Goal: Task Accomplishment & Management: Manage account settings

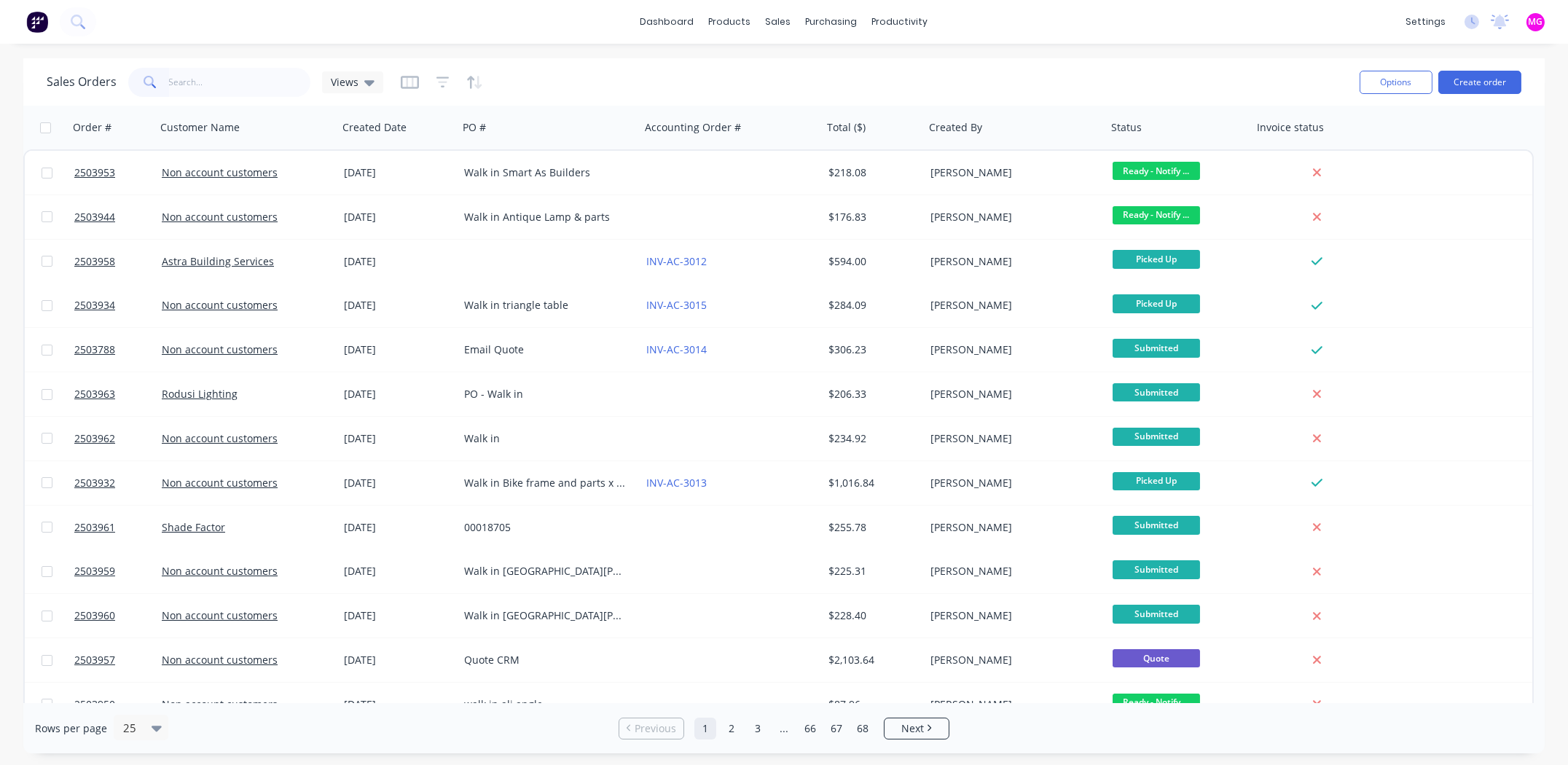
click at [234, 74] on input "text" at bounding box center [239, 82] width 142 height 29
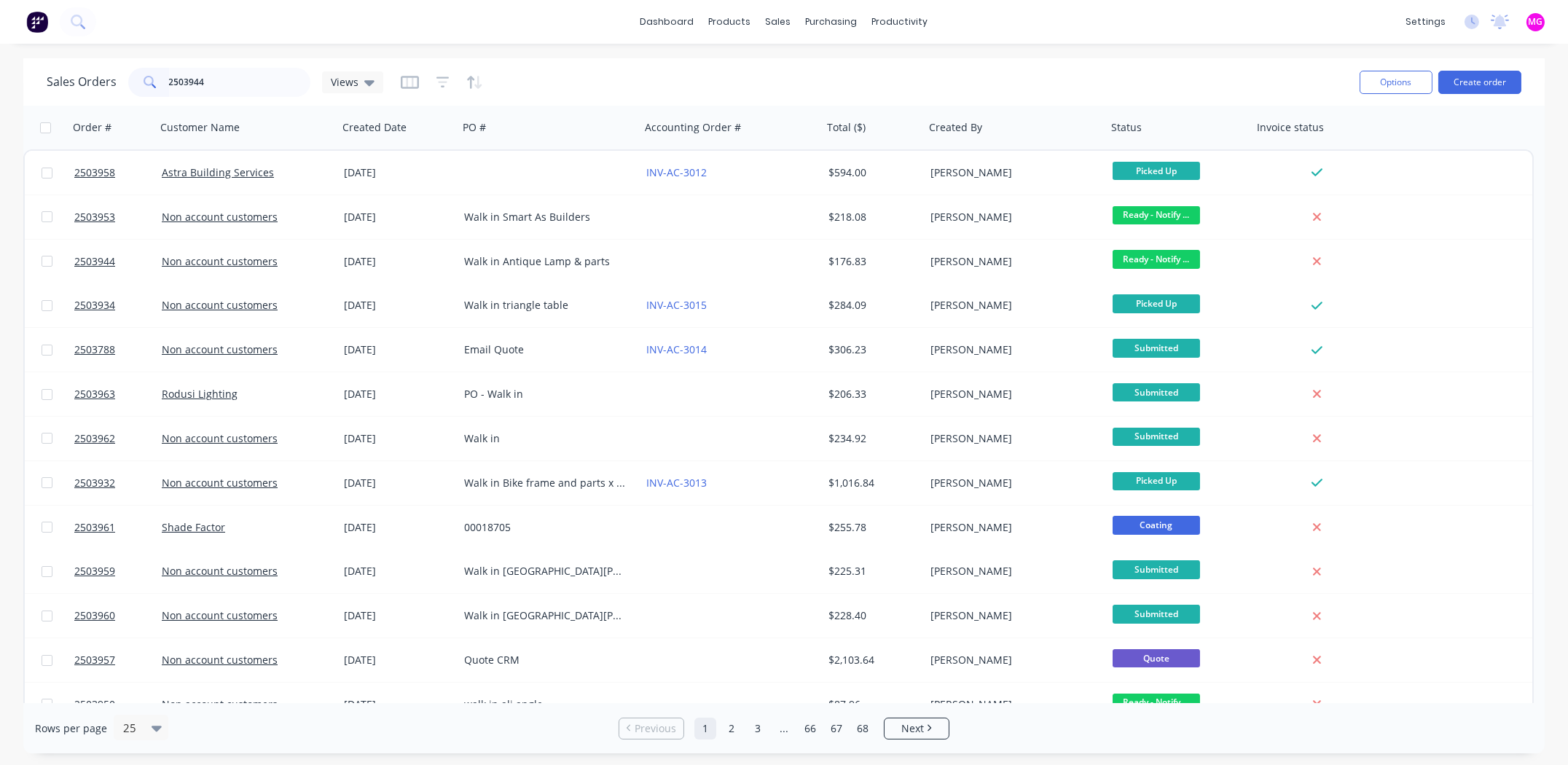
type input "2503944"
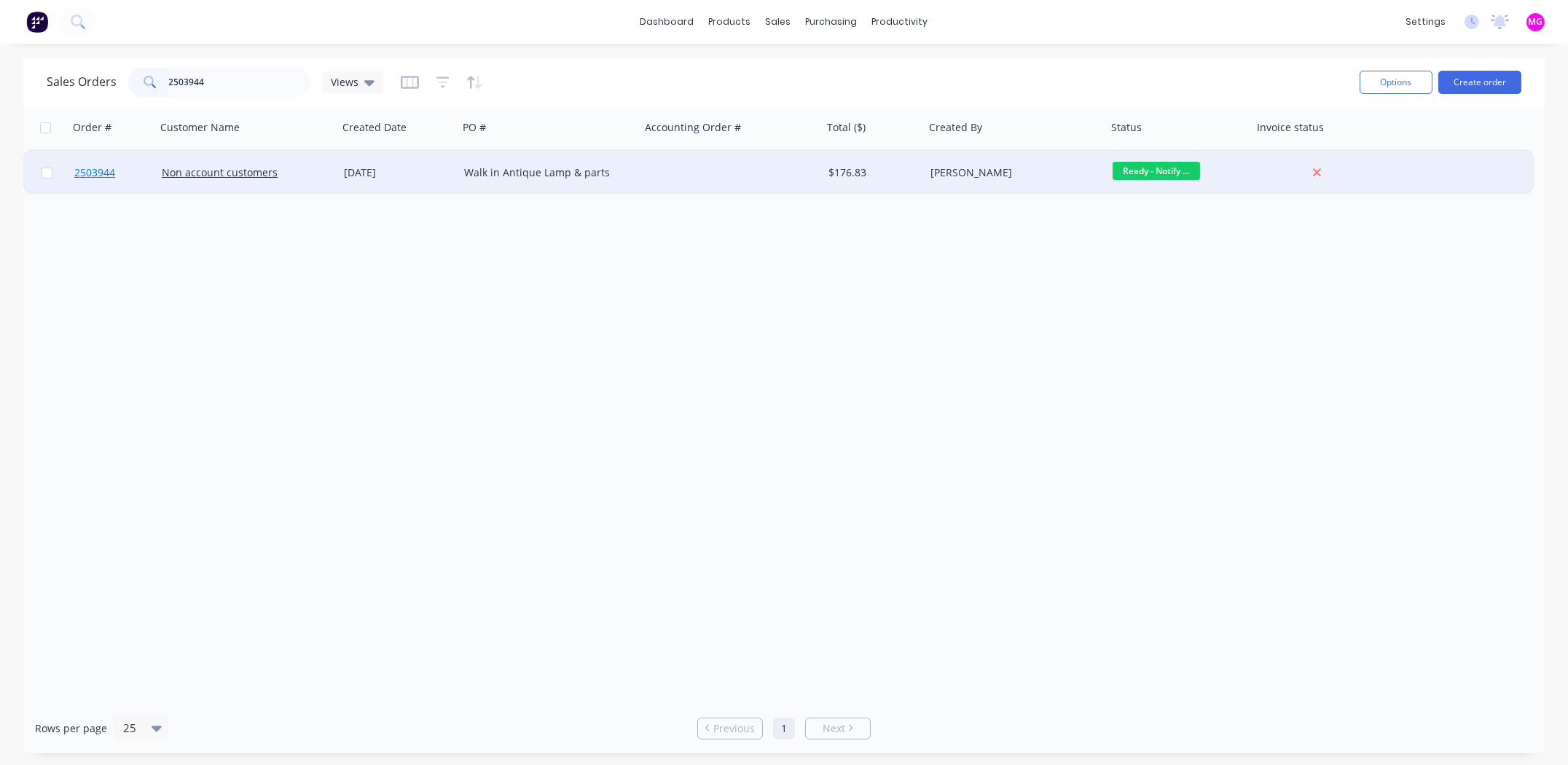
click at [87, 169] on span "2503944" at bounding box center [95, 173] width 41 height 15
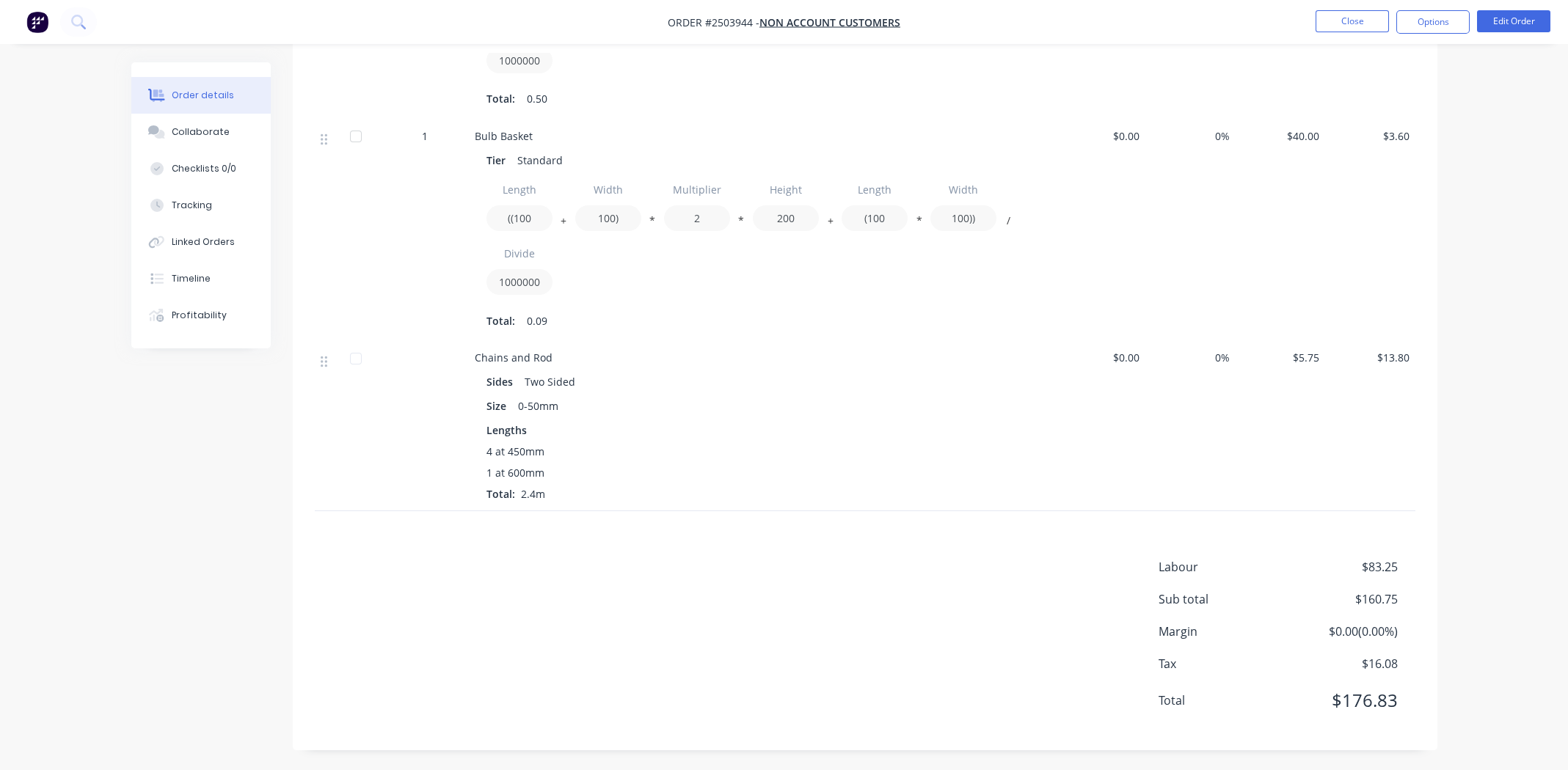
scroll to position [777, 0]
click at [1430, 21] on button "Options" at bounding box center [1433, 21] width 74 height 23
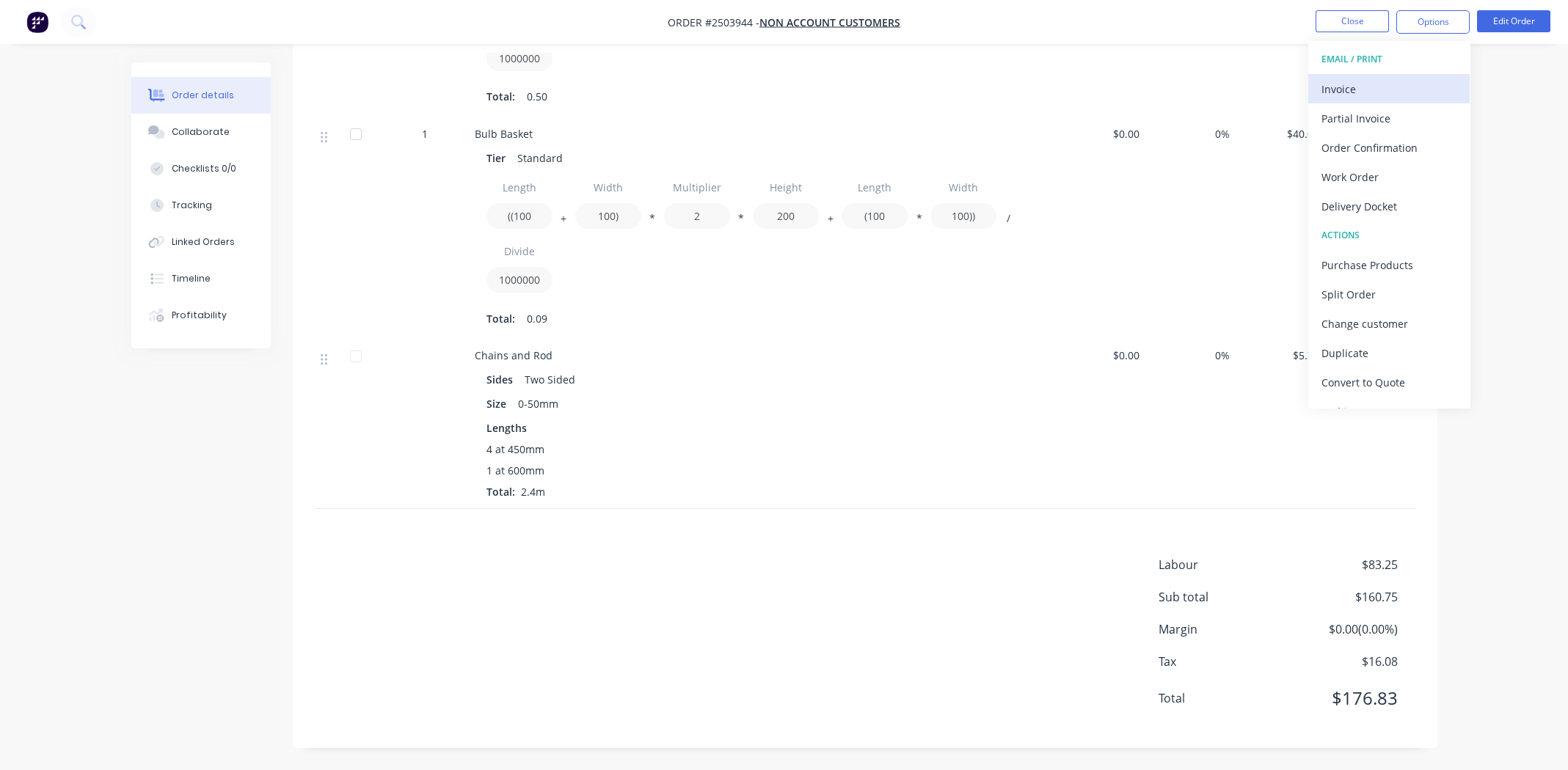
click at [1381, 89] on div "Invoice" at bounding box center [1388, 89] width 135 height 21
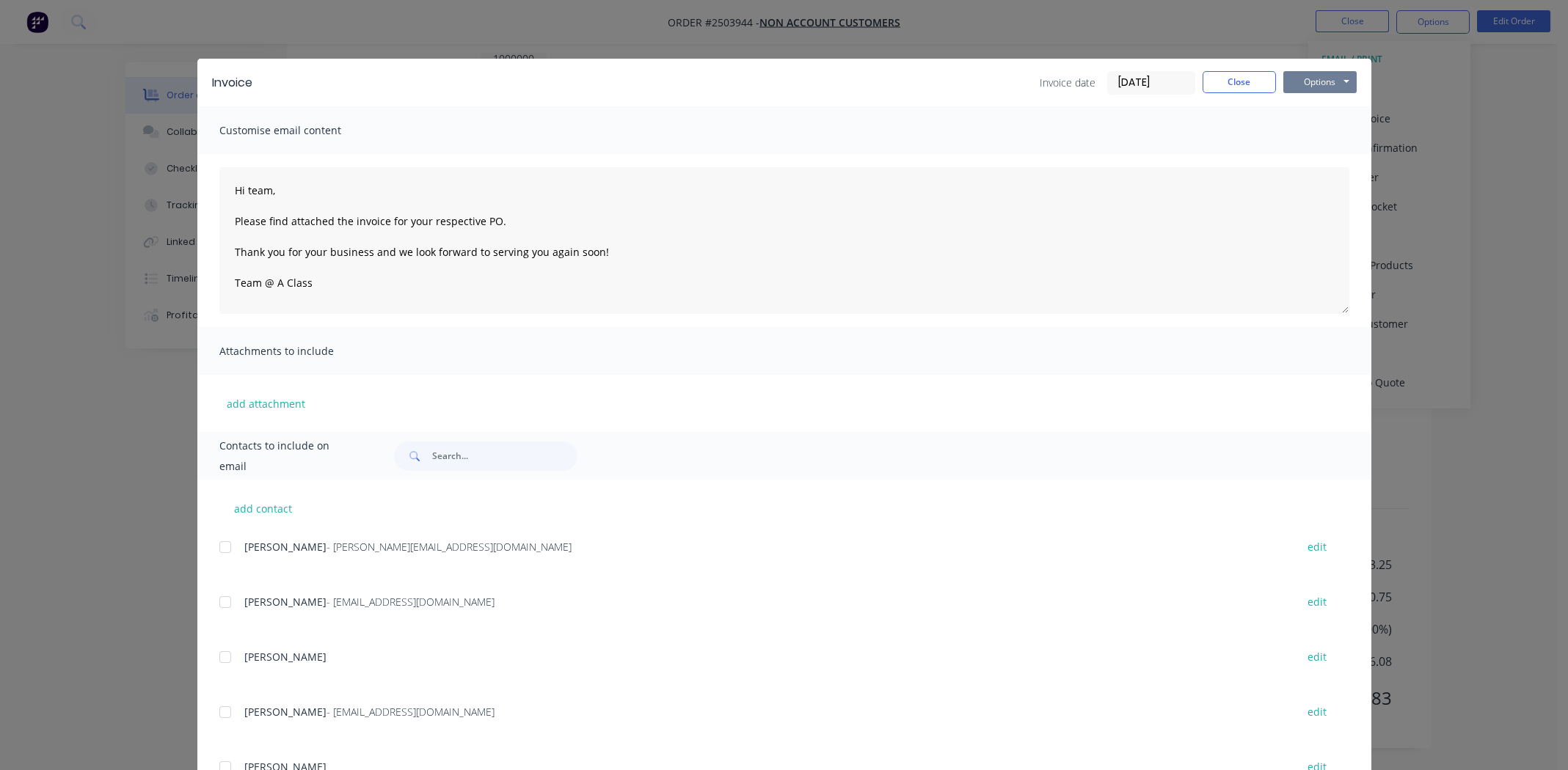
click at [1309, 80] on button "Options" at bounding box center [1319, 82] width 74 height 22
click at [1316, 134] on button "Print" at bounding box center [1329, 132] width 94 height 24
click at [1211, 77] on button "Close" at bounding box center [1239, 82] width 74 height 22
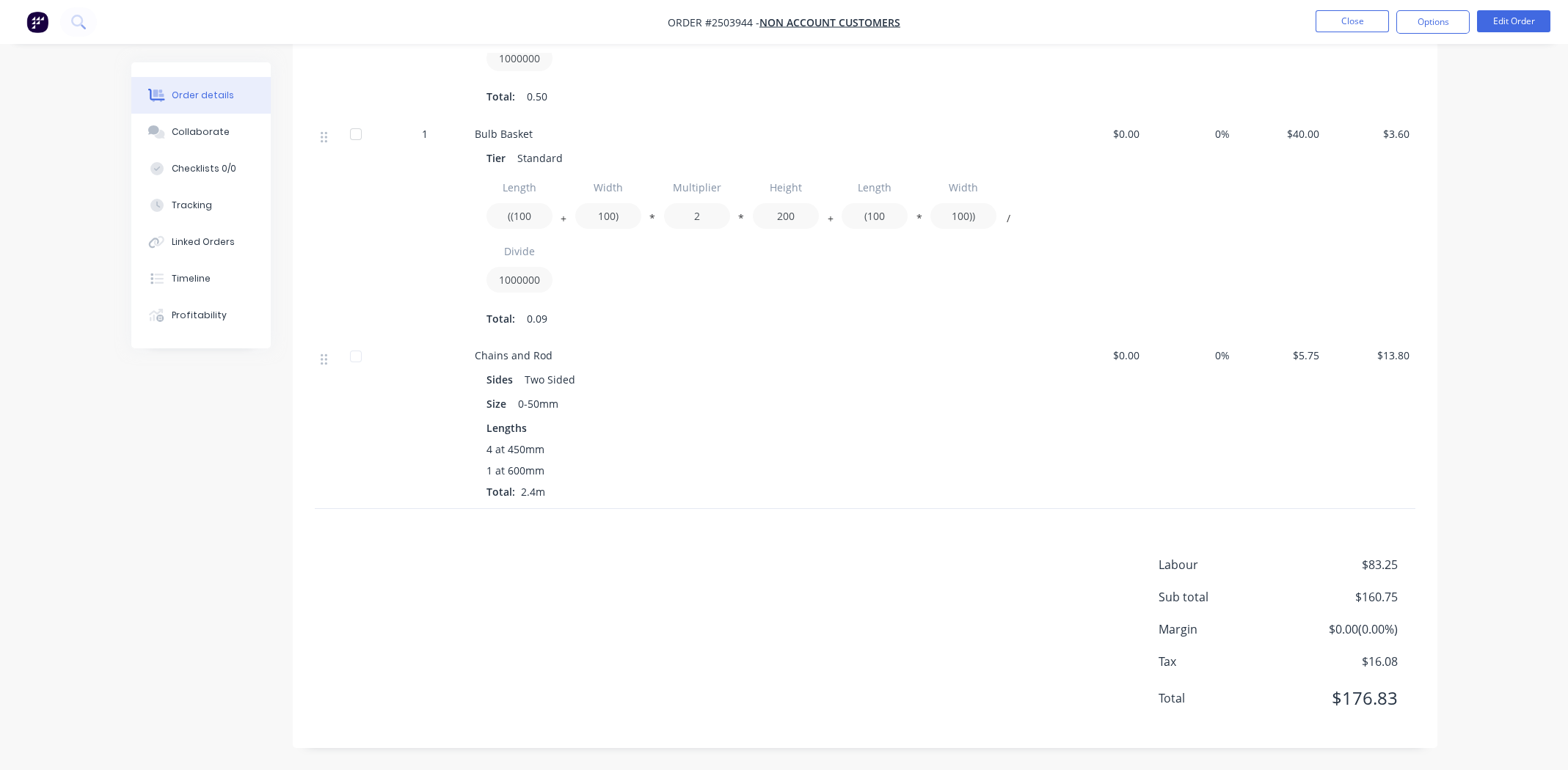
click at [759, 658] on div "Labour $83.25 Sub total $160.75 Margin $0.00 ( 0.00 %) Tax $16.08 Total $176.83" at bounding box center [865, 640] width 1101 height 170
click at [791, 628] on div "Labour $83.25 Sub total $160.75 Margin $0.00 ( 0.00 %) Tax $16.08 Total $176.83" at bounding box center [865, 640] width 1101 height 170
click at [753, 578] on div "Labour $83.25 Sub total $160.75 Margin $0.00 ( 0.00 %) Tax $16.08 Total $176.83" at bounding box center [865, 640] width 1101 height 170
drag, startPoint x: 1405, startPoint y: 700, endPoint x: 1037, endPoint y: 616, distance: 377.5
click at [1037, 616] on div "Labour $83.25 Sub total $160.75 Margin $0.00 ( 0.00 %) Tax $16.08 Total $176.83" at bounding box center [865, 640] width 1101 height 170
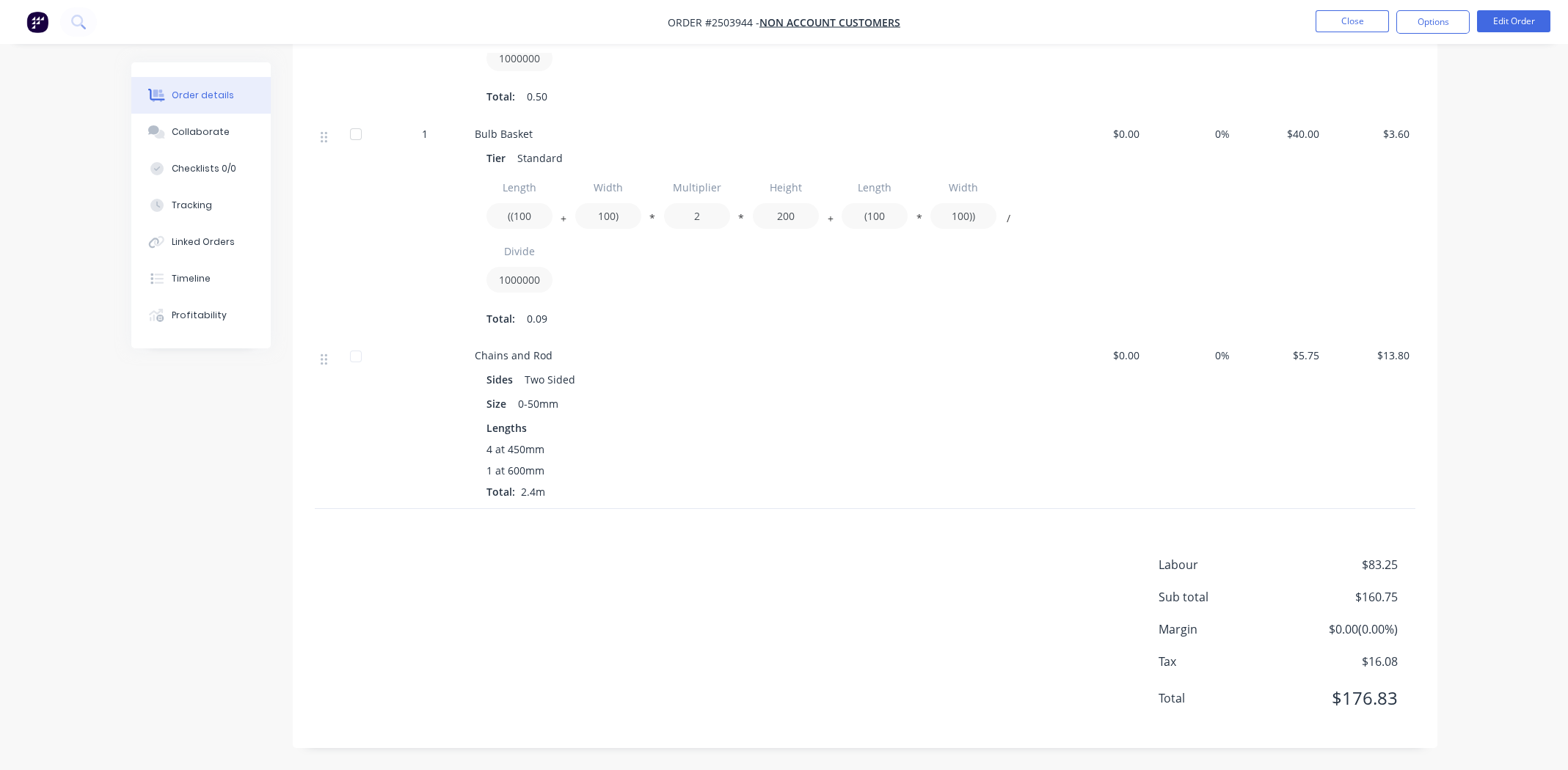
drag, startPoint x: 988, startPoint y: 592, endPoint x: 894, endPoint y: 626, distance: 100.0
click at [987, 591] on div "Labour $83.25 Sub total $160.75 Margin $0.00 ( 0.00 %) Tax $16.08 Total $176.83" at bounding box center [865, 640] width 1101 height 170
click at [687, 605] on div "Labour $83.25 Sub total $160.75 Margin $0.00 ( 0.00 %) Tax $16.08 Total $176.83" at bounding box center [865, 640] width 1101 height 170
click at [820, 405] on div "Size 0-50mm" at bounding box center [761, 404] width 551 height 21
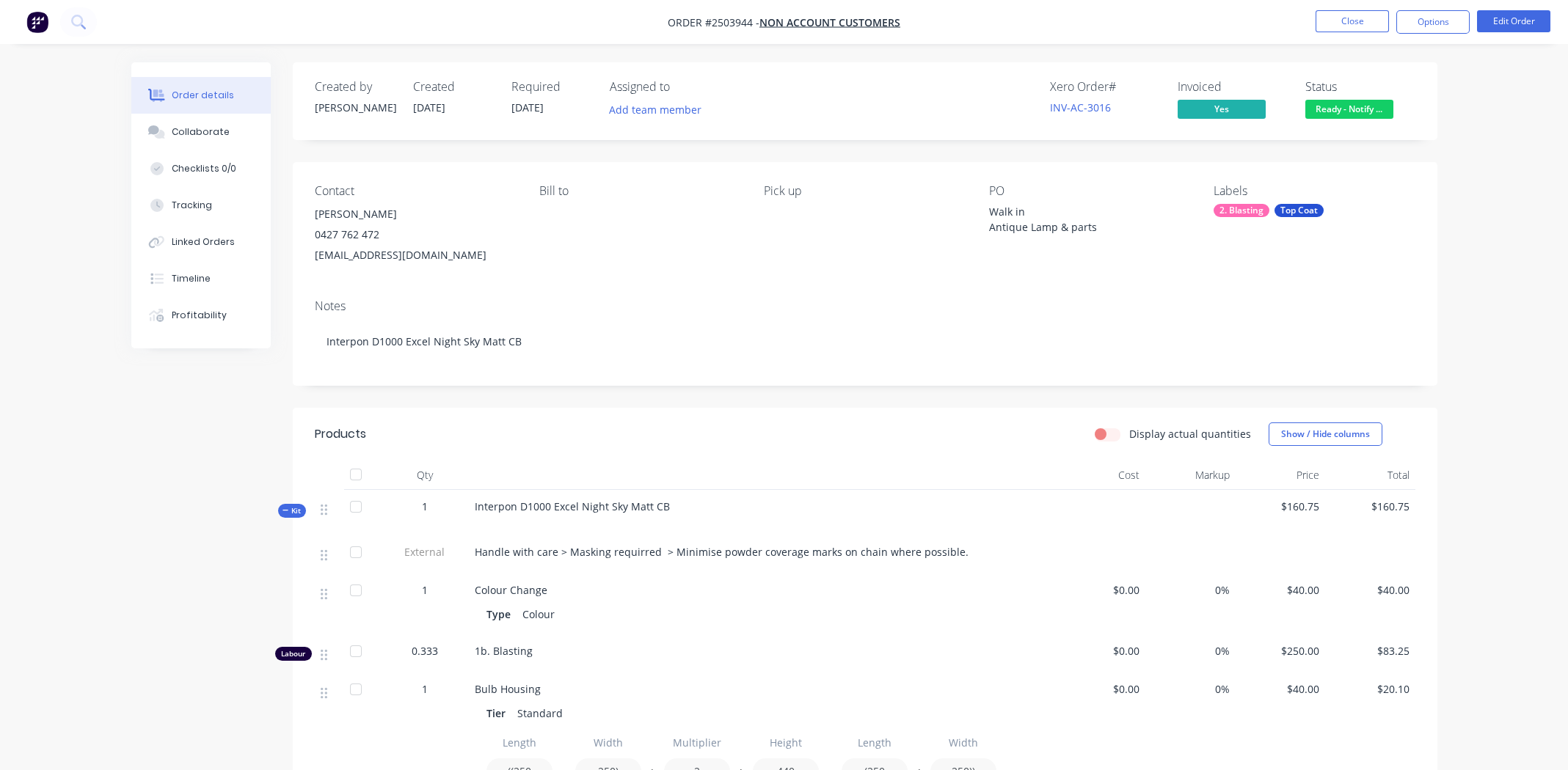
scroll to position [0, 0]
click at [215, 130] on div "Collaborate" at bounding box center [201, 131] width 58 height 13
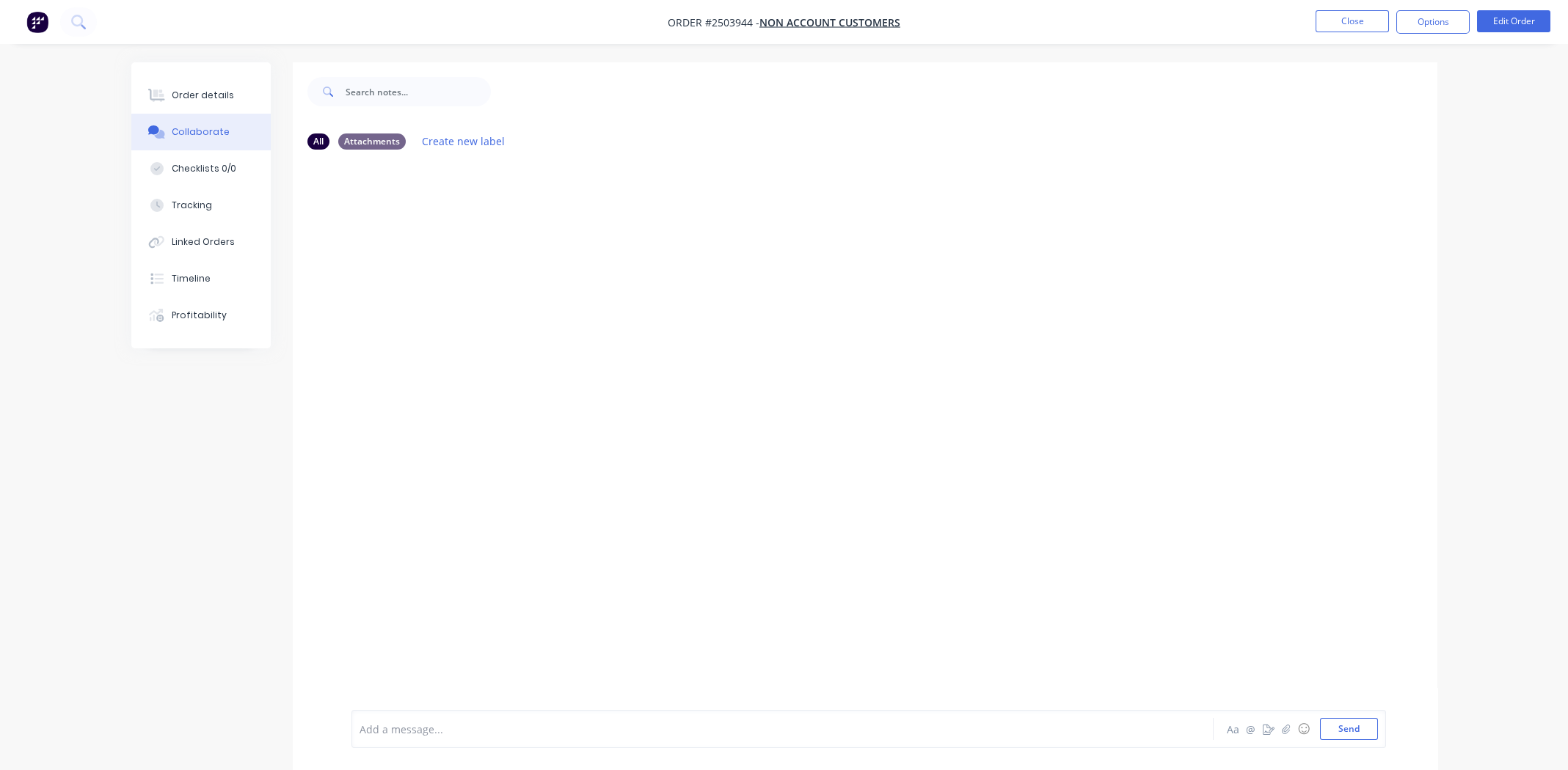
click at [504, 725] on div at bounding box center [742, 729] width 763 height 16
click at [718, 220] on div "Customer has left a tip and paid $200 because he was happy with the job Labels …" at bounding box center [581, 219] width 459 height 29
click at [720, 219] on icon "button" at bounding box center [721, 220] width 5 height 17
click at [753, 241] on button "Edit" at bounding box center [773, 247] width 92 height 24
click at [470, 726] on span "Customer has left a tip and paid $200 because he was happy with the job" at bounding box center [541, 729] width 363 height 14
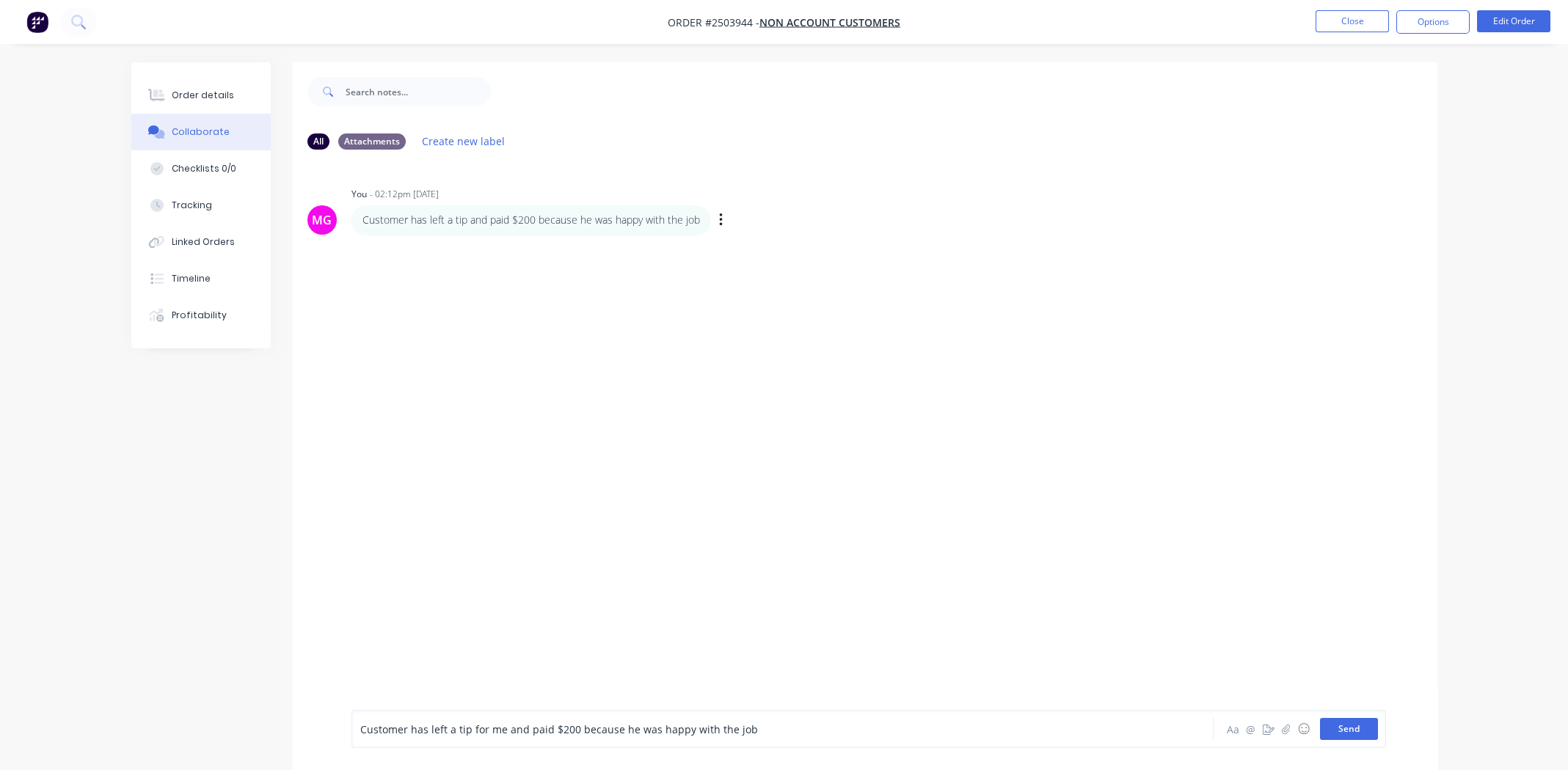
click at [1353, 733] on button "Send" at bounding box center [1349, 729] width 58 height 22
drag, startPoint x: 733, startPoint y: 224, endPoint x: 619, endPoint y: 220, distance: 114.1
click at [619, 220] on p "Customer has left a tip for me and paid $200 because he was happy with the job" at bounding box center [548, 220] width 370 height 15
click at [695, 404] on div "MG You - 02:12pm [DATE] Customer has left a tip for me and paid $200 because he…" at bounding box center [865, 435] width 1145 height 548
click at [608, 337] on div "MG You - 02:12pm [DATE] Customer has left a tip for me and paid $200 because he…" at bounding box center [865, 435] width 1145 height 548
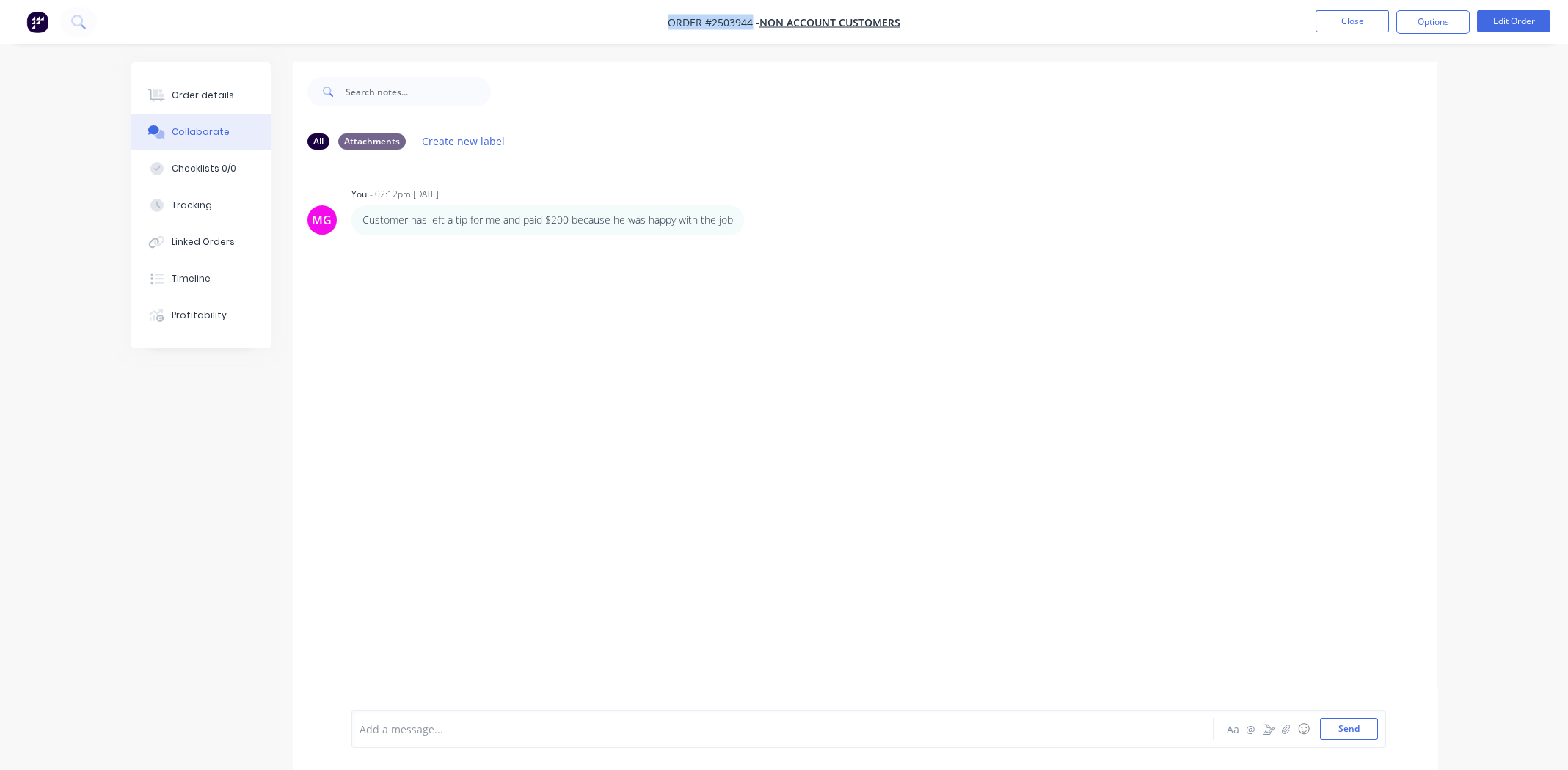
drag, startPoint x: 668, startPoint y: 22, endPoint x: 751, endPoint y: 23, distance: 83.0
click at [751, 23] on span "Order #2503944 -" at bounding box center [714, 22] width 91 height 14
copy span "Order #2503944"
click at [598, 325] on div "MG You - 02:12pm [DATE] Customer has left a tip for me and paid $200 because he…" at bounding box center [865, 435] width 1145 height 548
click at [185, 105] on button "Order details" at bounding box center [201, 95] width 139 height 36
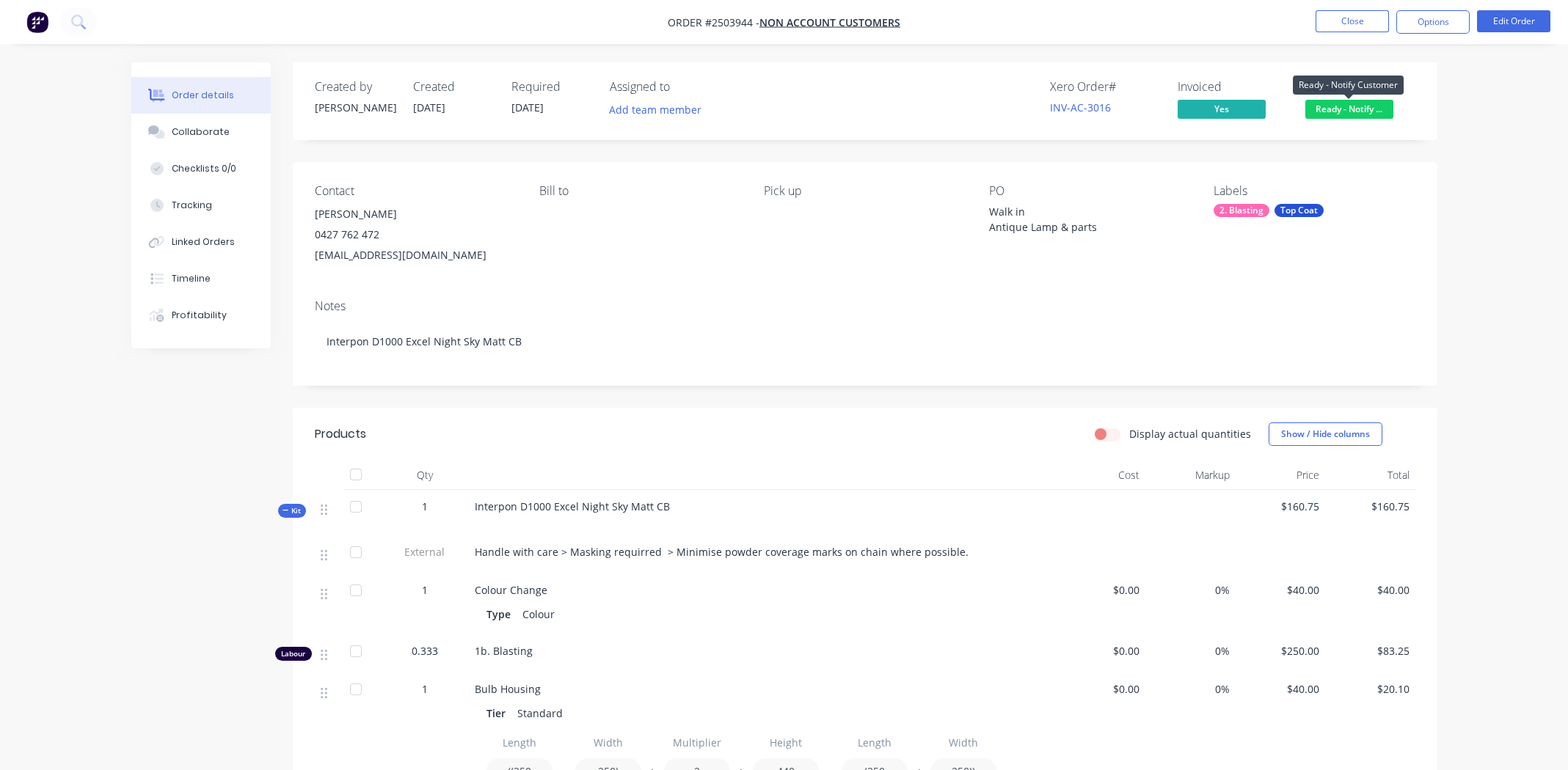
click at [1352, 108] on span "Ready - Notify ..." at bounding box center [1349, 109] width 88 height 19
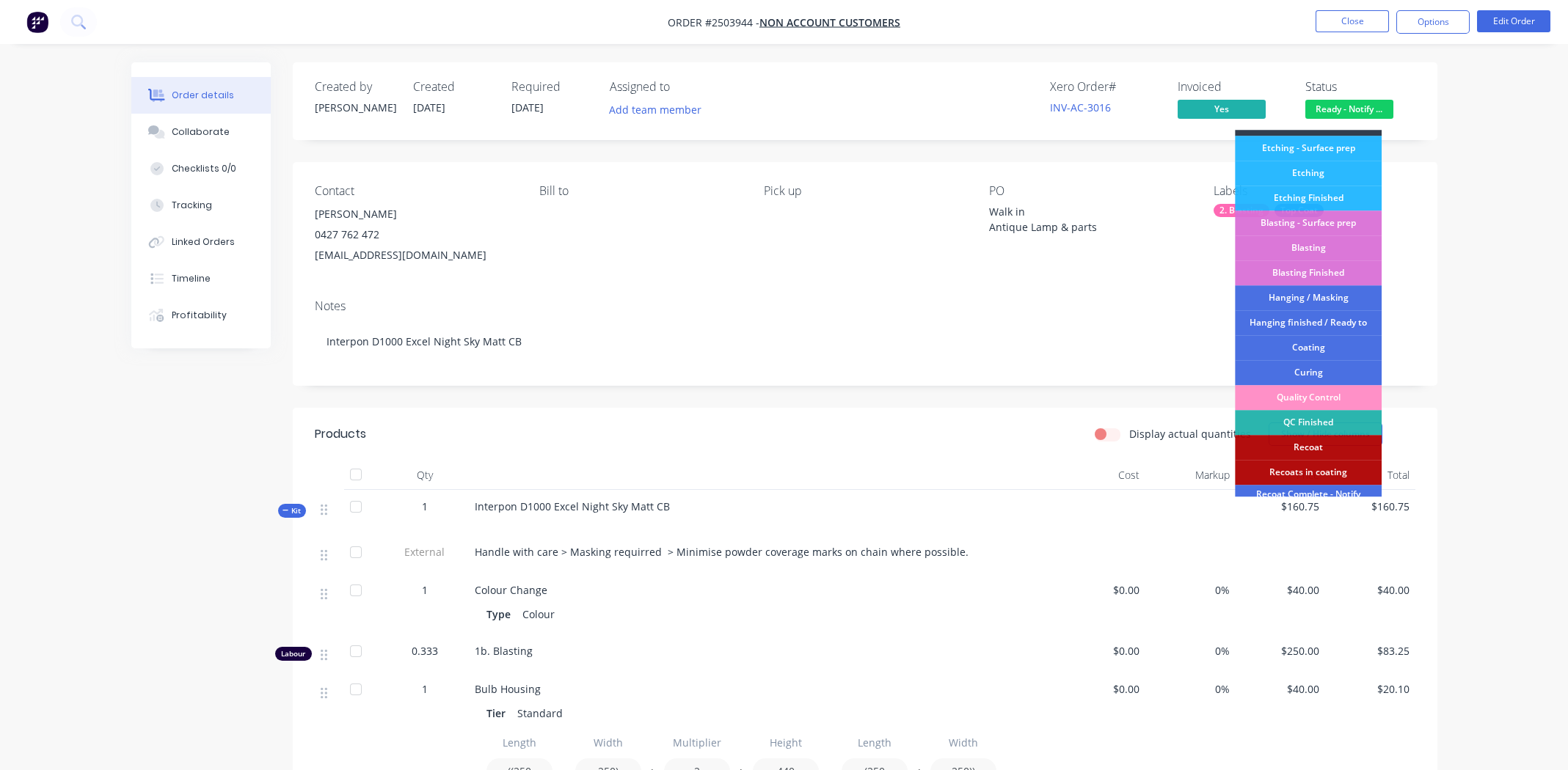
scroll to position [313, 0]
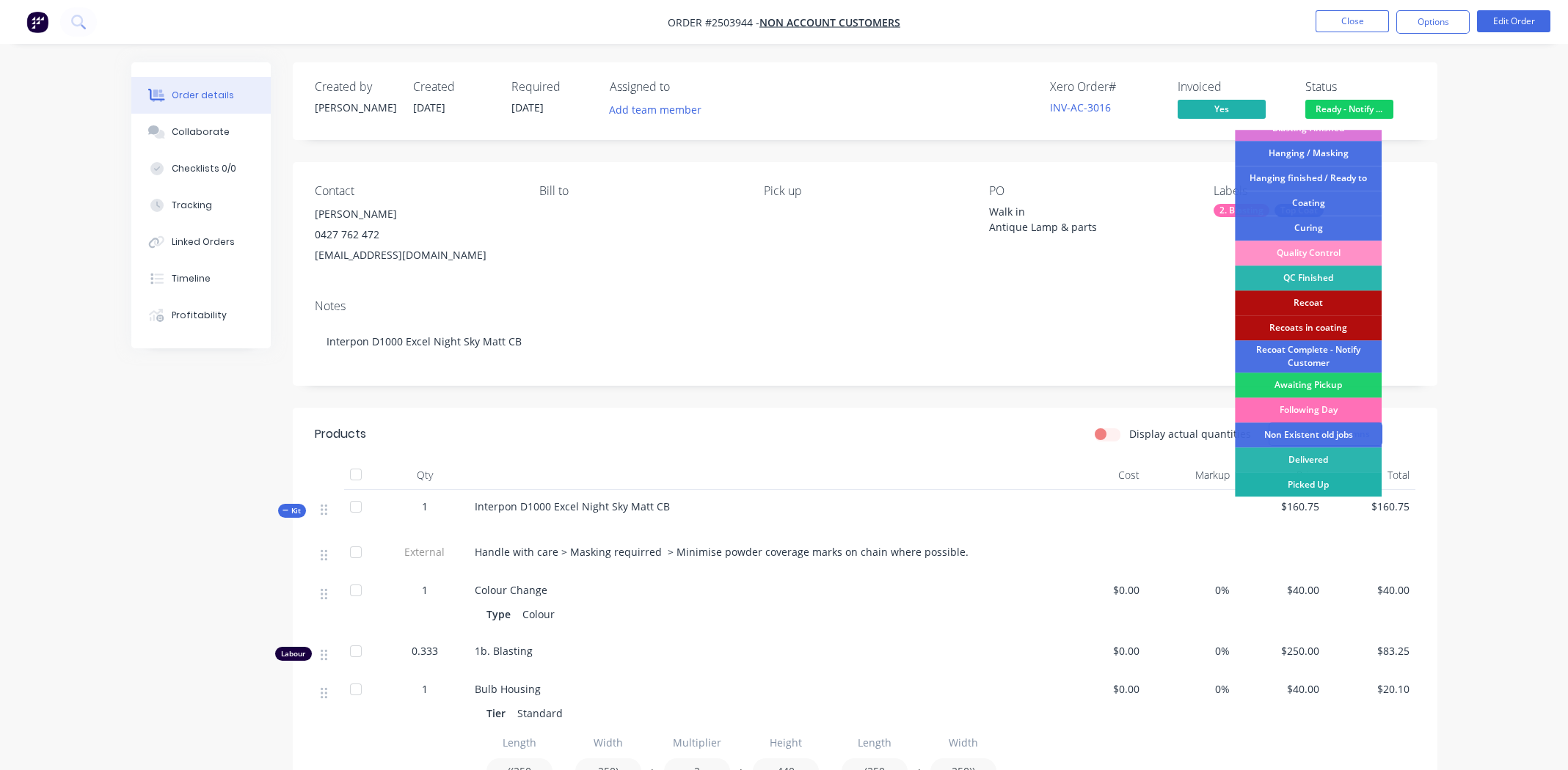
click at [1325, 479] on div "Picked Up" at bounding box center [1308, 484] width 146 height 25
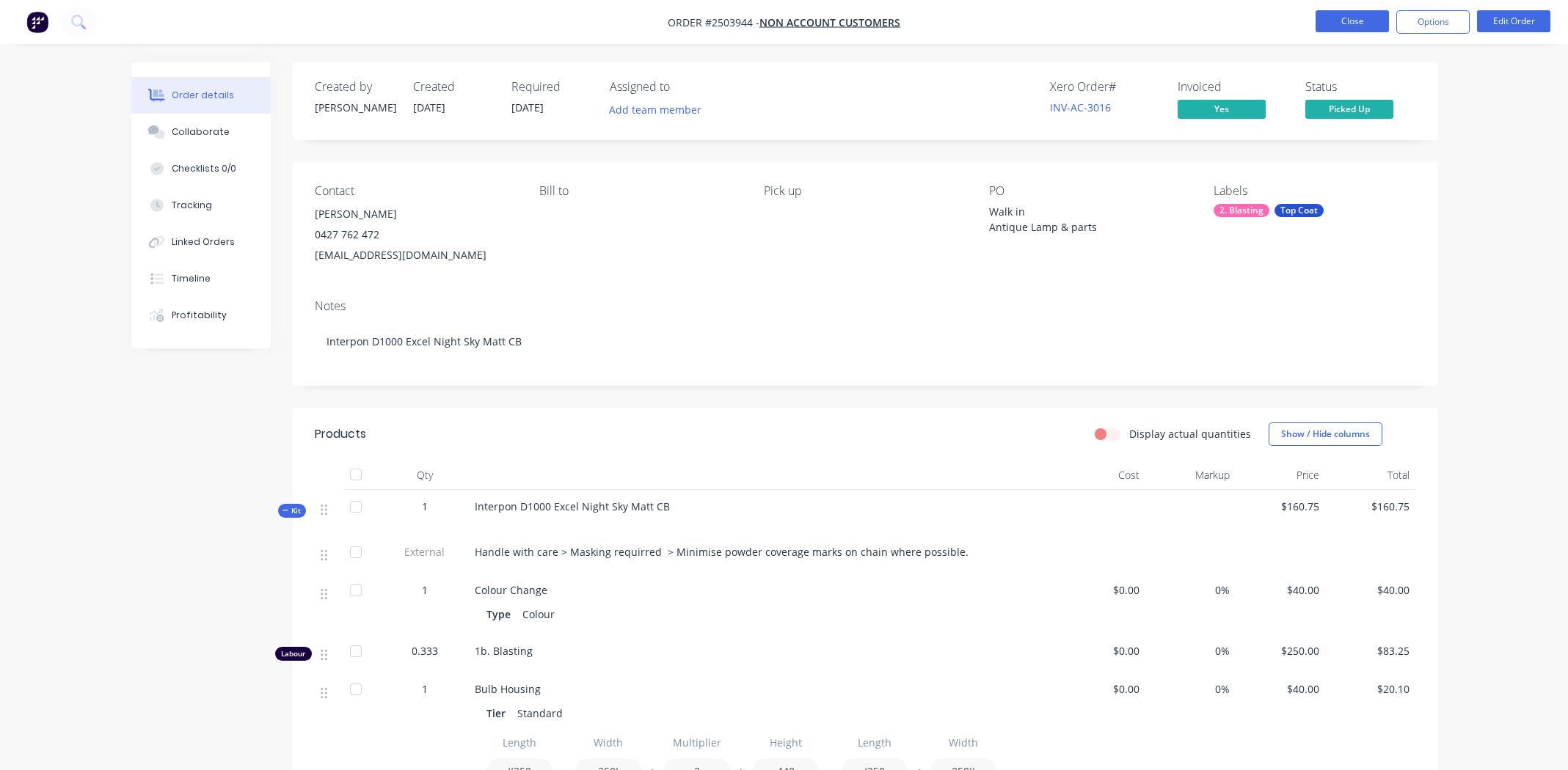
click at [1365, 17] on button "Close" at bounding box center [1352, 21] width 74 height 22
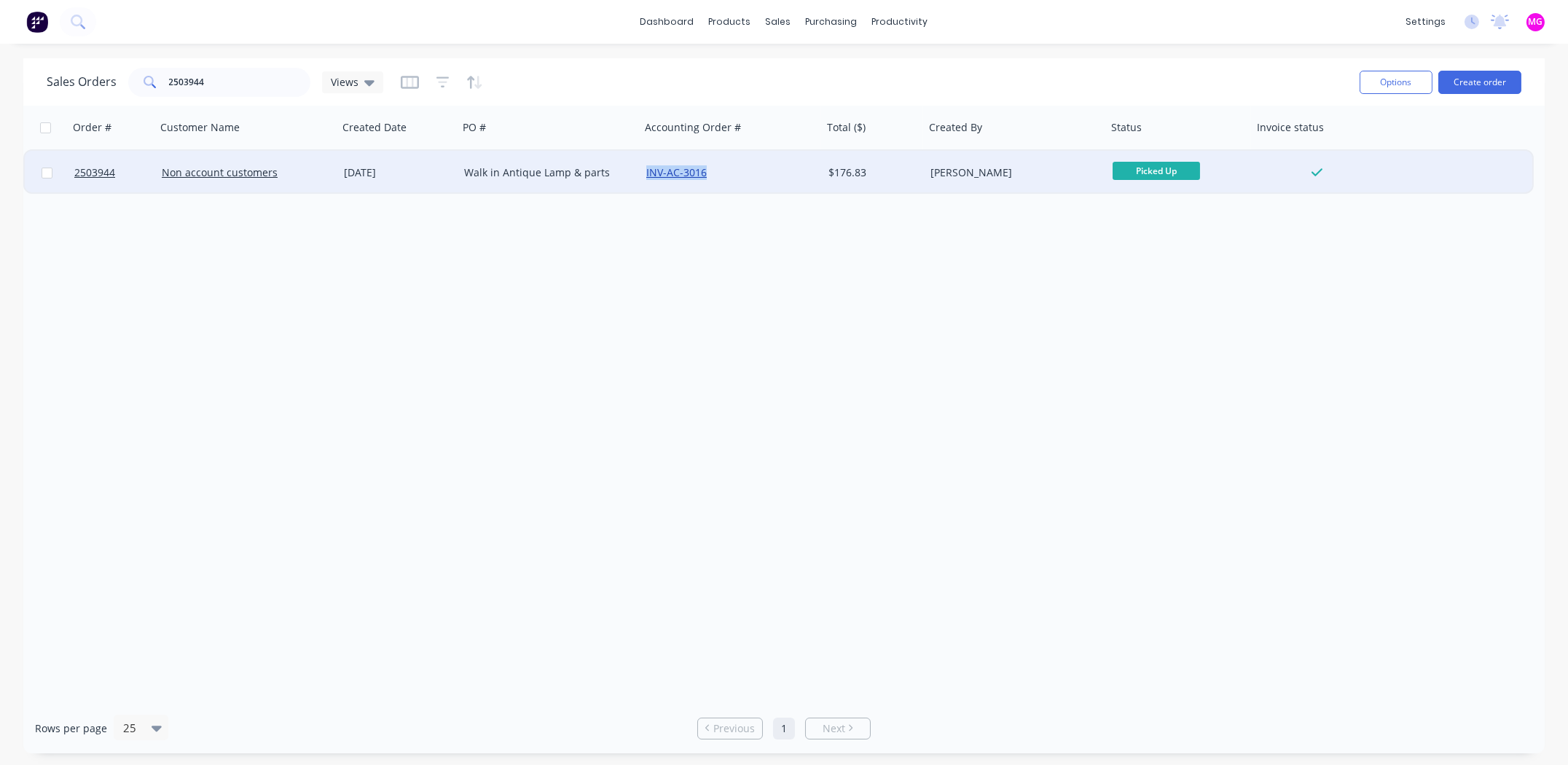
drag, startPoint x: 717, startPoint y: 169, endPoint x: 647, endPoint y: 169, distance: 70.0
click at [647, 169] on div "INV-AC-3016" at bounding box center [727, 173] width 162 height 15
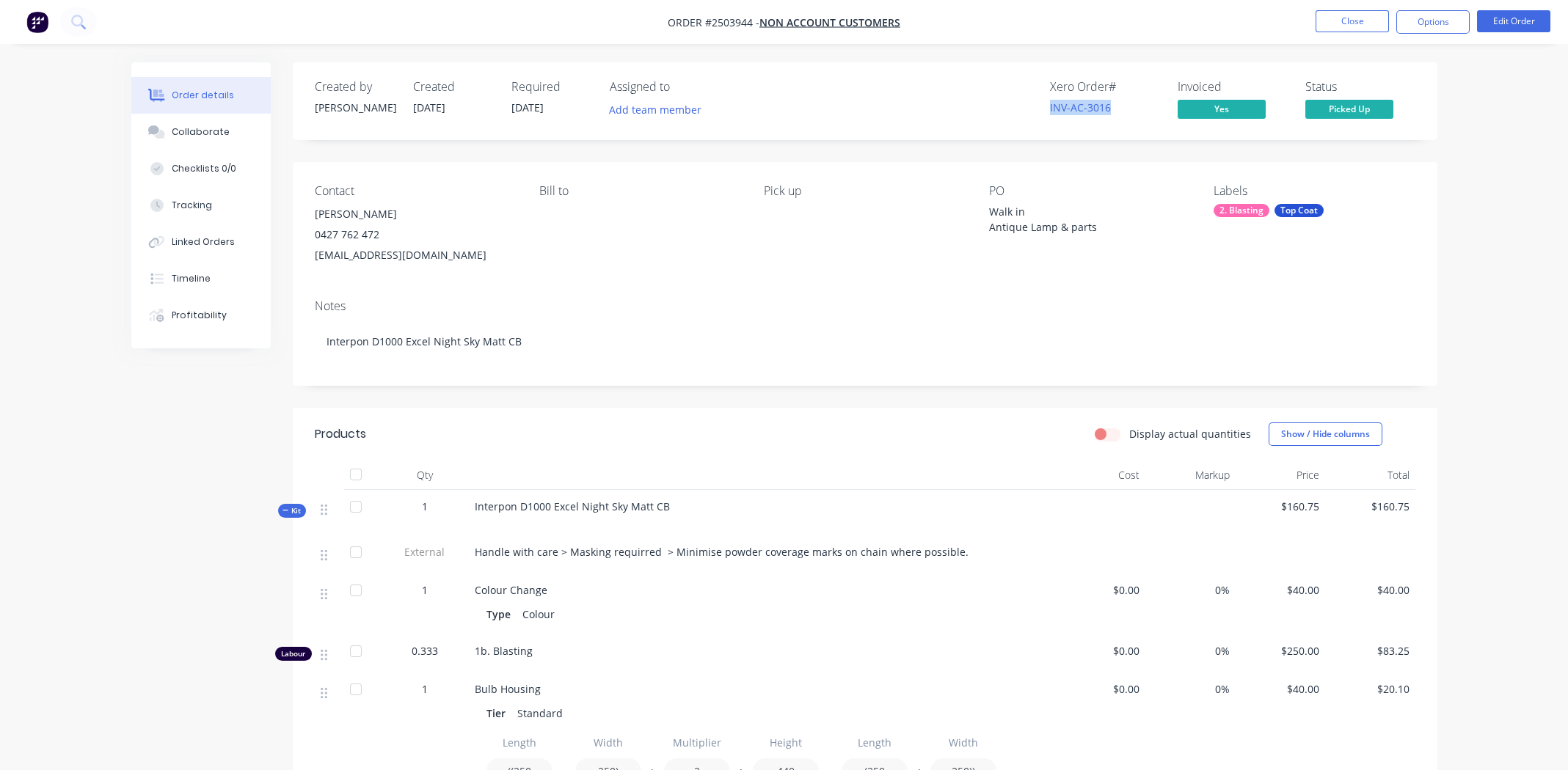
drag, startPoint x: 651, startPoint y: 170, endPoint x: 1046, endPoint y: 103, distance: 400.6
click at [1046, 103] on div "Xero Order # INV-AC-3016 Invoiced Yes Status Picked Up" at bounding box center [1086, 102] width 659 height 43
copy link "INV-AC-3016"
click at [1352, 14] on button "Close" at bounding box center [1352, 21] width 74 height 22
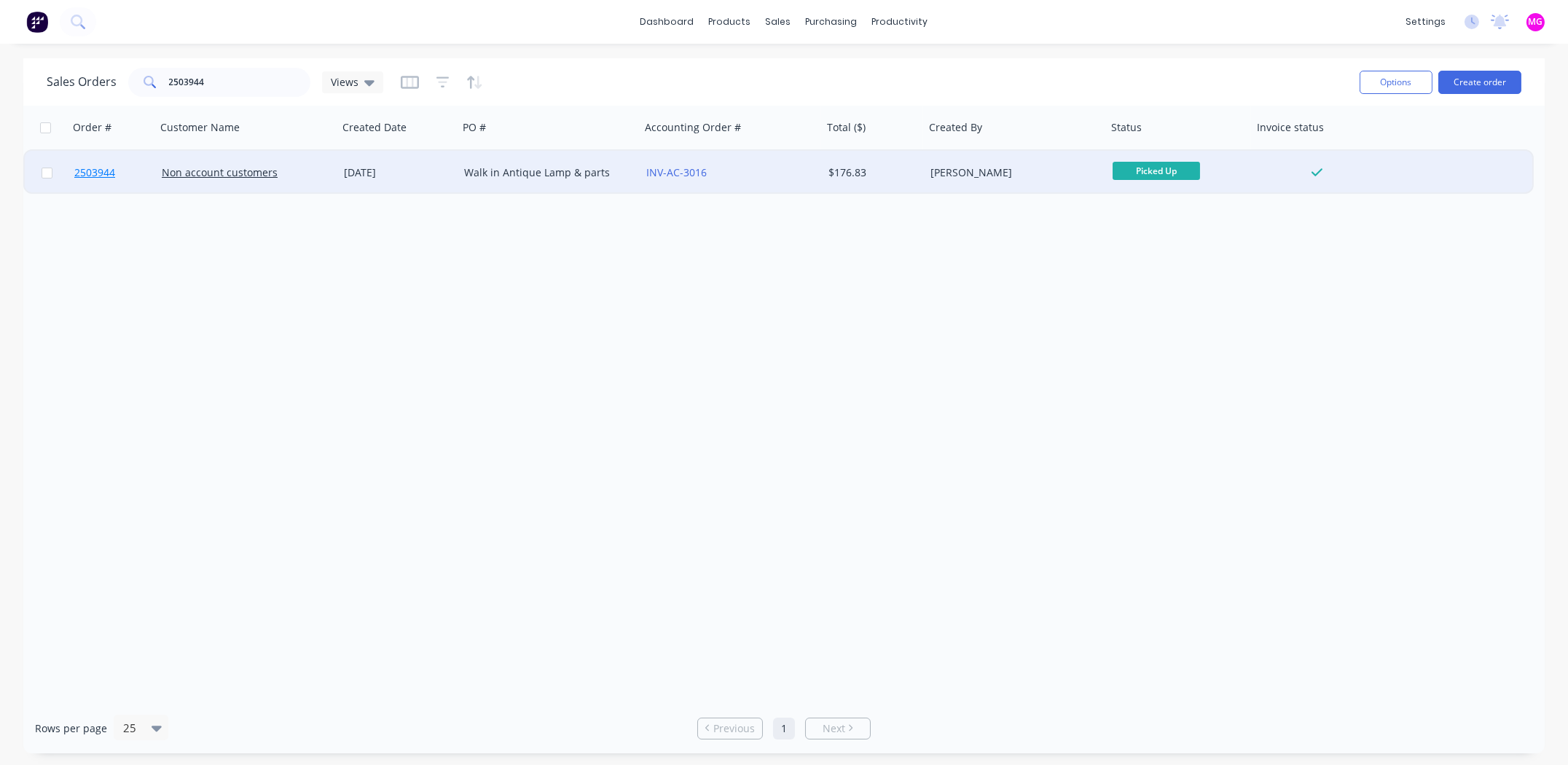
click at [91, 171] on span "2503944" at bounding box center [95, 173] width 41 height 15
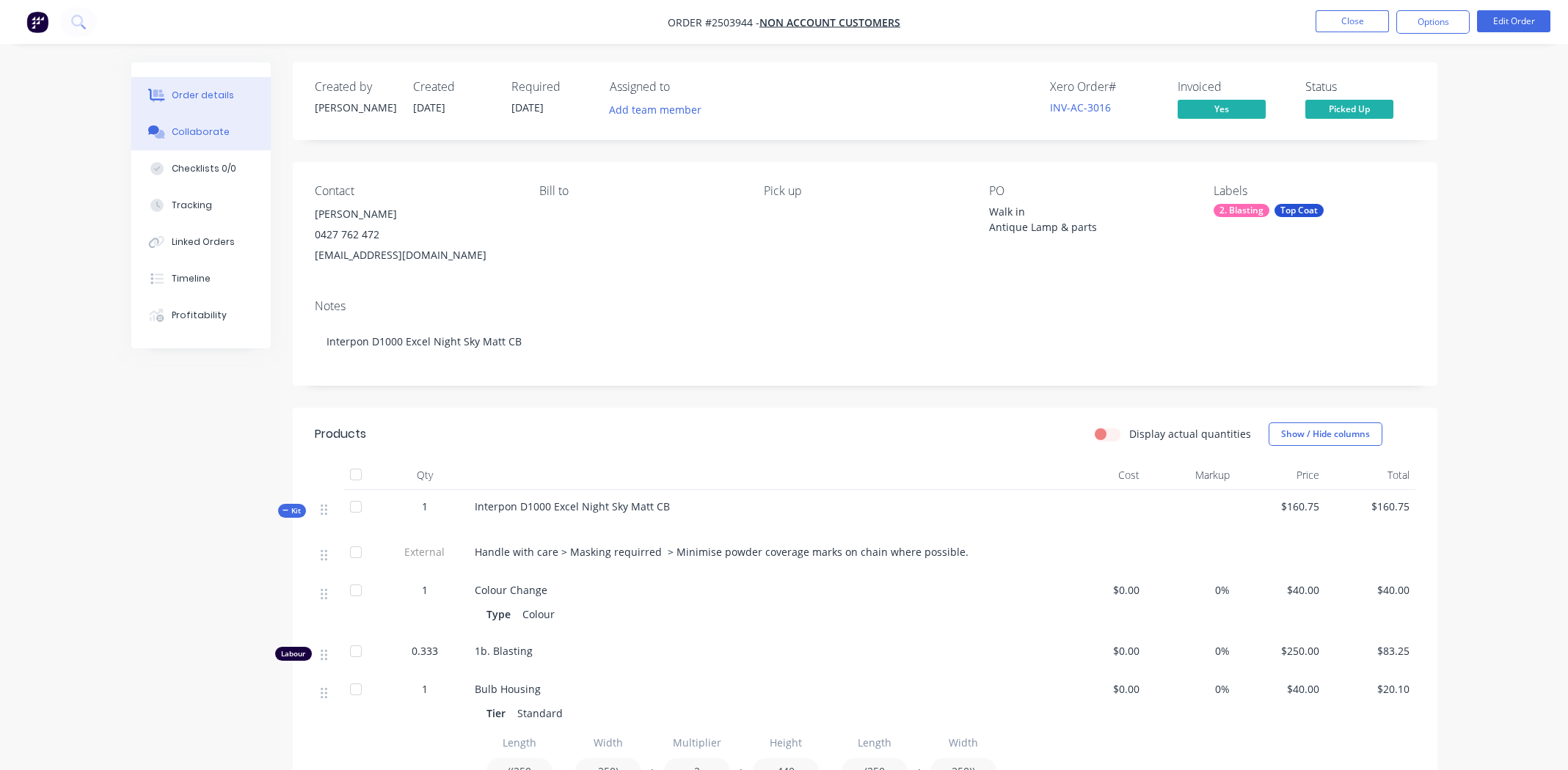
click at [187, 126] on div "Collaborate" at bounding box center [201, 131] width 58 height 13
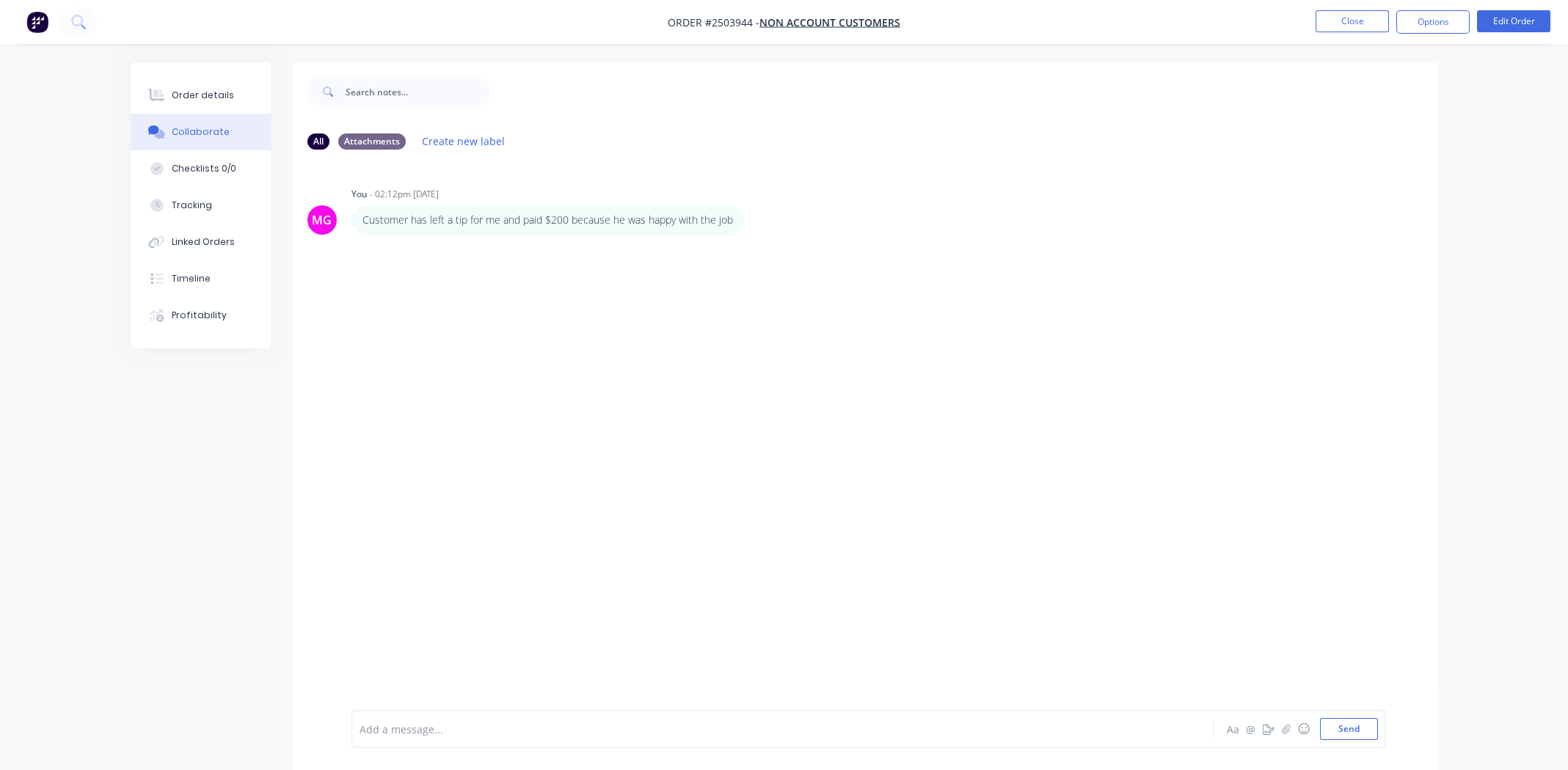
drag, startPoint x: 735, startPoint y: 220, endPoint x: 690, endPoint y: 268, distance: 65.8
click at [370, 224] on div "Customer has left a tip for me and paid $200 because he was happy with the job" at bounding box center [548, 219] width 393 height 29
click at [755, 217] on icon "button" at bounding box center [754, 220] width 5 height 17
click at [0, 0] on button "Edit" at bounding box center [0, 0] width 0 height 0
click at [500, 729] on span "Customer has left a tip for me and paid $200 because he was happy with the job" at bounding box center [559, 729] width 397 height 14
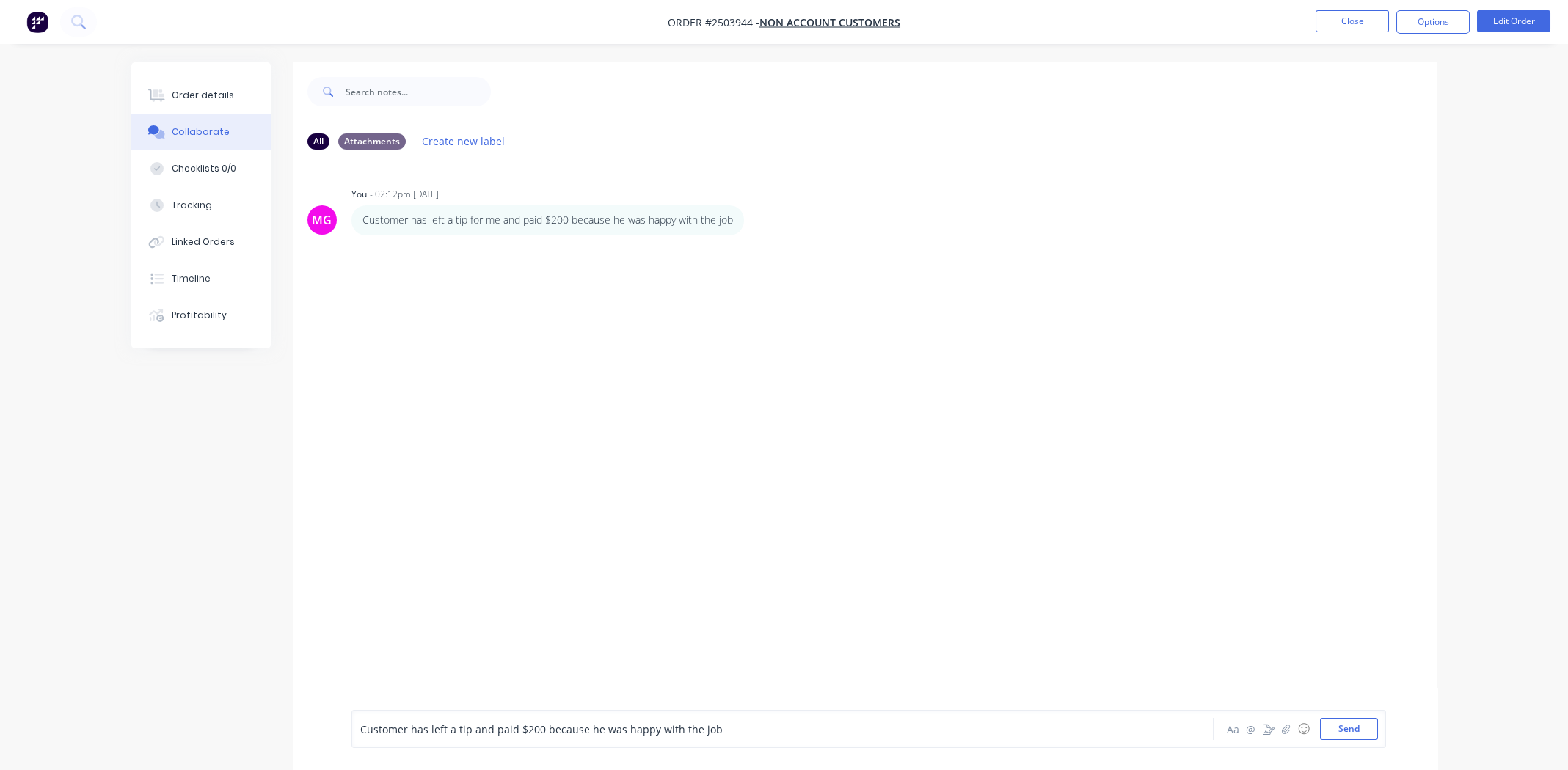
click at [744, 733] on div "Customer has left a tip and paid $200 because he was happy with the job" at bounding box center [742, 729] width 763 height 16
click at [820, 733] on div "Customer has left a tip and paid $200 because he was happy with the job and ser…" at bounding box center [742, 729] width 763 height 16
click at [821, 733] on div "Customer has left a tip and paid $200 because he was happy with the job and ser…" at bounding box center [742, 729] width 763 height 16
copy span "Customer has left a tip and paid $200 because he was happy with the job and ser…"
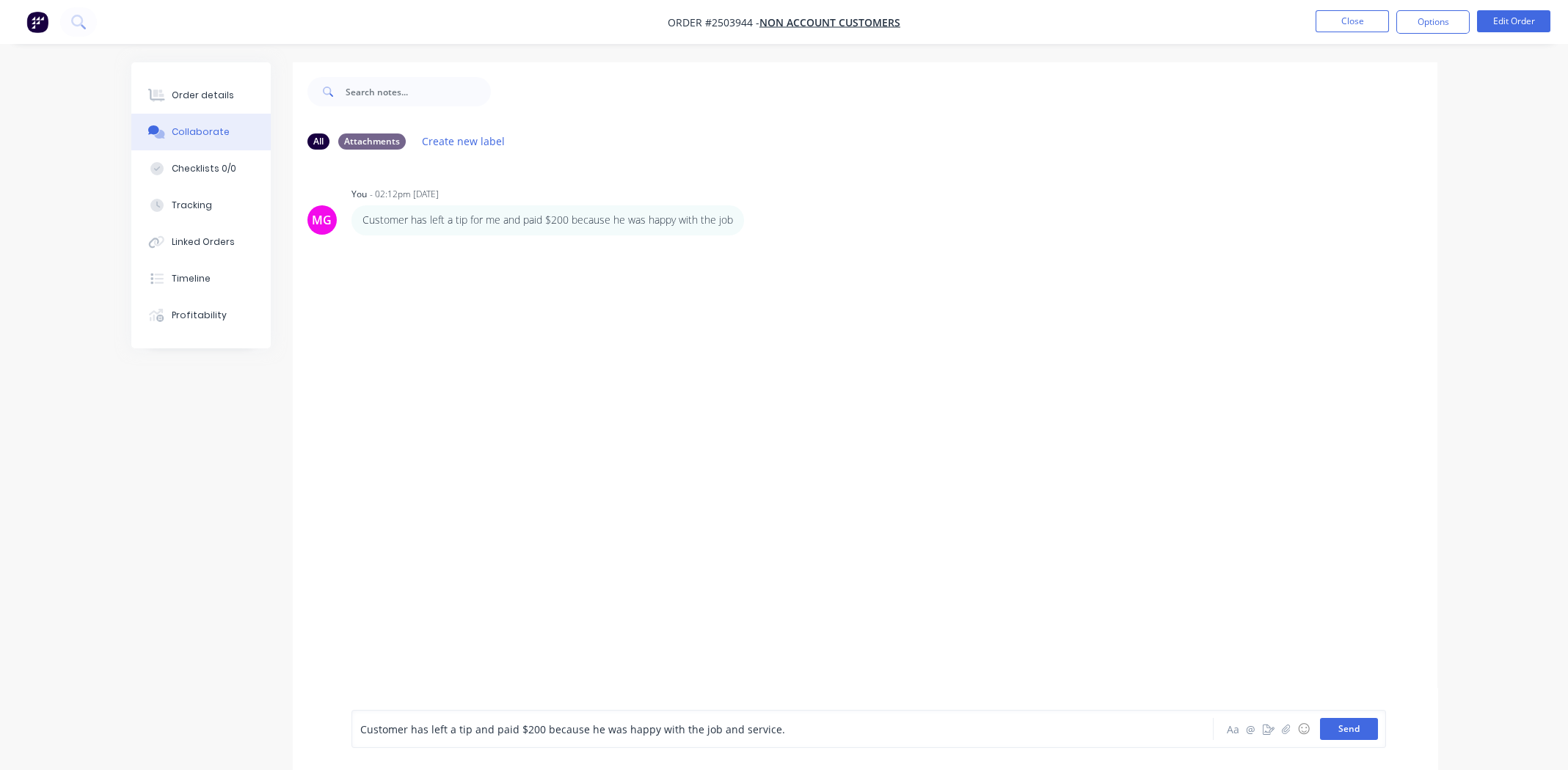
click at [1348, 726] on button "Send" at bounding box center [1349, 729] width 58 height 22
click at [193, 102] on button "Order details" at bounding box center [201, 95] width 139 height 36
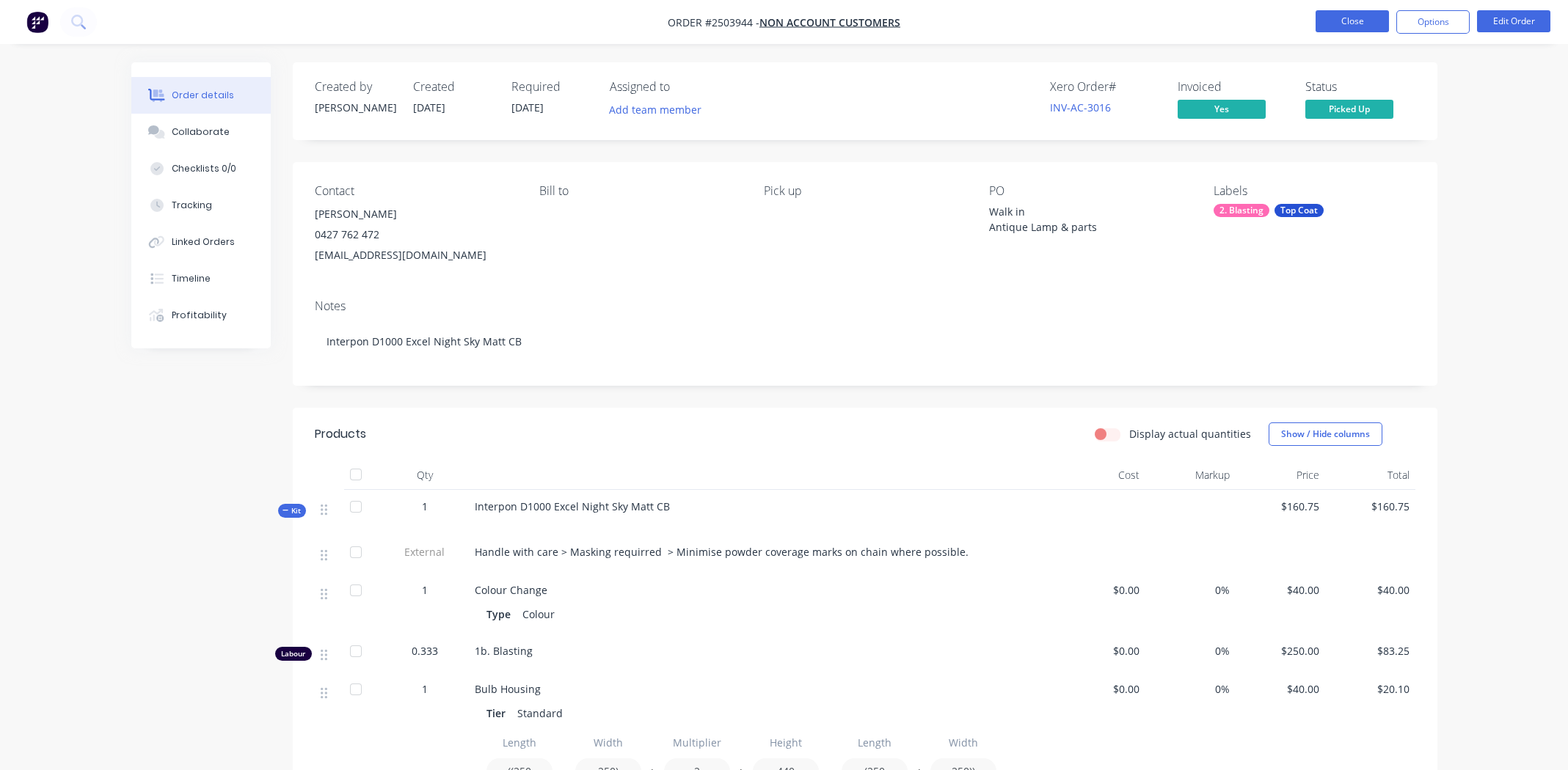
click at [1340, 19] on button "Close" at bounding box center [1352, 21] width 74 height 22
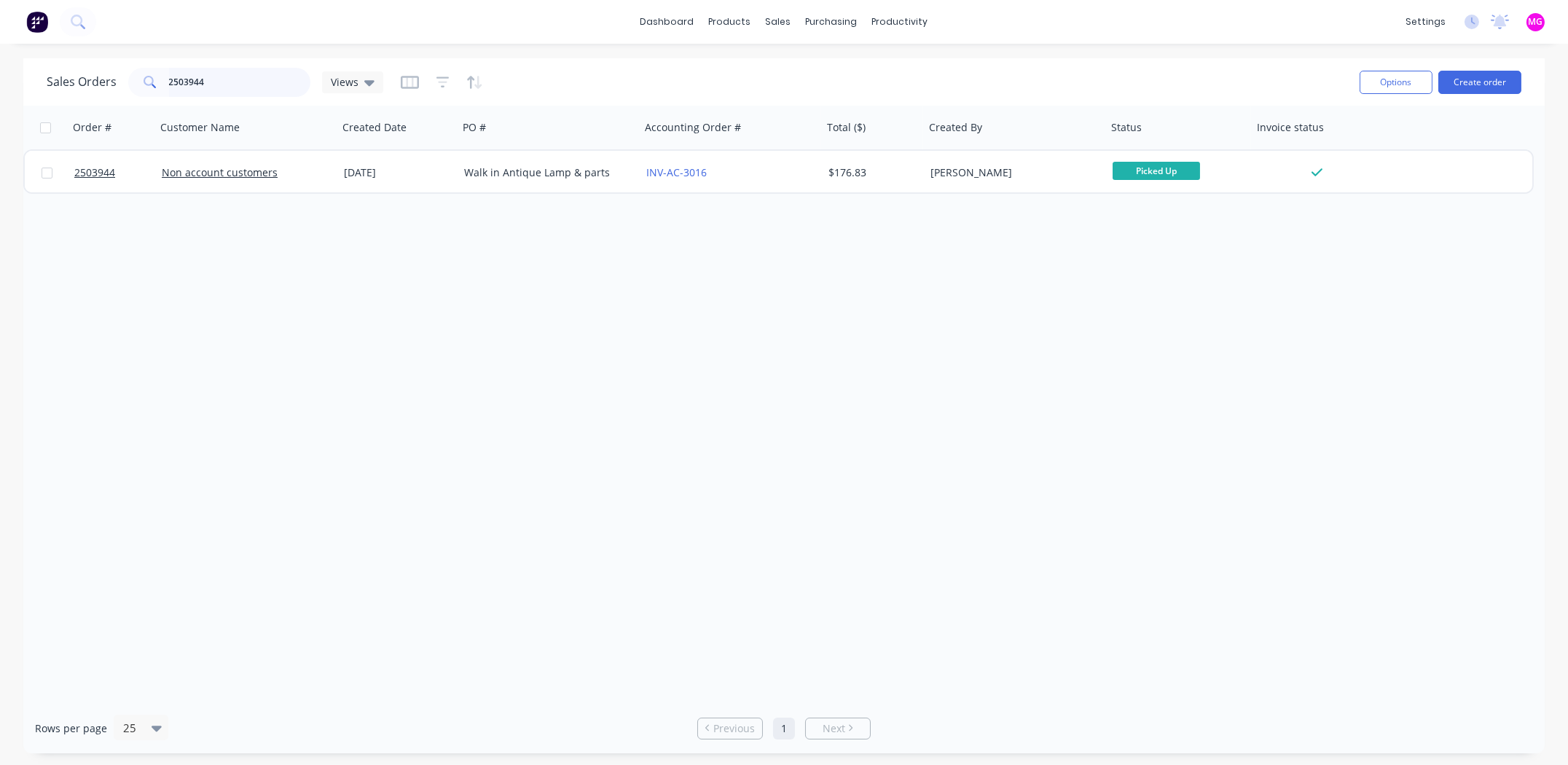
click at [213, 74] on input "2503944" at bounding box center [239, 82] width 142 height 29
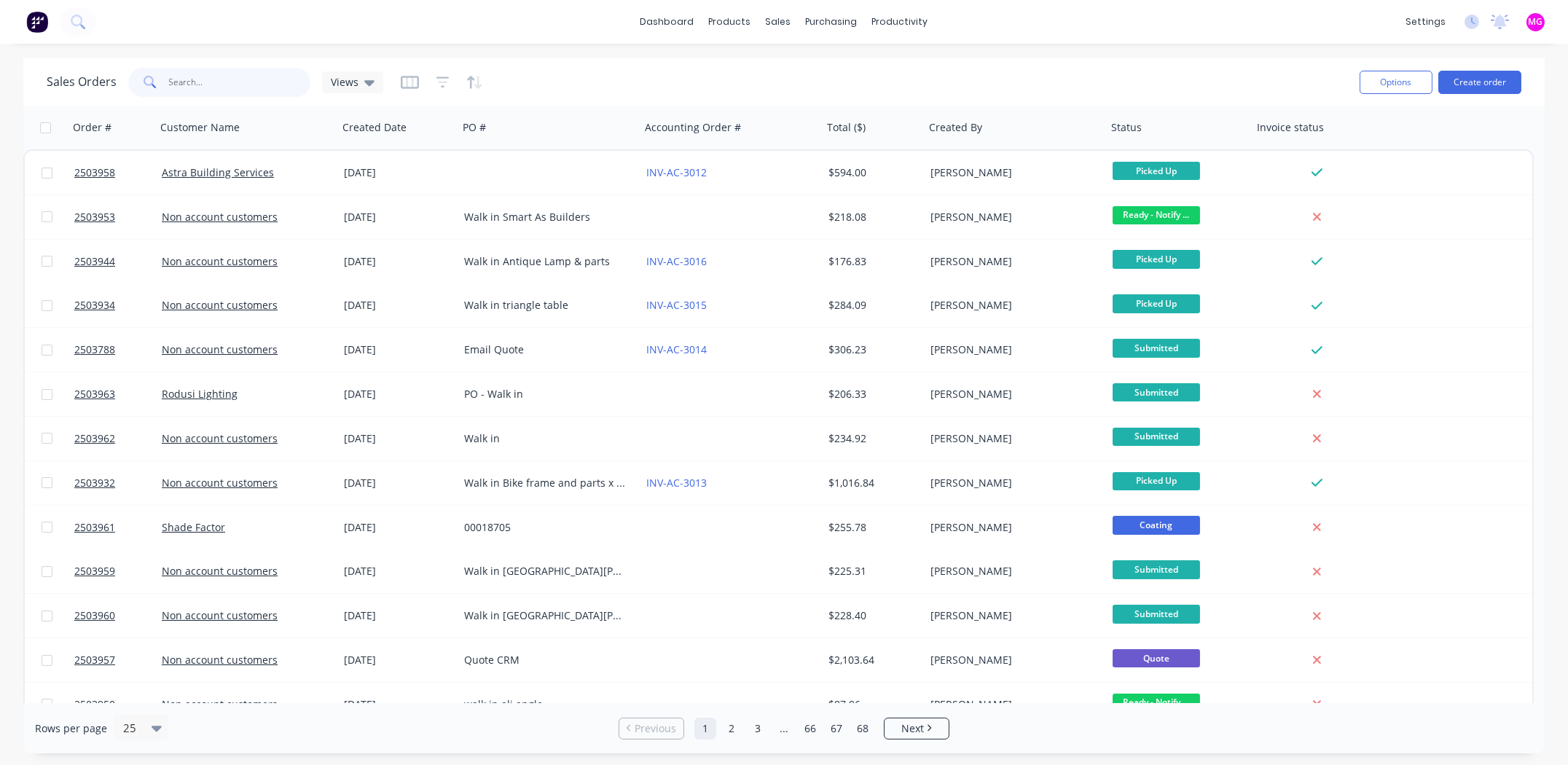
click at [183, 78] on input "text" at bounding box center [239, 82] width 142 height 29
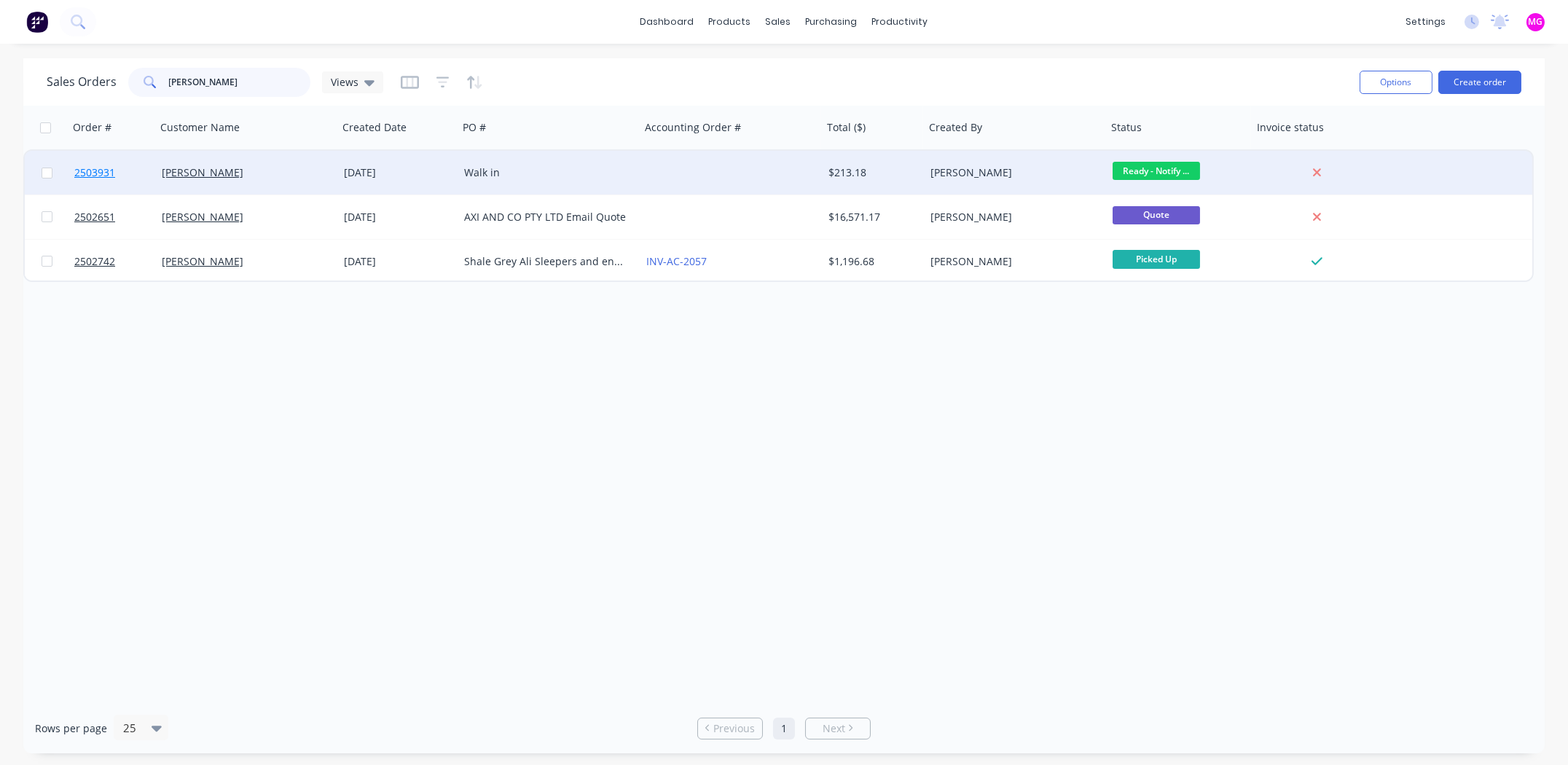
type input "[PERSON_NAME]"
click at [94, 169] on span "2503931" at bounding box center [95, 173] width 41 height 15
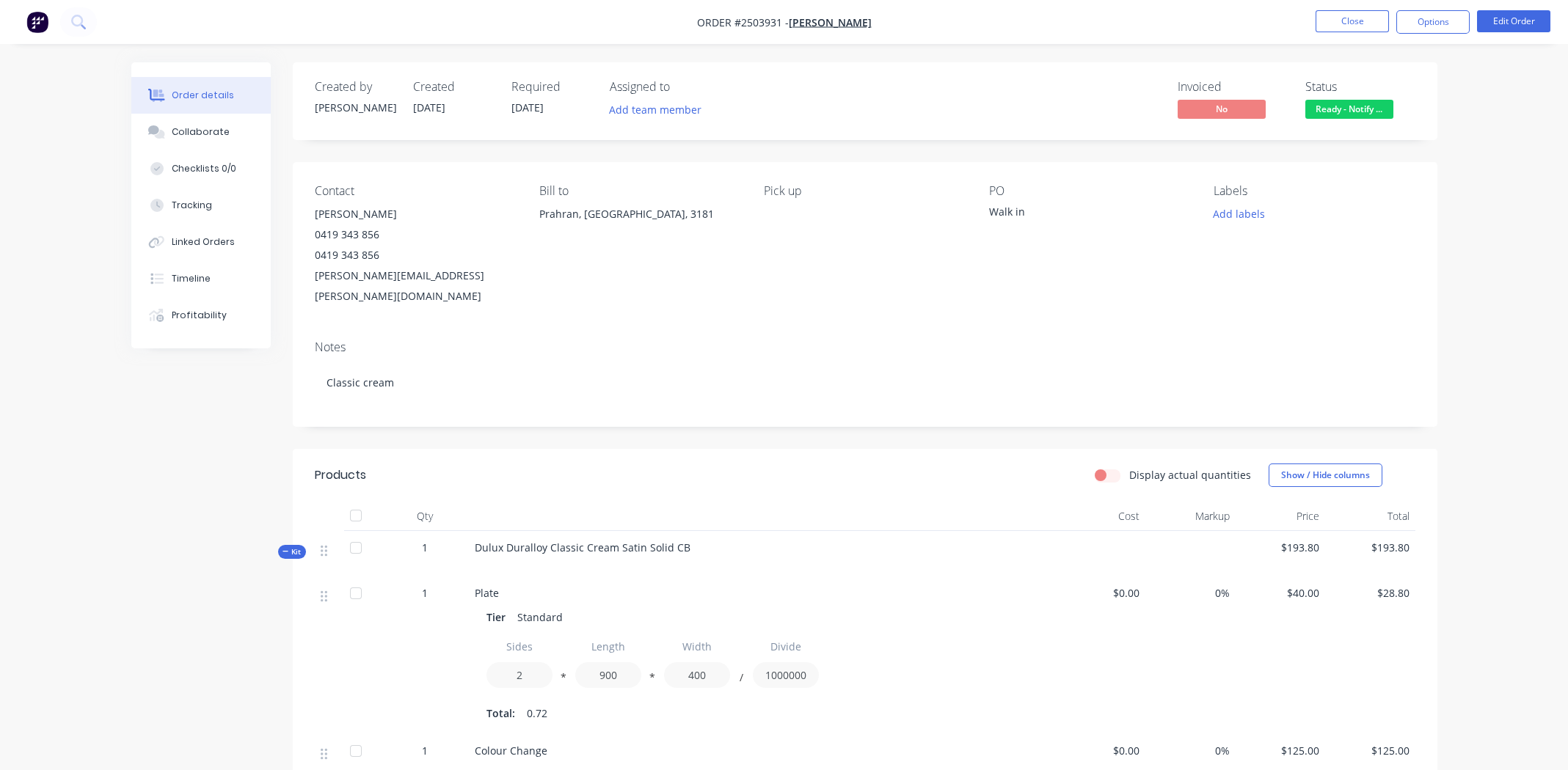
click at [1352, 108] on span "Ready - Notify ..." at bounding box center [1349, 109] width 88 height 19
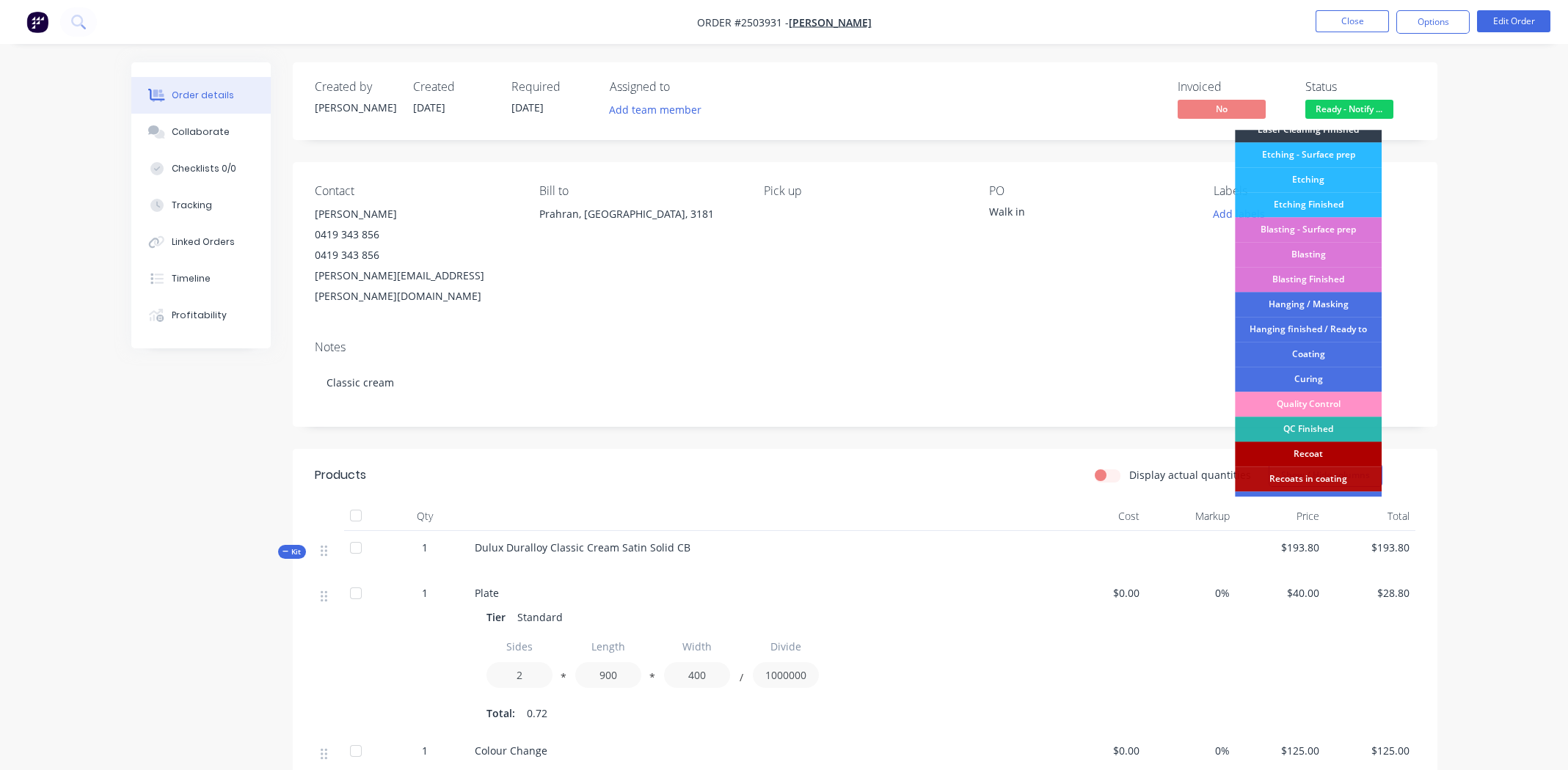
scroll to position [313, 0]
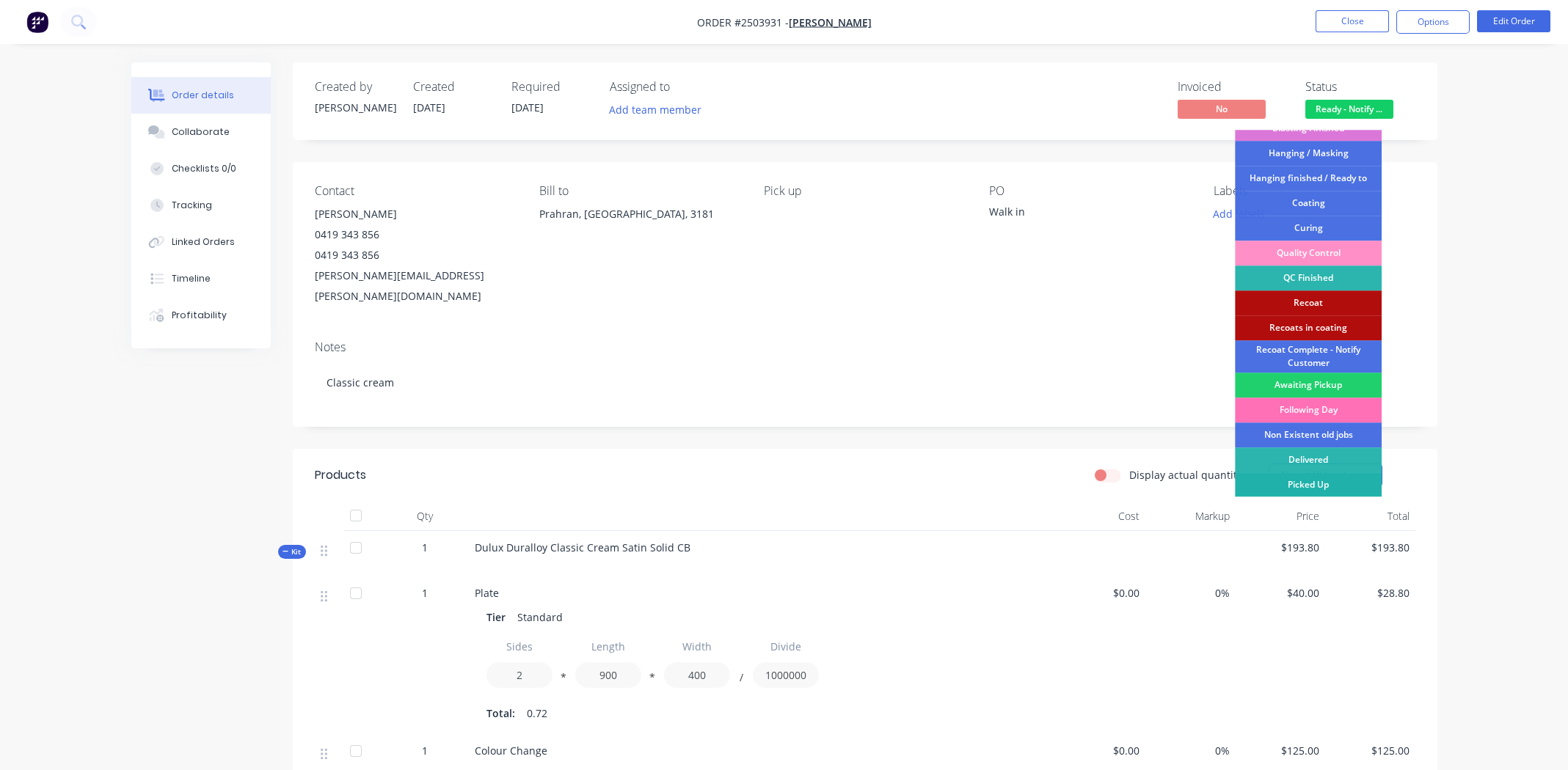
click at [1309, 480] on div "Picked Up" at bounding box center [1308, 484] width 146 height 25
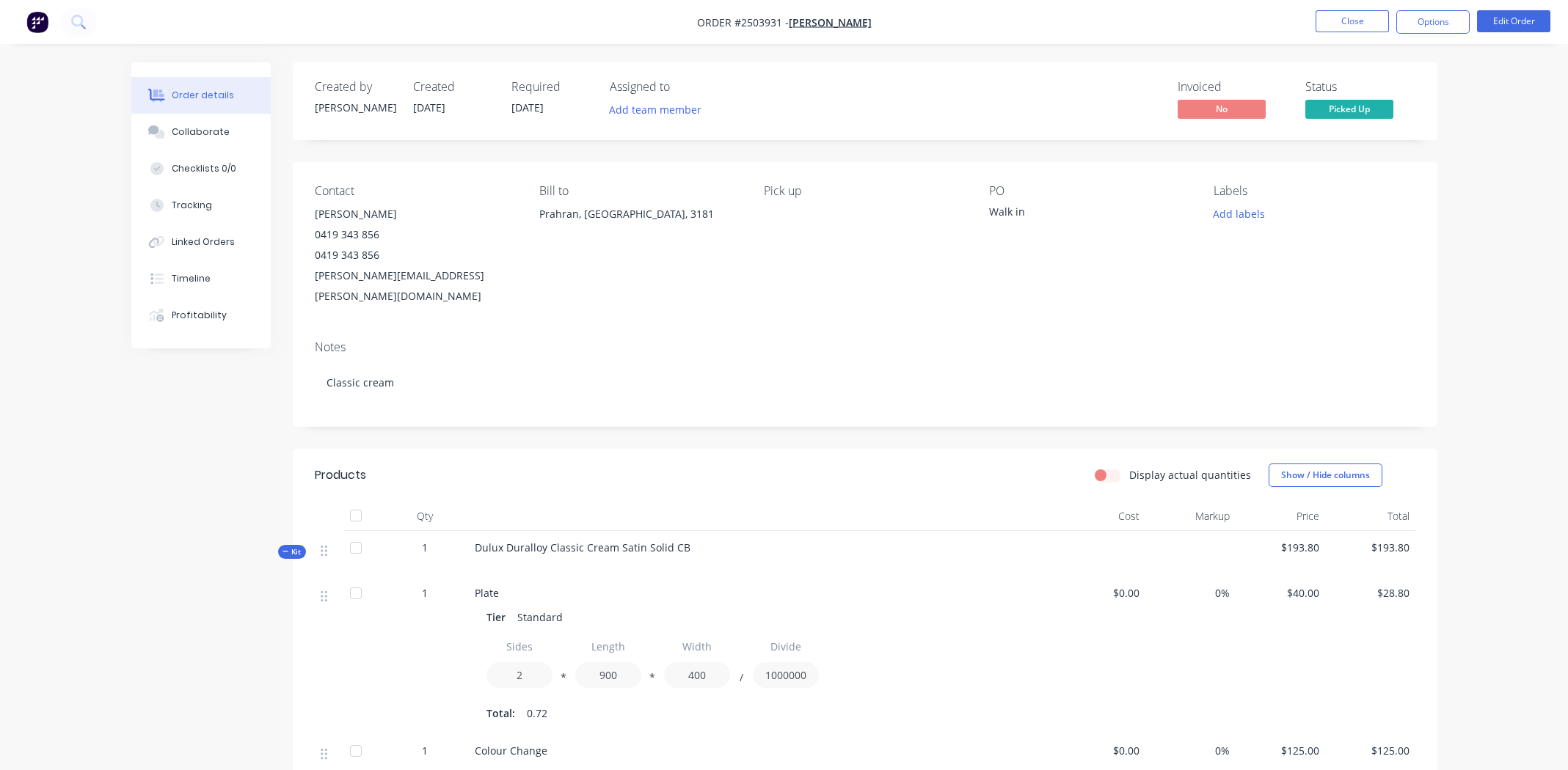
click at [1366, 207] on div "Add labels" at bounding box center [1313, 213] width 201 height 20
click at [1527, 168] on div "Order details Collaborate Checklists 0/0 Tracking Linked Orders Timeline Profit…" at bounding box center [784, 546] width 1568 height 1093
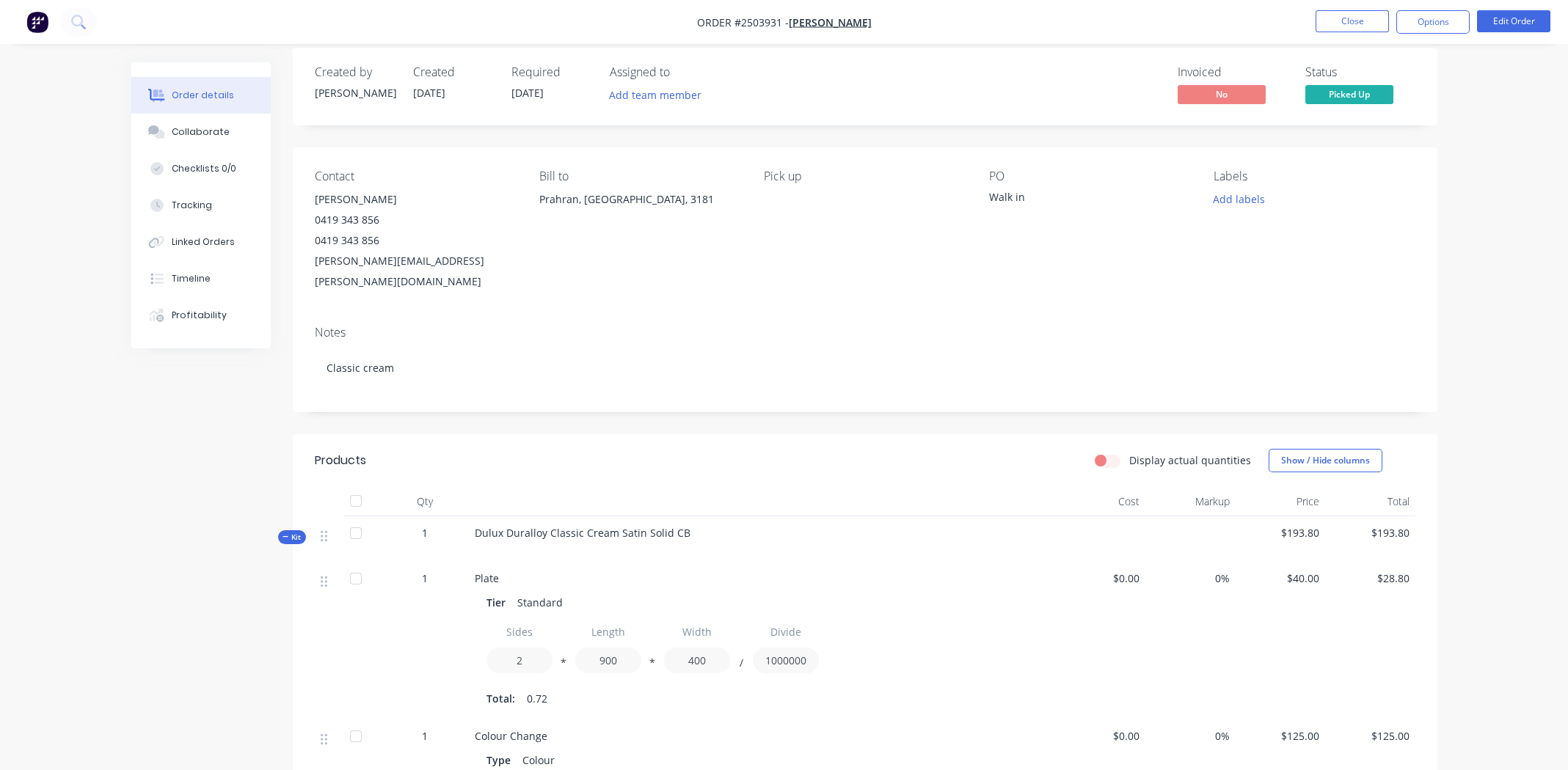
scroll to position [0, 0]
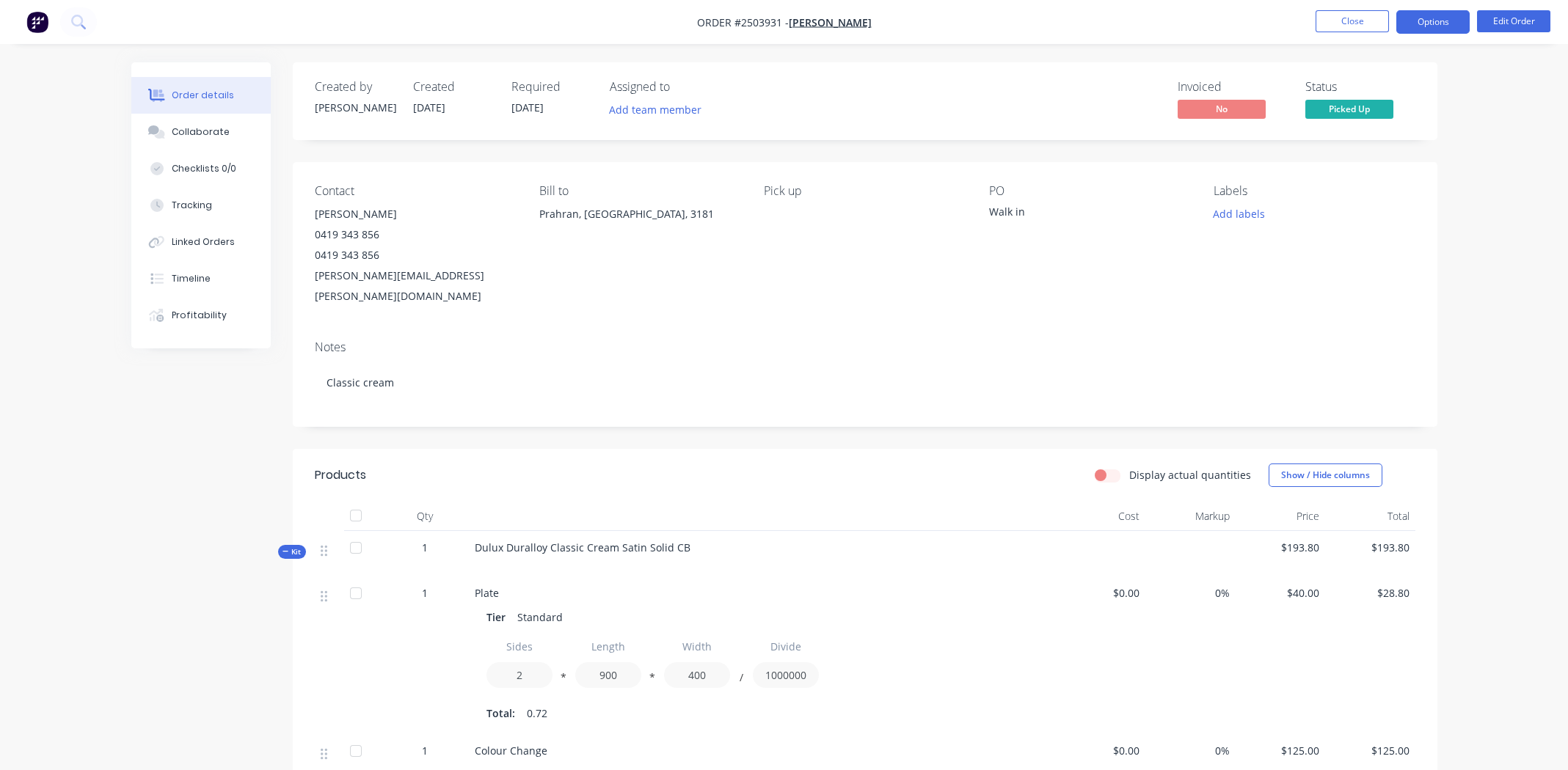
click at [1424, 20] on button "Options" at bounding box center [1433, 21] width 74 height 23
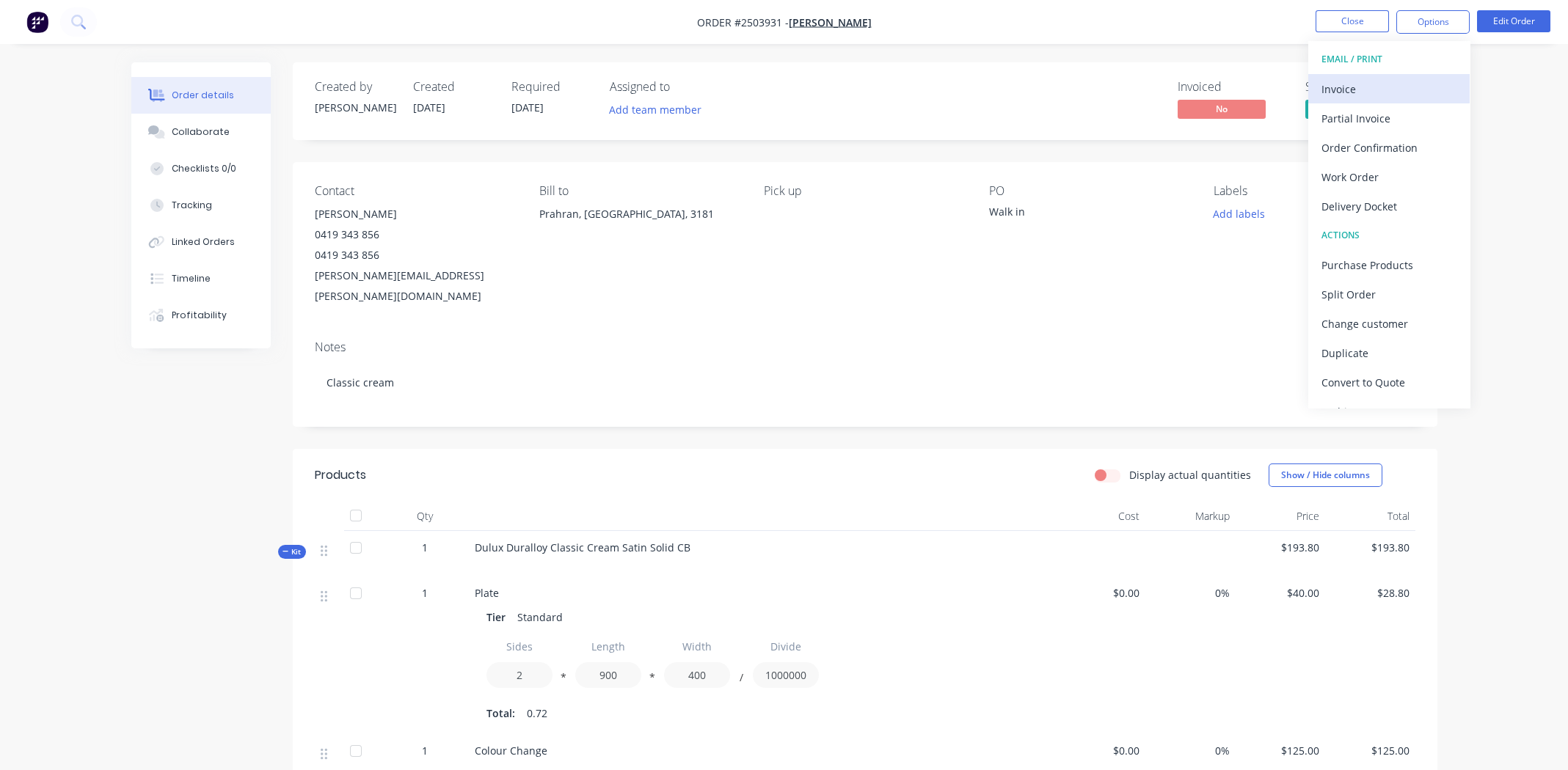
click at [1377, 101] on button "Invoice" at bounding box center [1388, 88] width 161 height 29
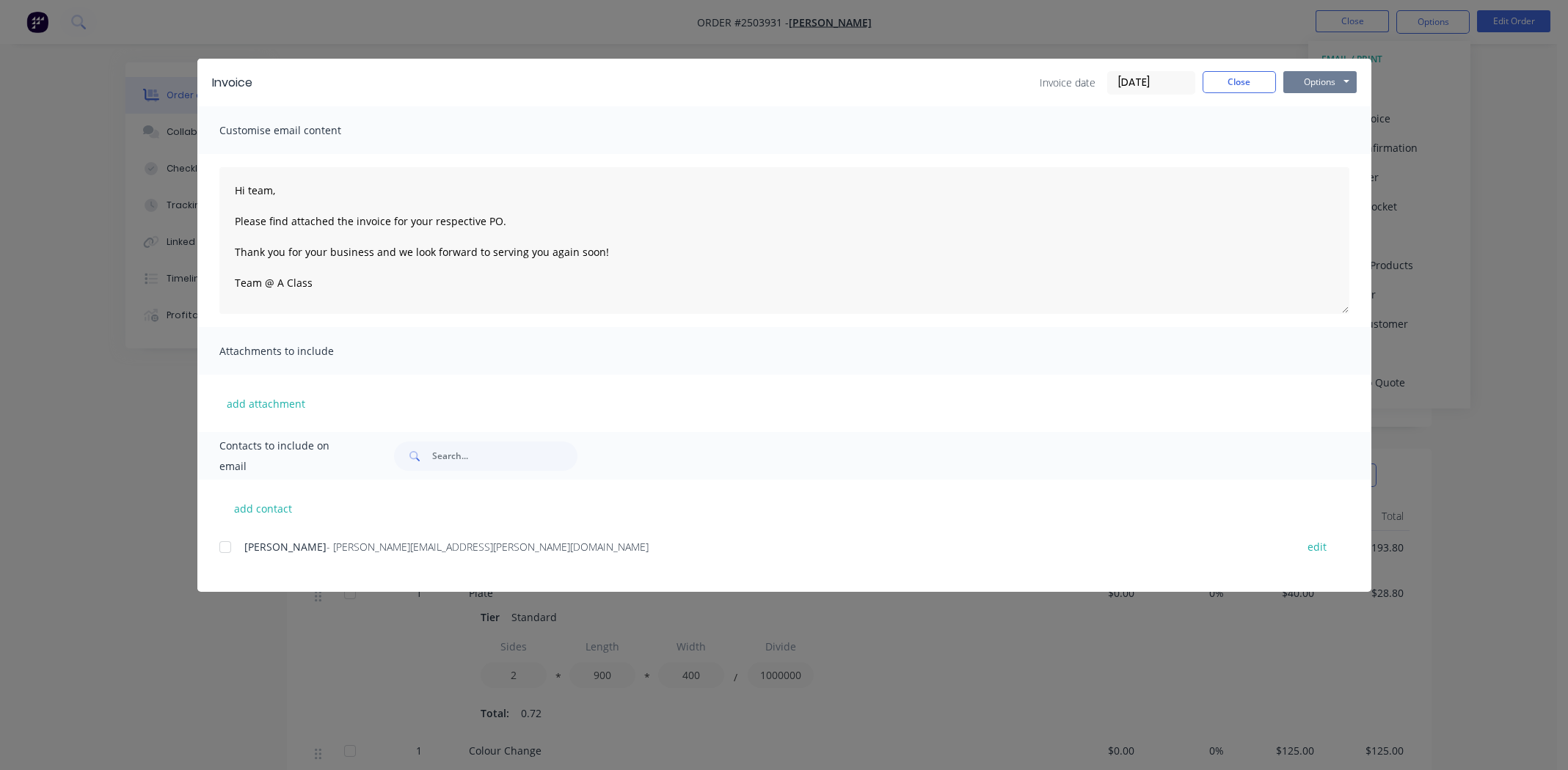
click at [1309, 87] on button "Options" at bounding box center [1319, 82] width 74 height 22
click at [1316, 125] on button "Print" at bounding box center [1329, 132] width 94 height 24
click at [1225, 81] on button "Close" at bounding box center [1239, 82] width 74 height 22
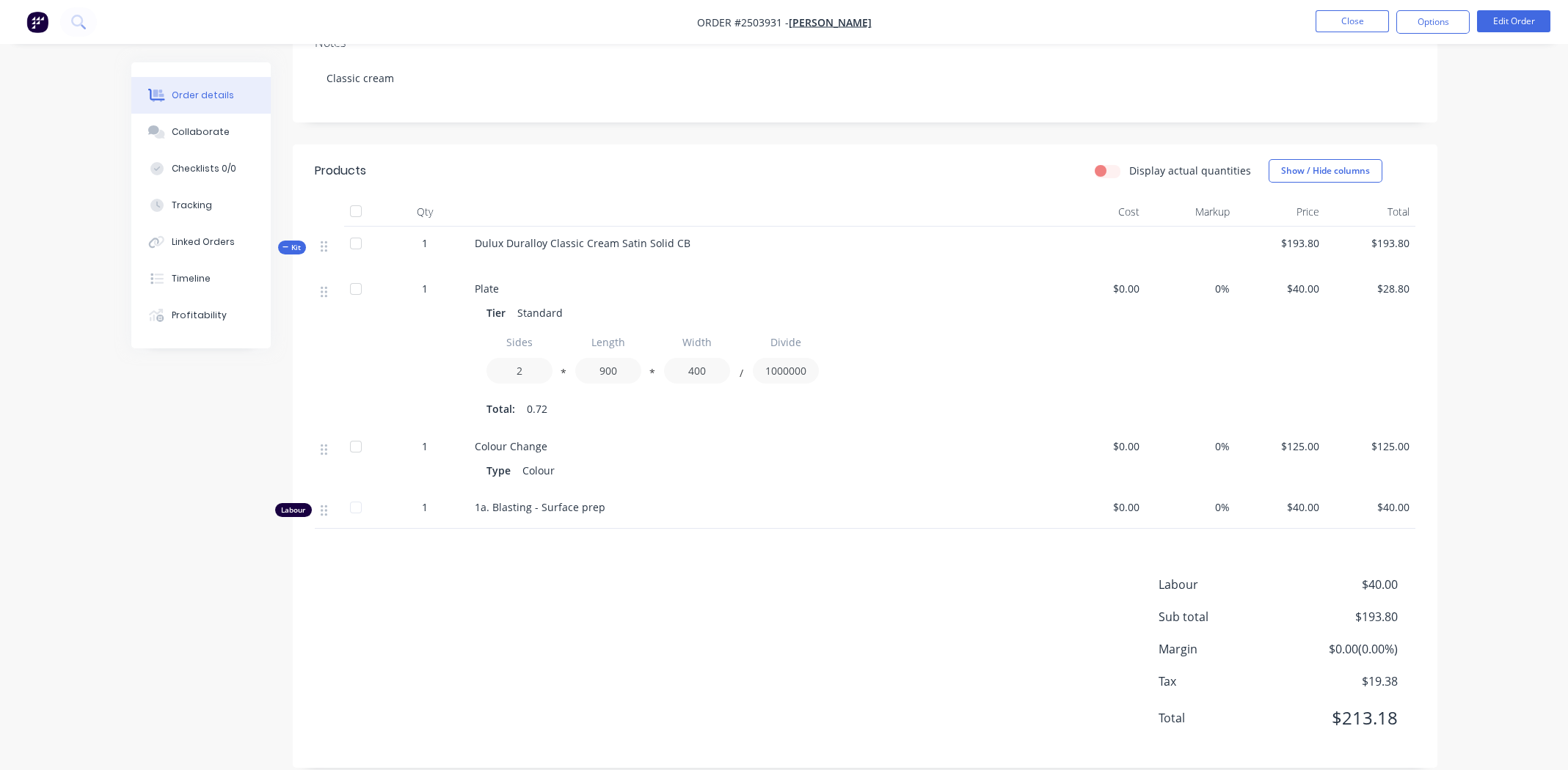
scroll to position [11, 0]
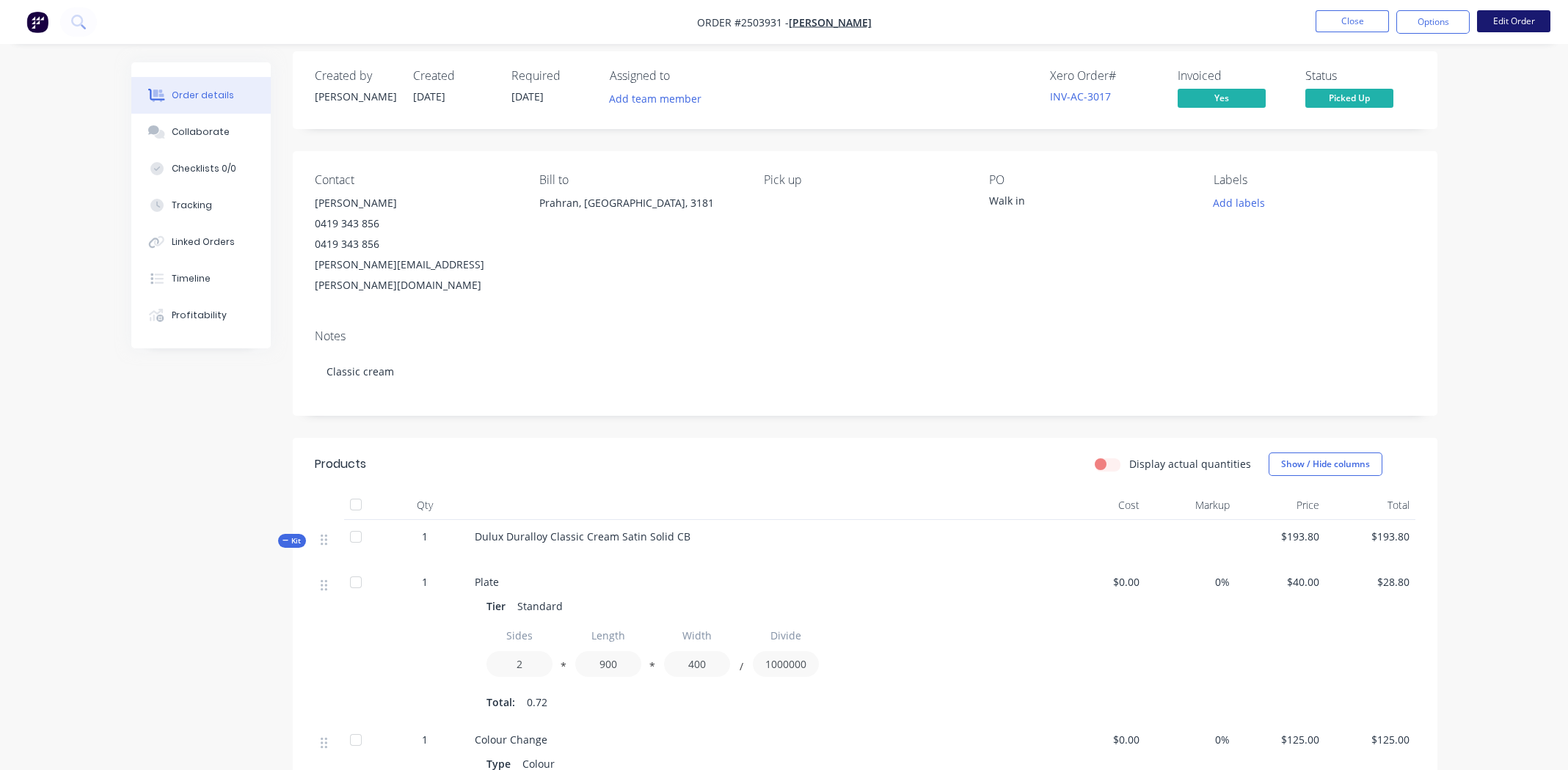
click at [1496, 17] on button "Edit Order" at bounding box center [1513, 21] width 74 height 22
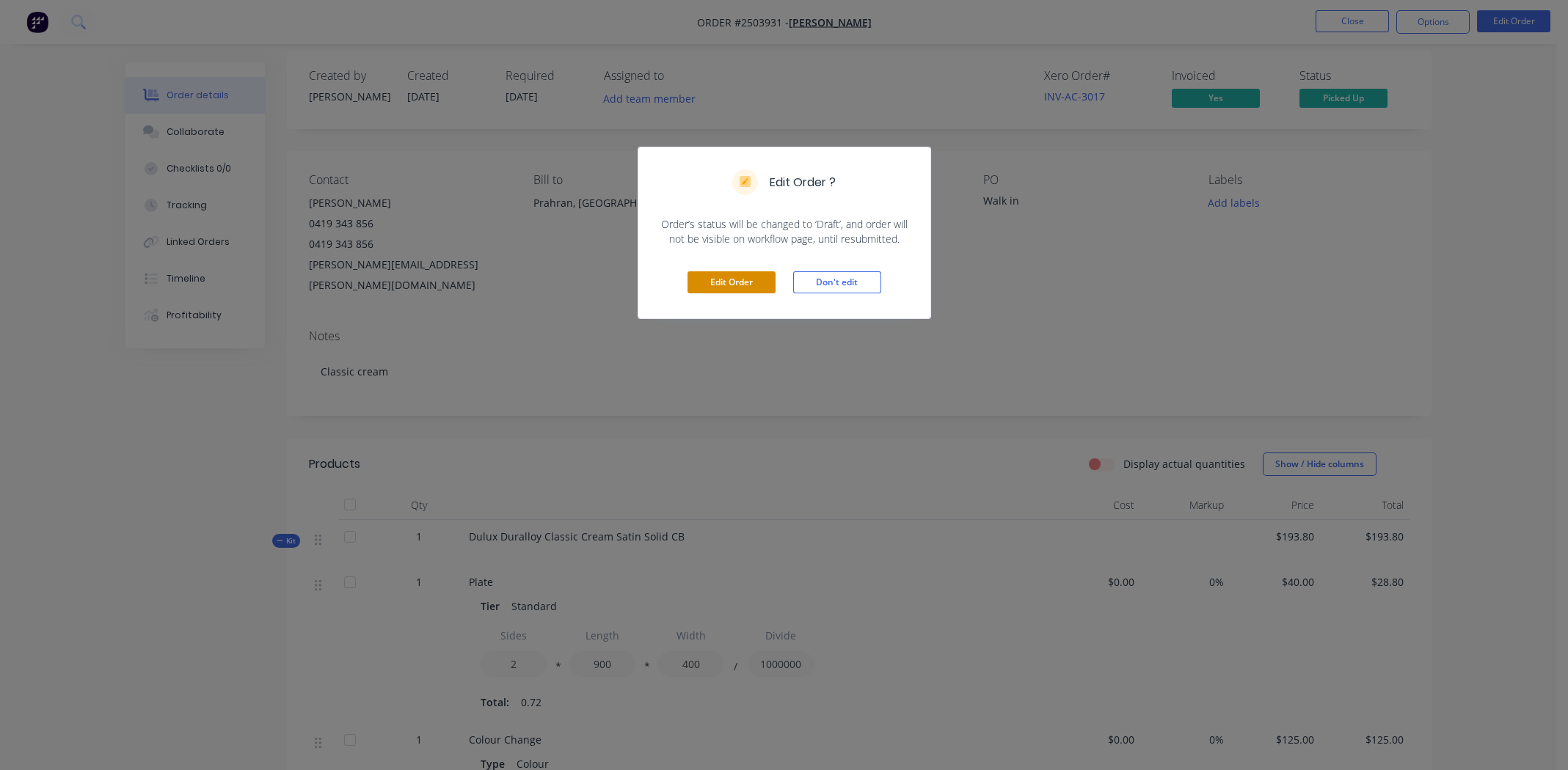
click at [754, 282] on button "Edit Order" at bounding box center [731, 282] width 88 height 22
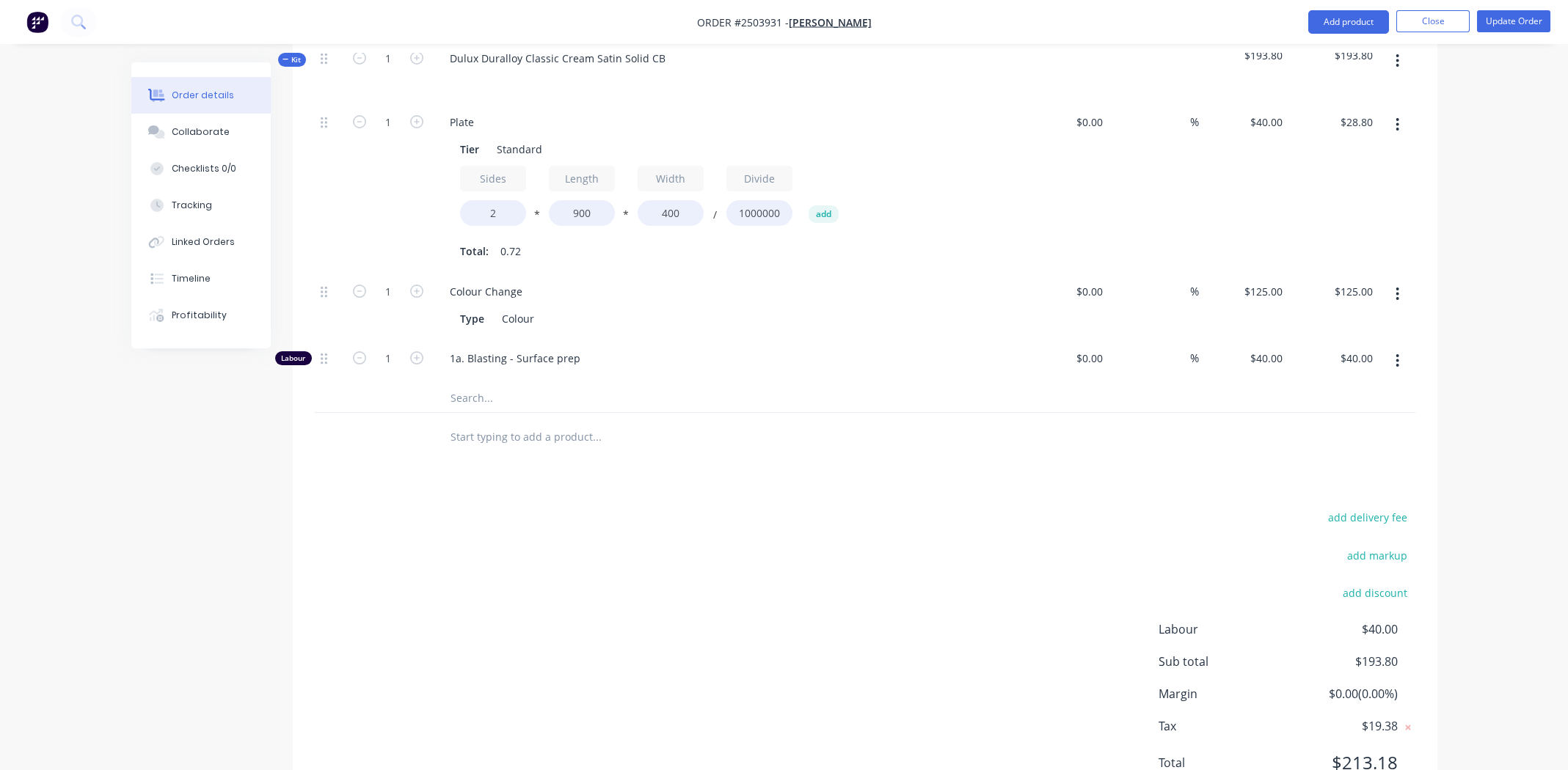
scroll to position [537, 0]
click at [1374, 582] on button "add discount" at bounding box center [1375, 591] width 80 height 20
click at [1287, 585] on input at bounding box center [1238, 597] width 139 height 22
type input "Google Review"
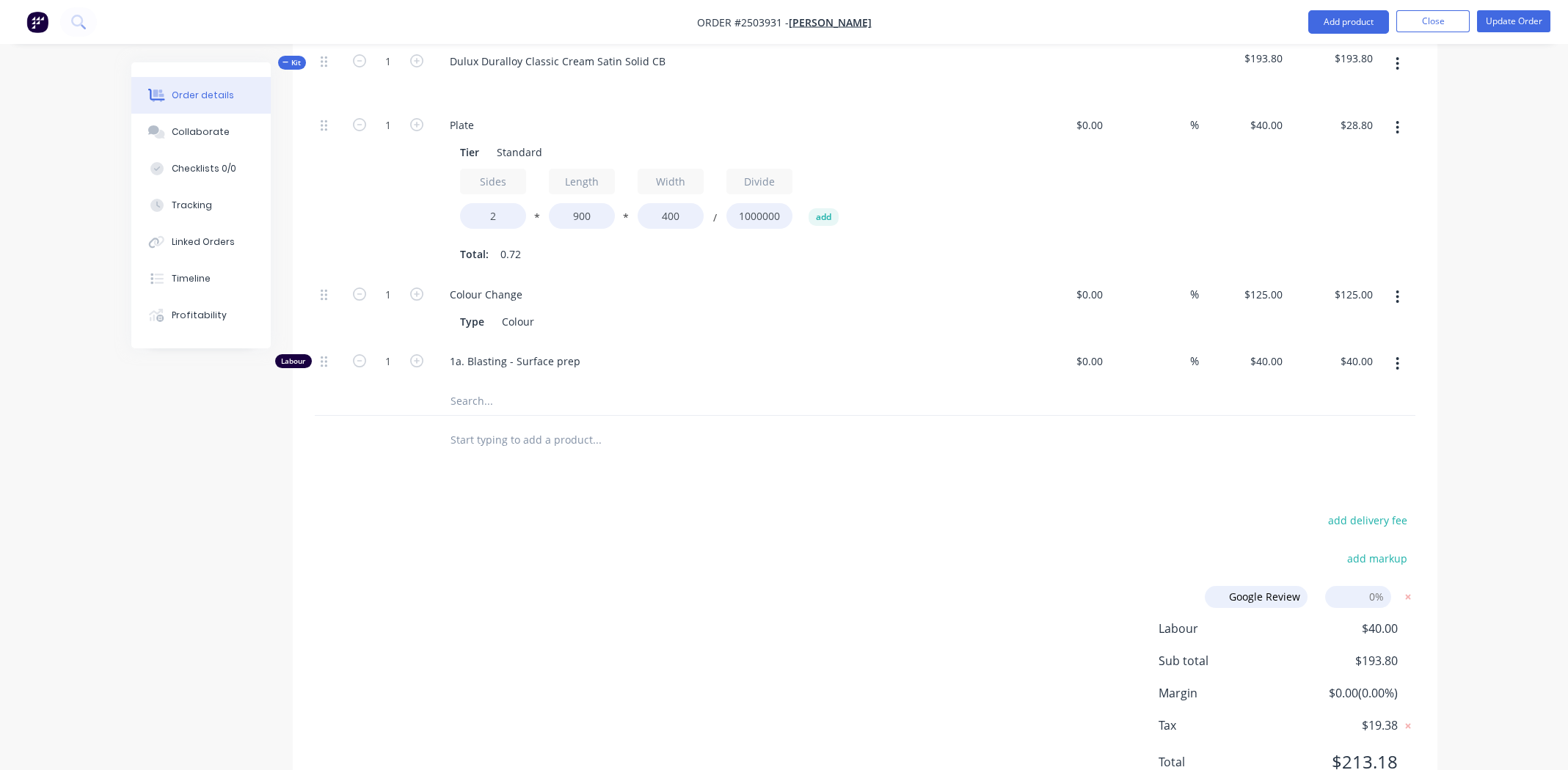
click at [1362, 585] on input at bounding box center [1357, 597] width 66 height 22
type input "5"
click input "submit" at bounding box center [0, 0] width 0 height 0
click at [1049, 510] on div "add delivery fee add markup Google Review Google Review Discount name (Optional…" at bounding box center [865, 668] width 1101 height 317
click at [1514, 17] on button "Update Order" at bounding box center [1513, 21] width 74 height 22
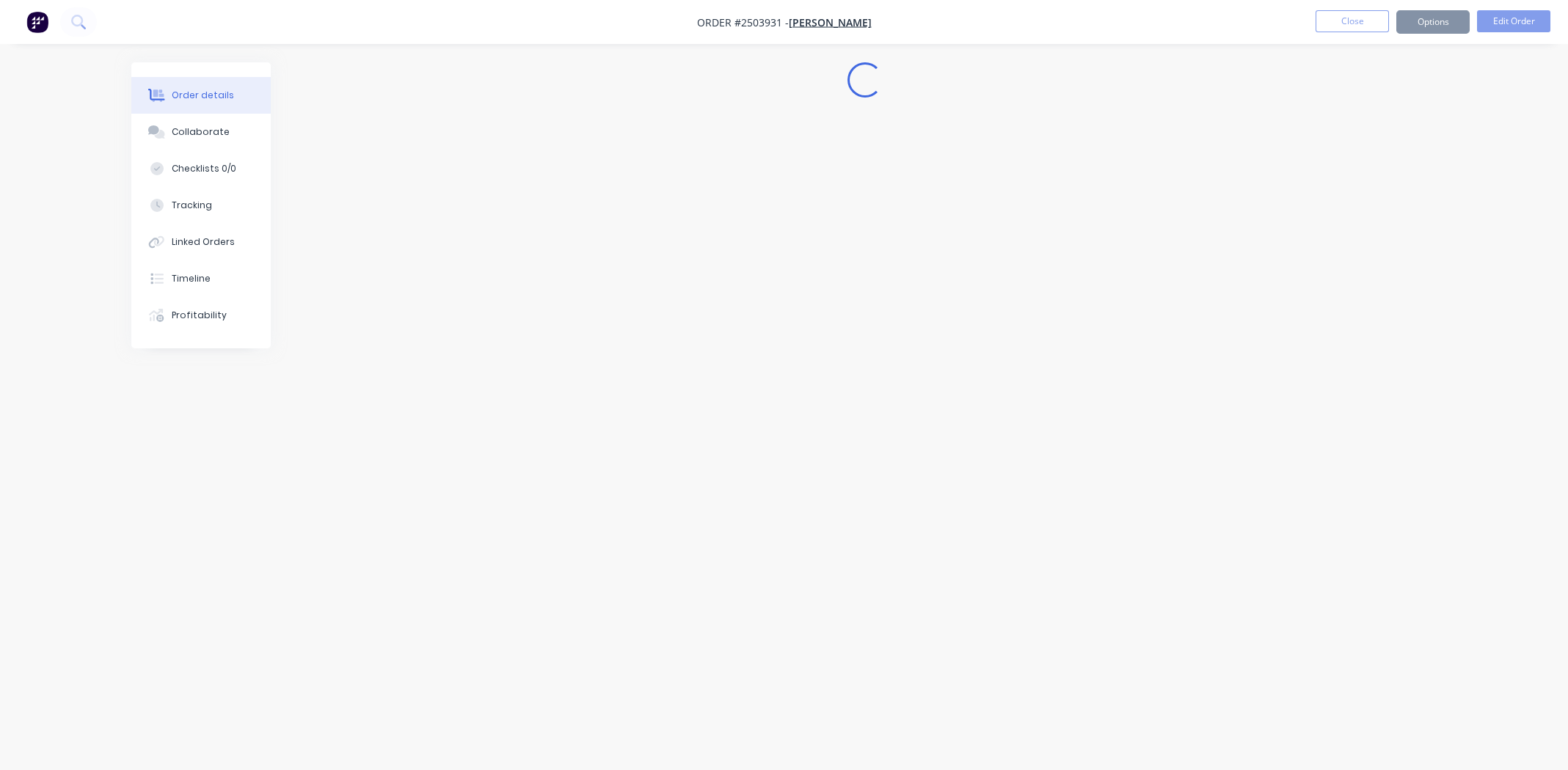
scroll to position [0, 0]
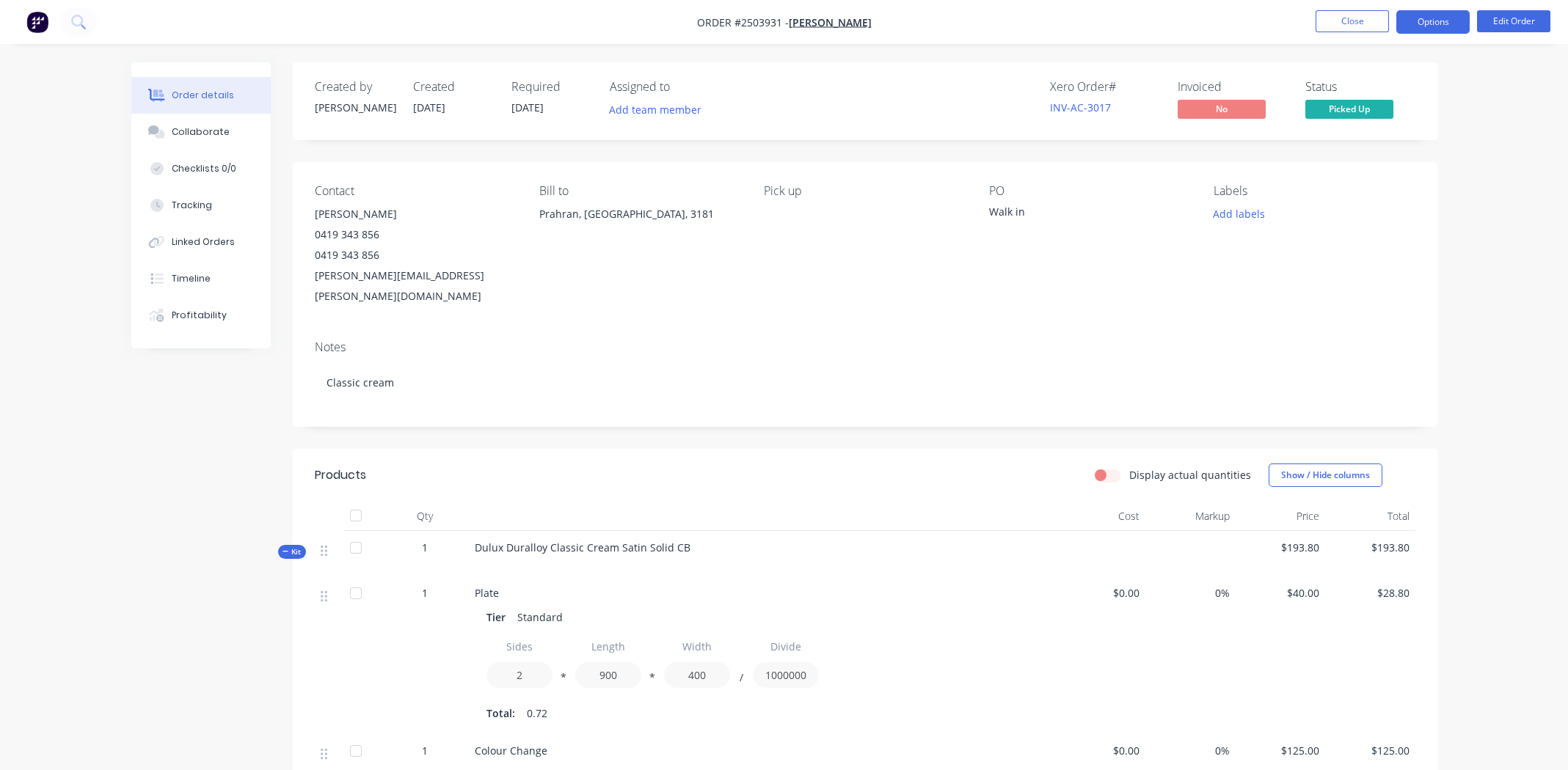
click at [1434, 19] on button "Options" at bounding box center [1433, 21] width 74 height 23
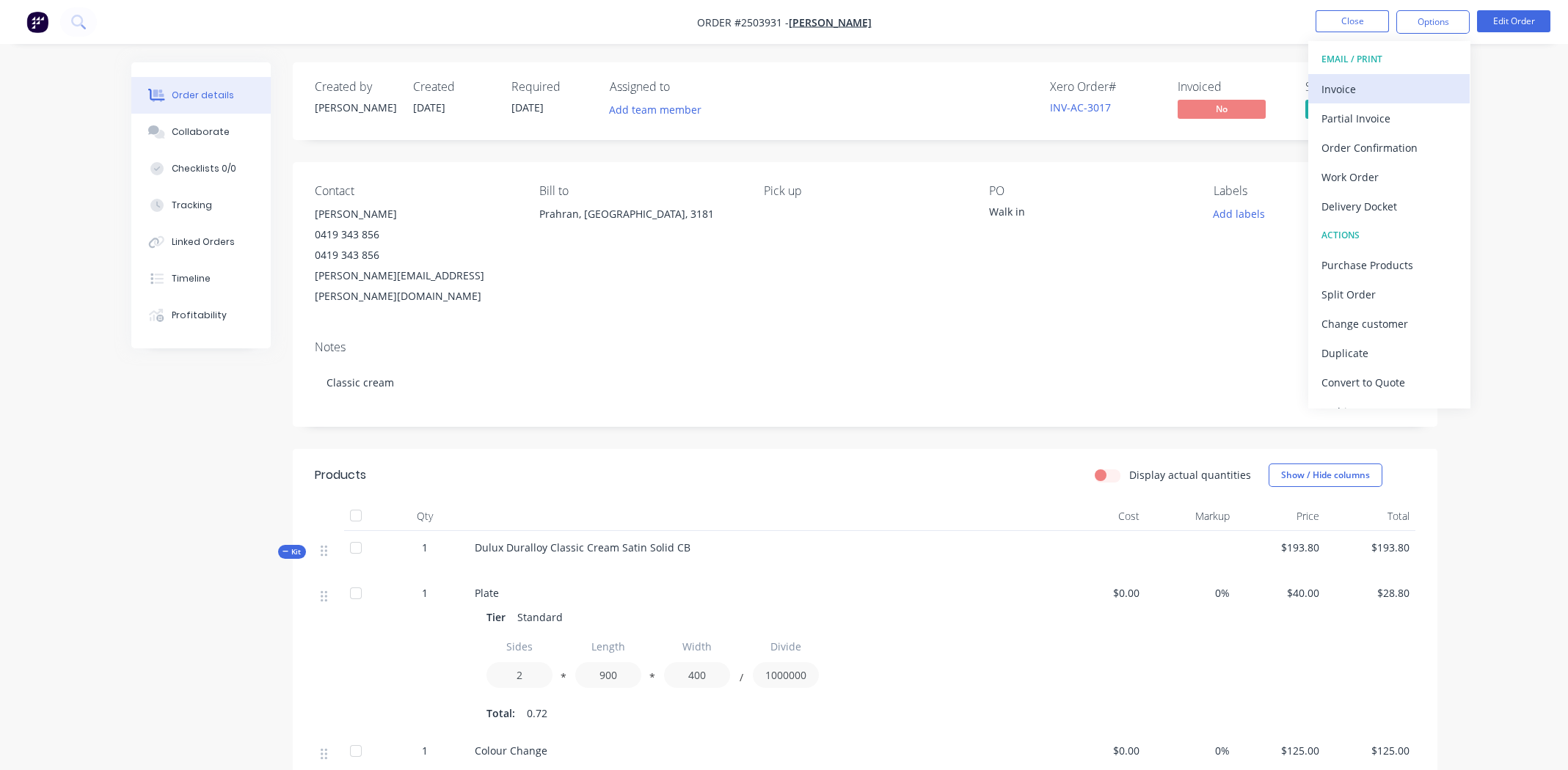
click at [1374, 84] on div "Invoice" at bounding box center [1388, 89] width 135 height 21
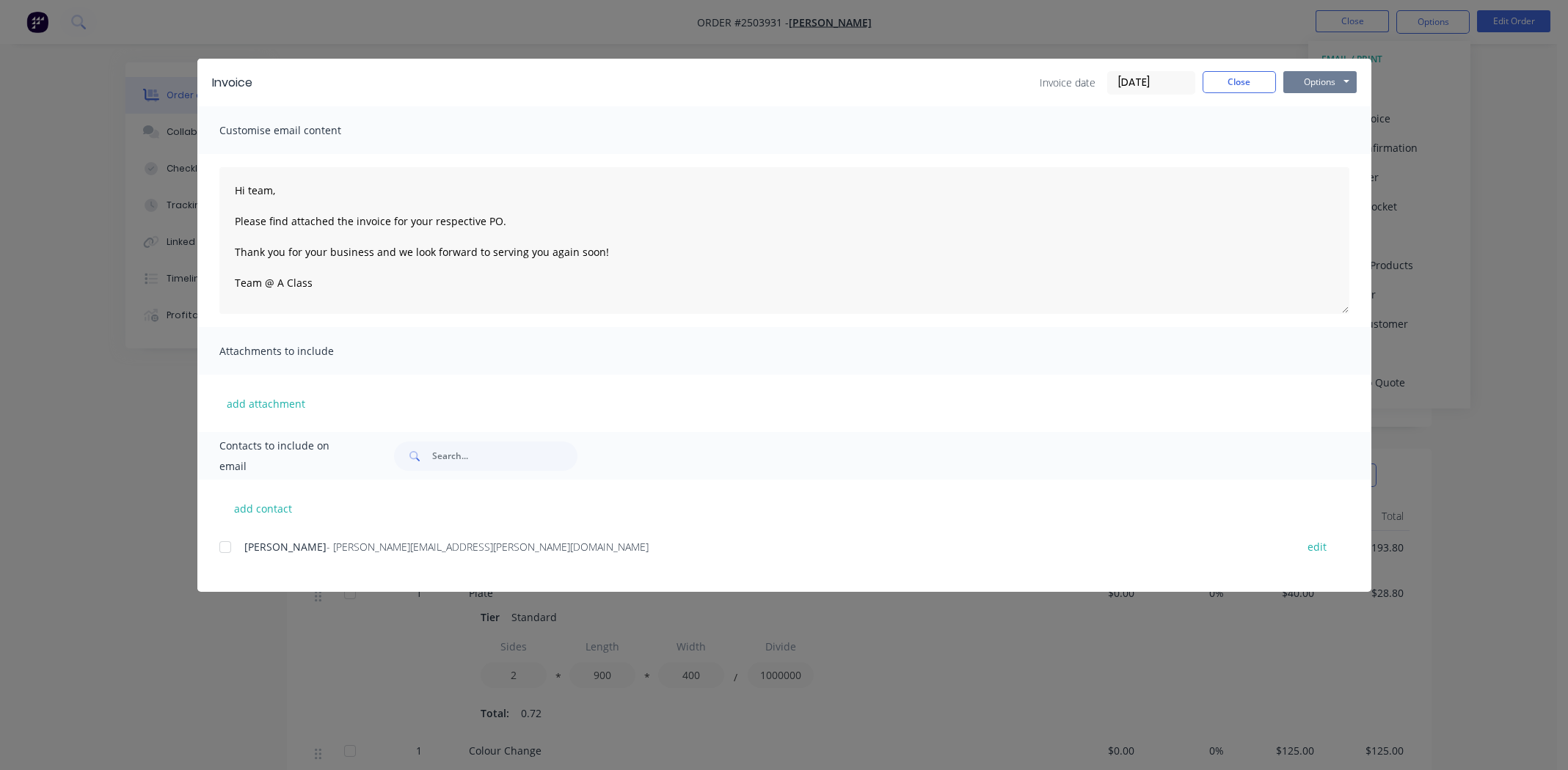
click at [1314, 77] on button "Options" at bounding box center [1319, 82] width 74 height 22
click at [1312, 131] on button "Print" at bounding box center [1329, 132] width 94 height 24
click at [1236, 80] on button "Close" at bounding box center [1239, 82] width 74 height 22
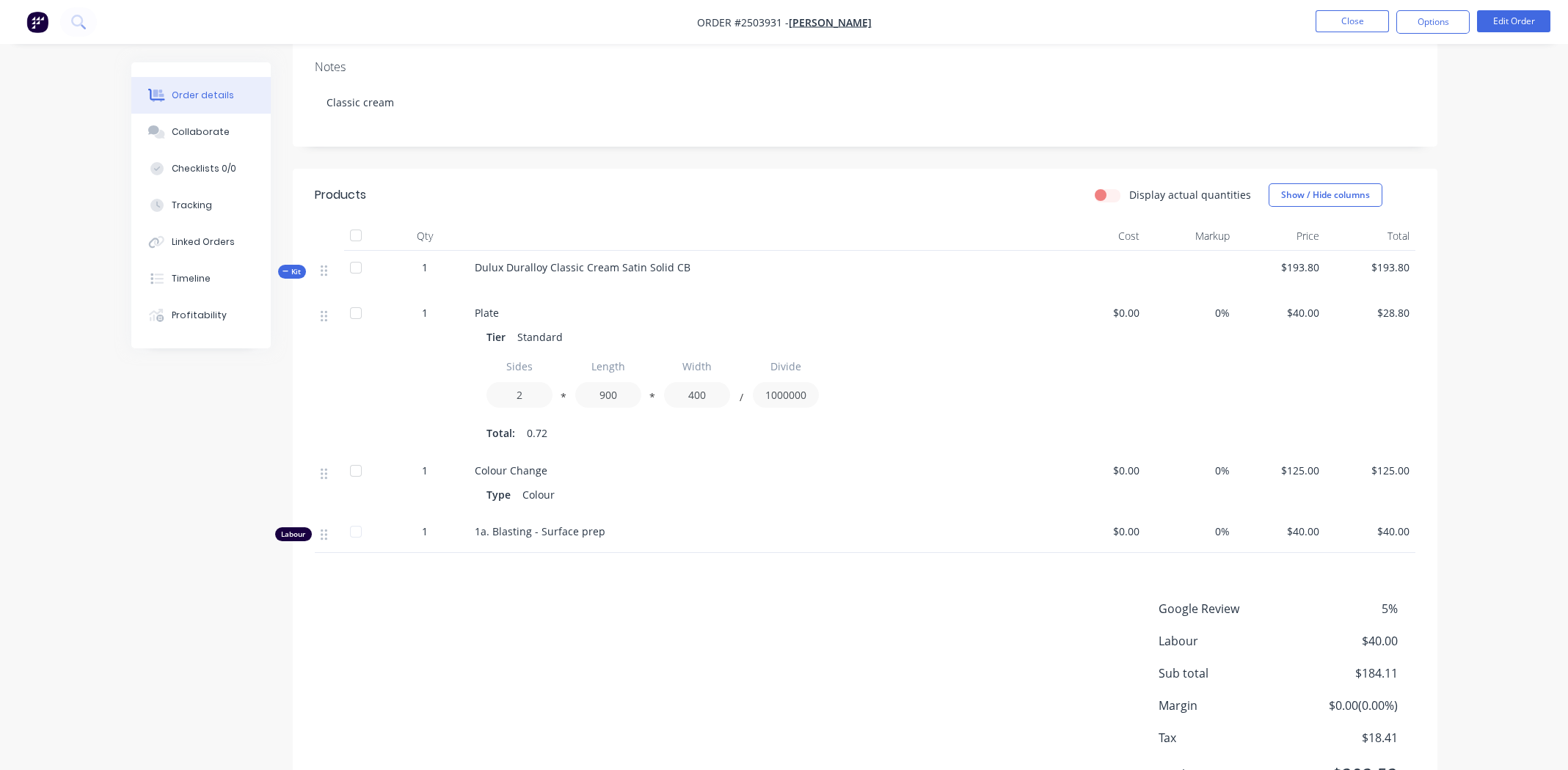
scroll to position [336, 0]
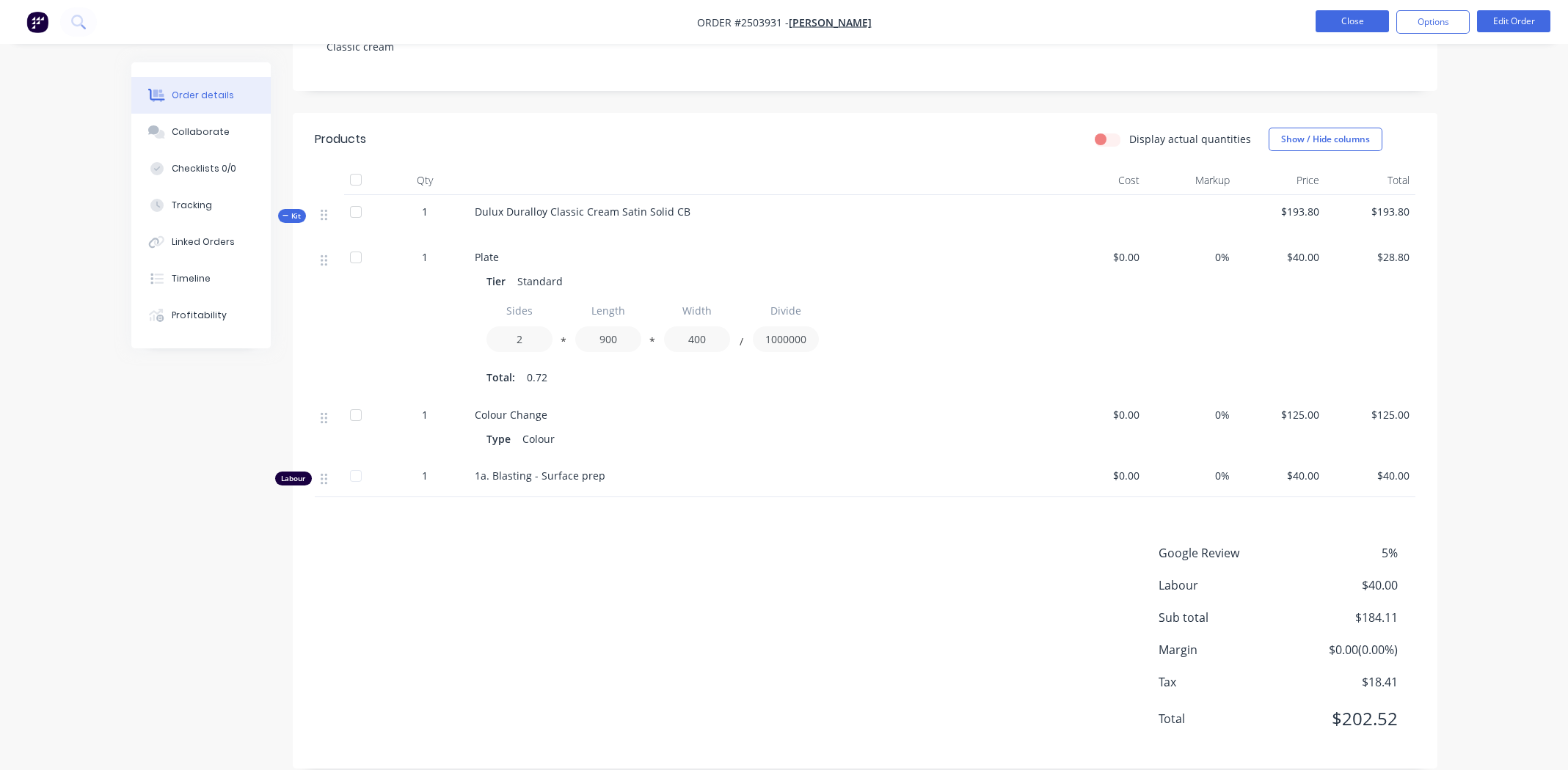
click at [1361, 21] on button "Close" at bounding box center [1352, 21] width 74 height 22
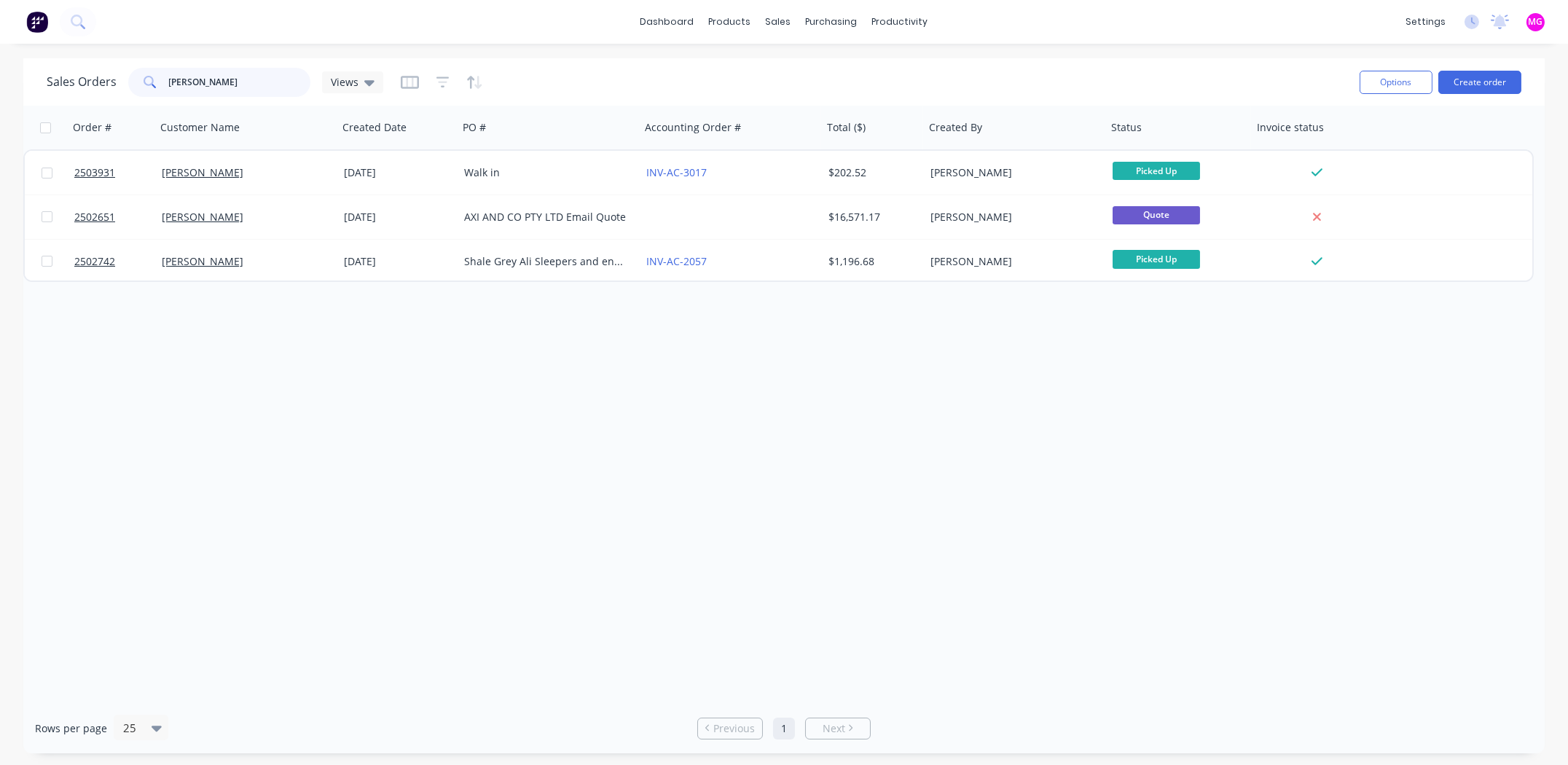
click at [234, 82] on input "[PERSON_NAME]" at bounding box center [239, 82] width 142 height 29
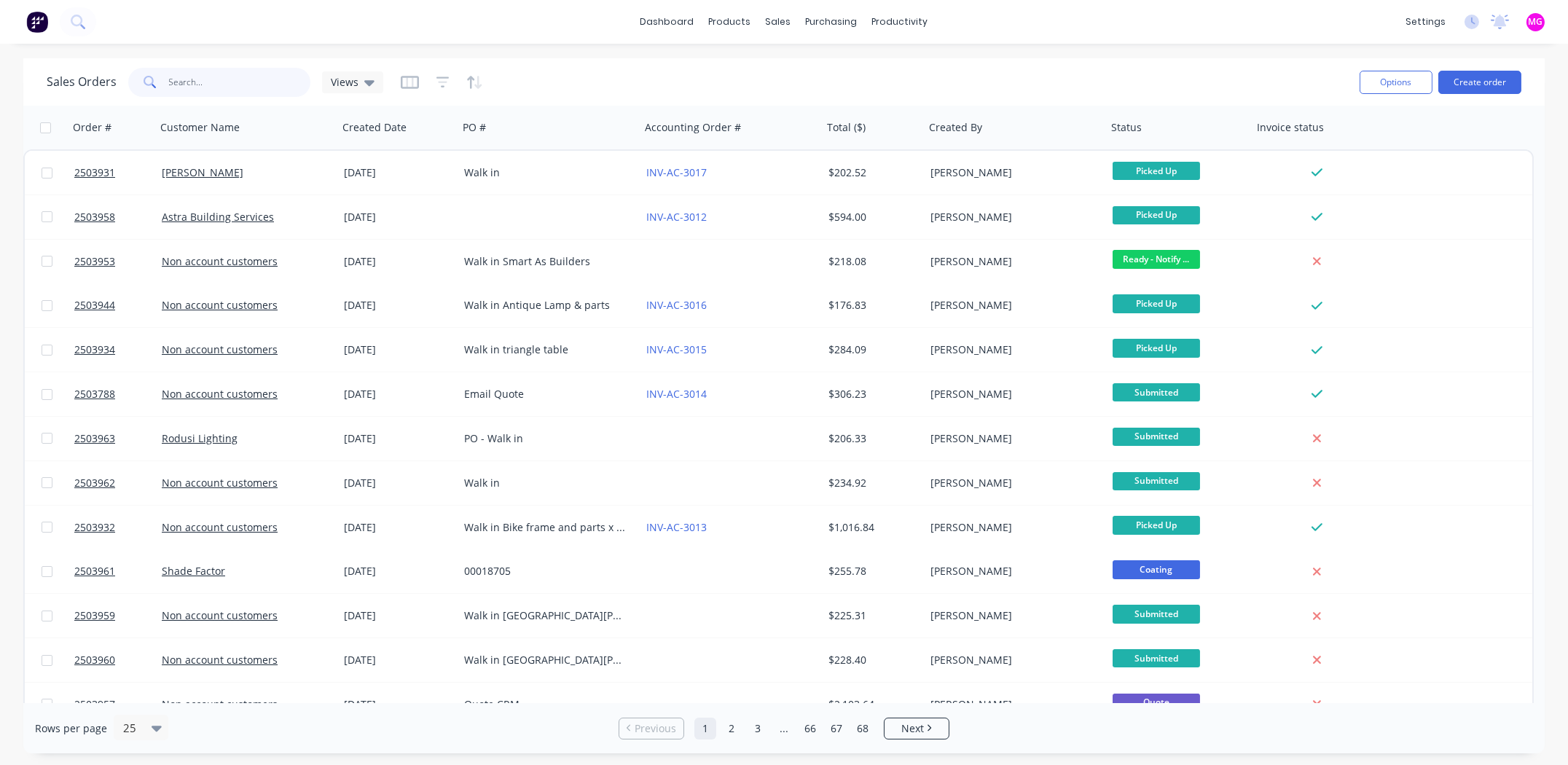
click at [197, 83] on input "text" at bounding box center [239, 82] width 142 height 29
type input "2503940"
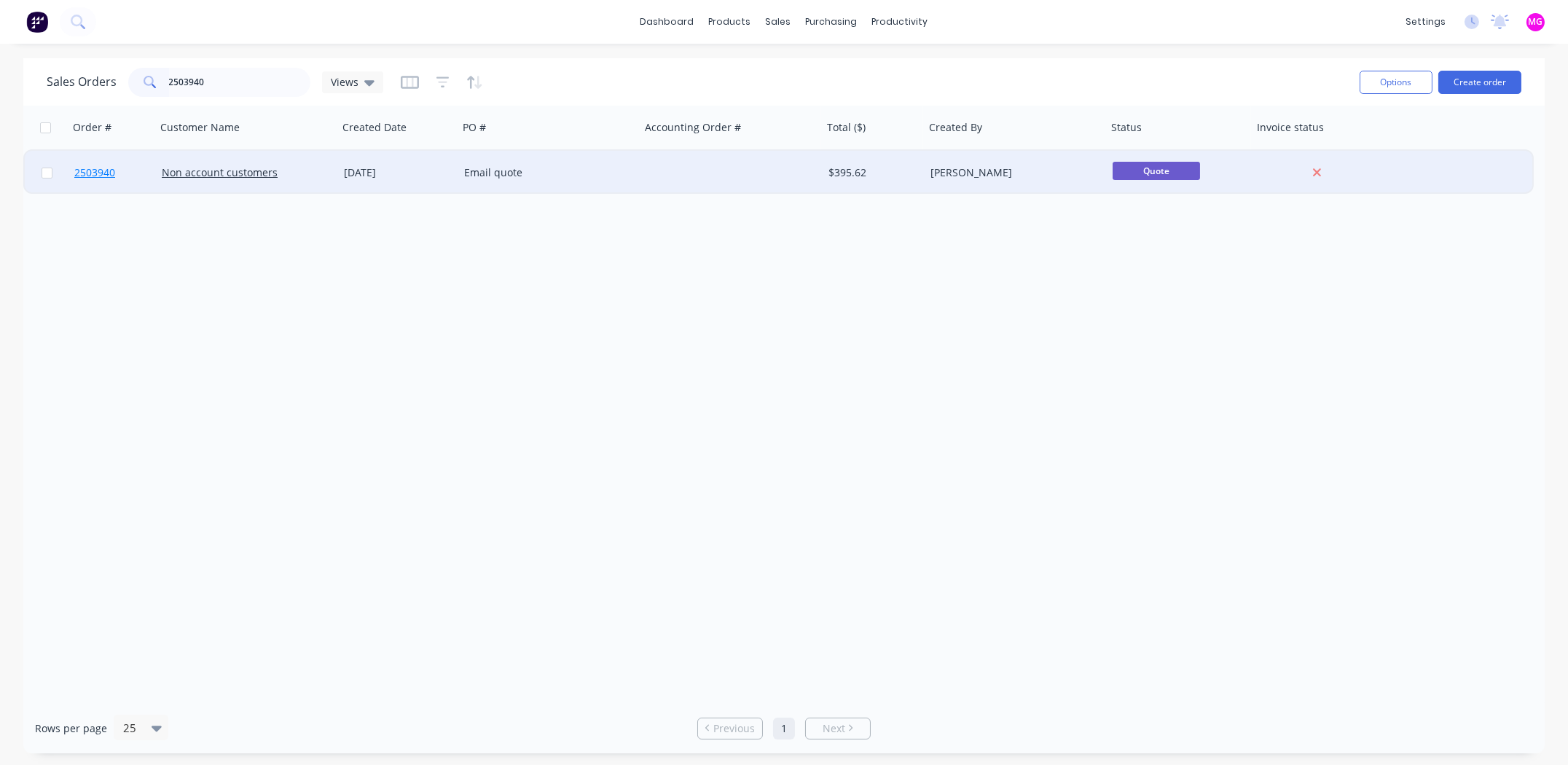
click at [104, 170] on span "2503940" at bounding box center [95, 173] width 41 height 15
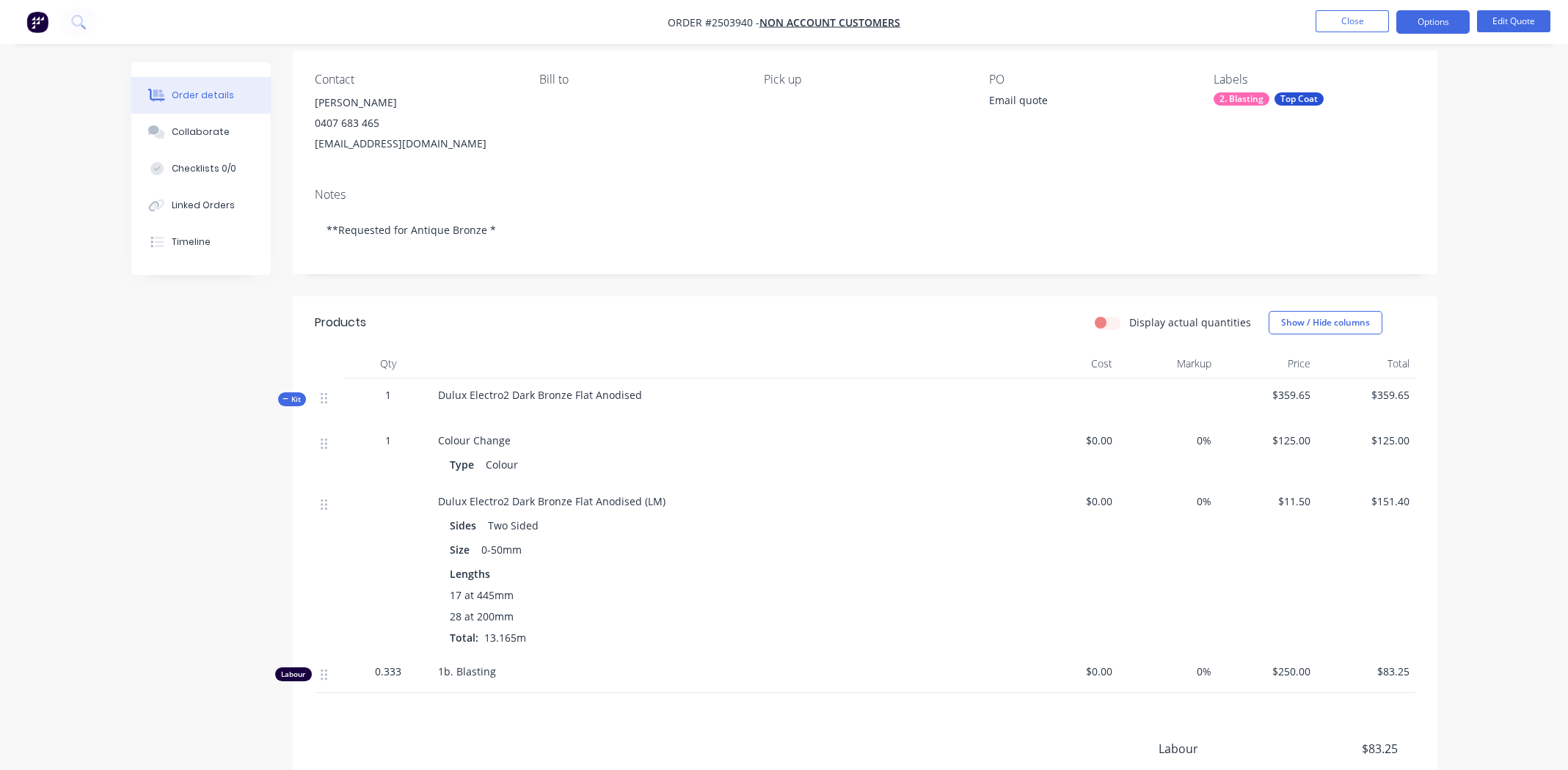
scroll to position [220, 0]
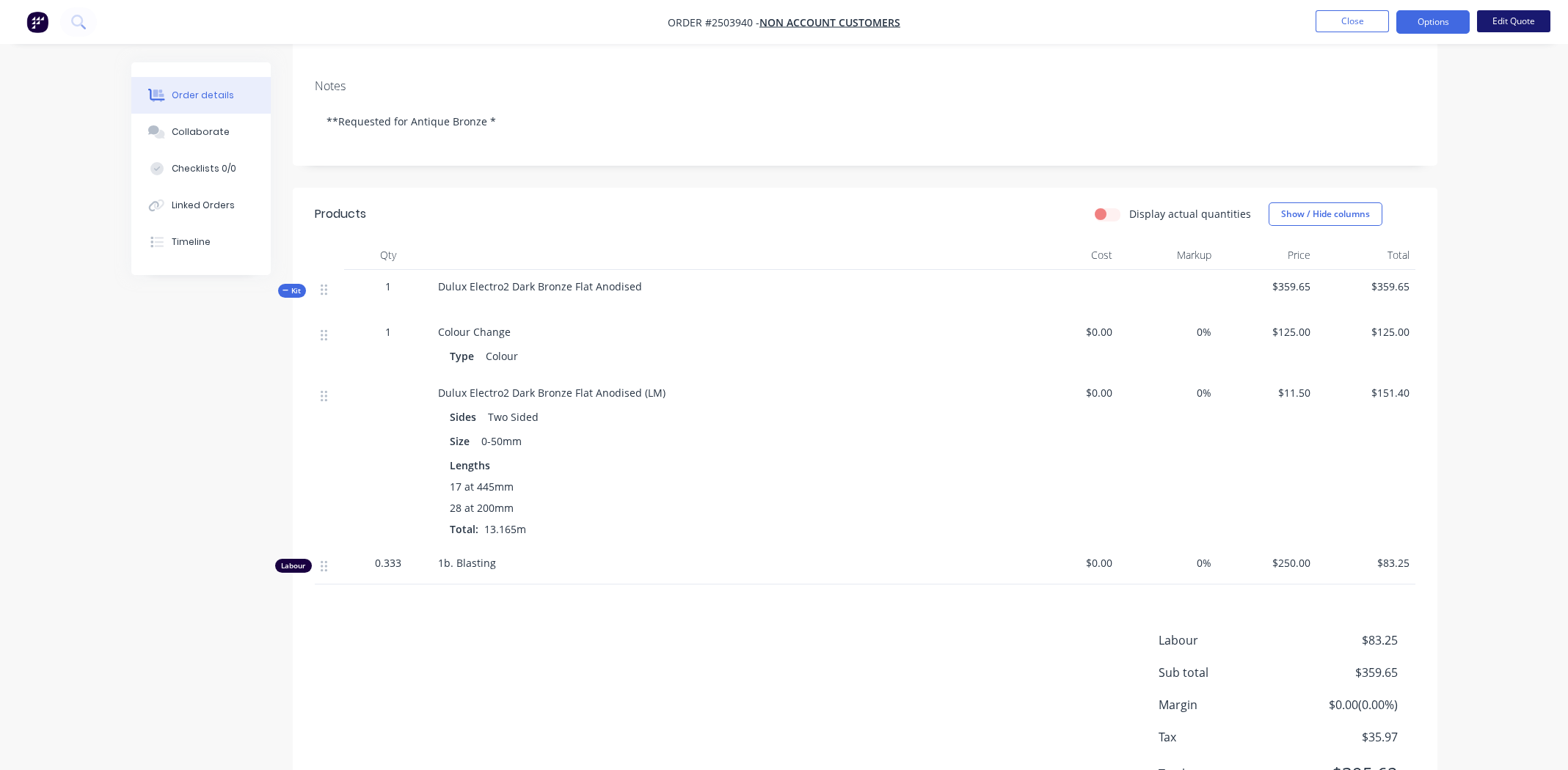
click at [1508, 16] on button "Edit Quote" at bounding box center [1513, 21] width 74 height 22
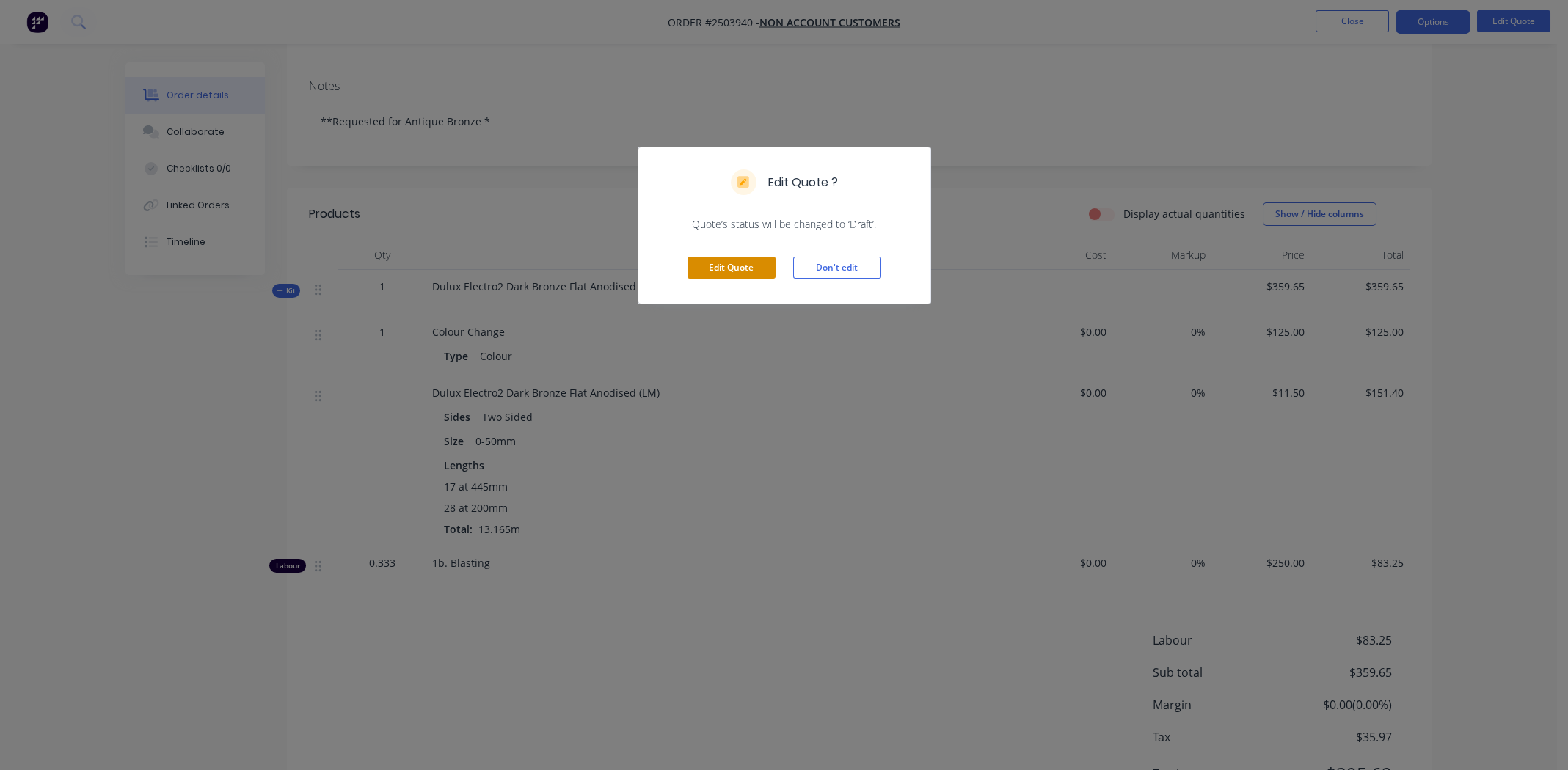
click at [730, 269] on button "Edit Quote" at bounding box center [731, 268] width 88 height 22
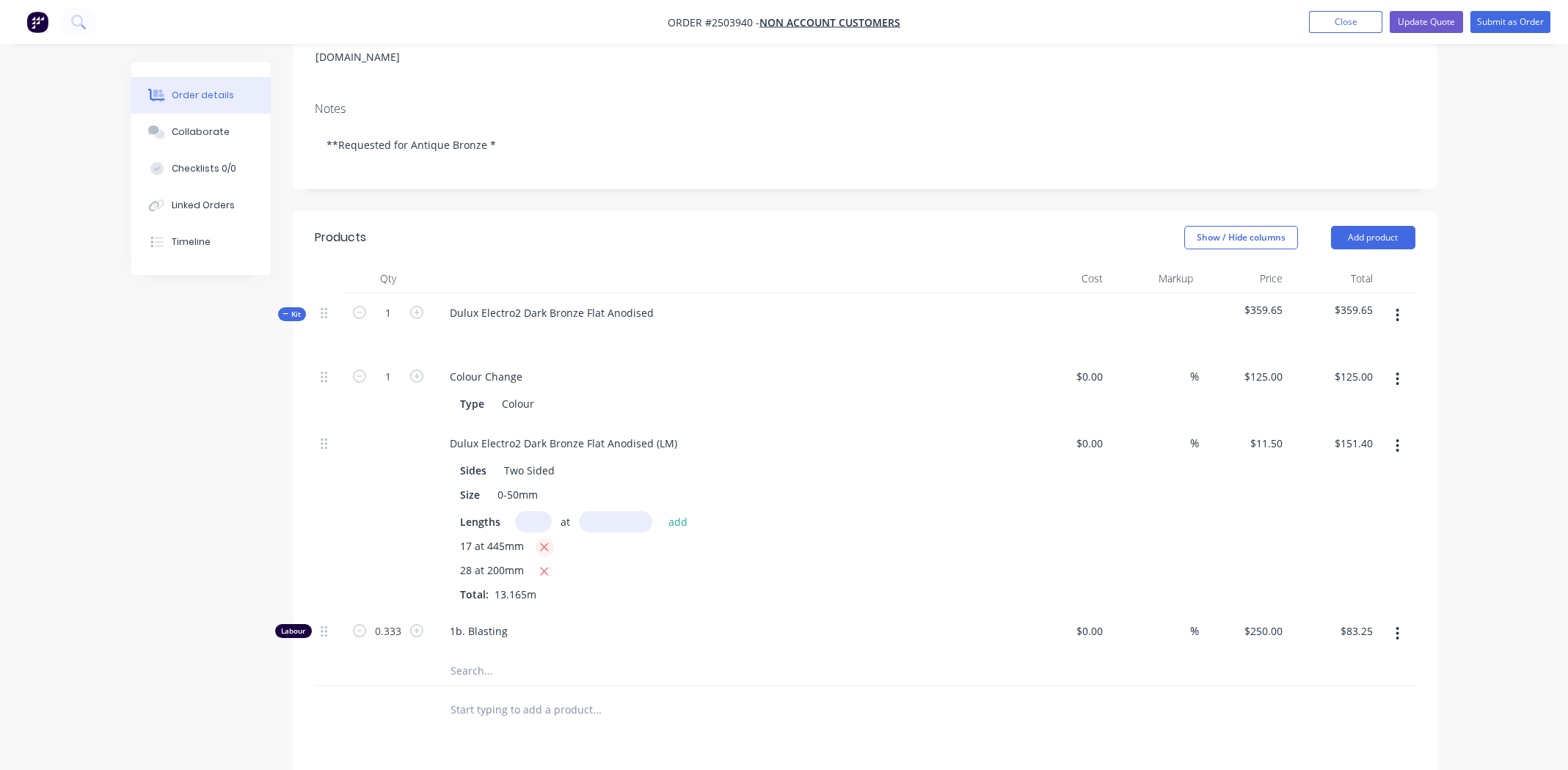
click at [545, 541] on icon "button" at bounding box center [544, 547] width 9 height 13
type input "$64.40"
click at [536, 511] on input "text" at bounding box center [533, 521] width 36 height 21
type input "17"
type input "445"
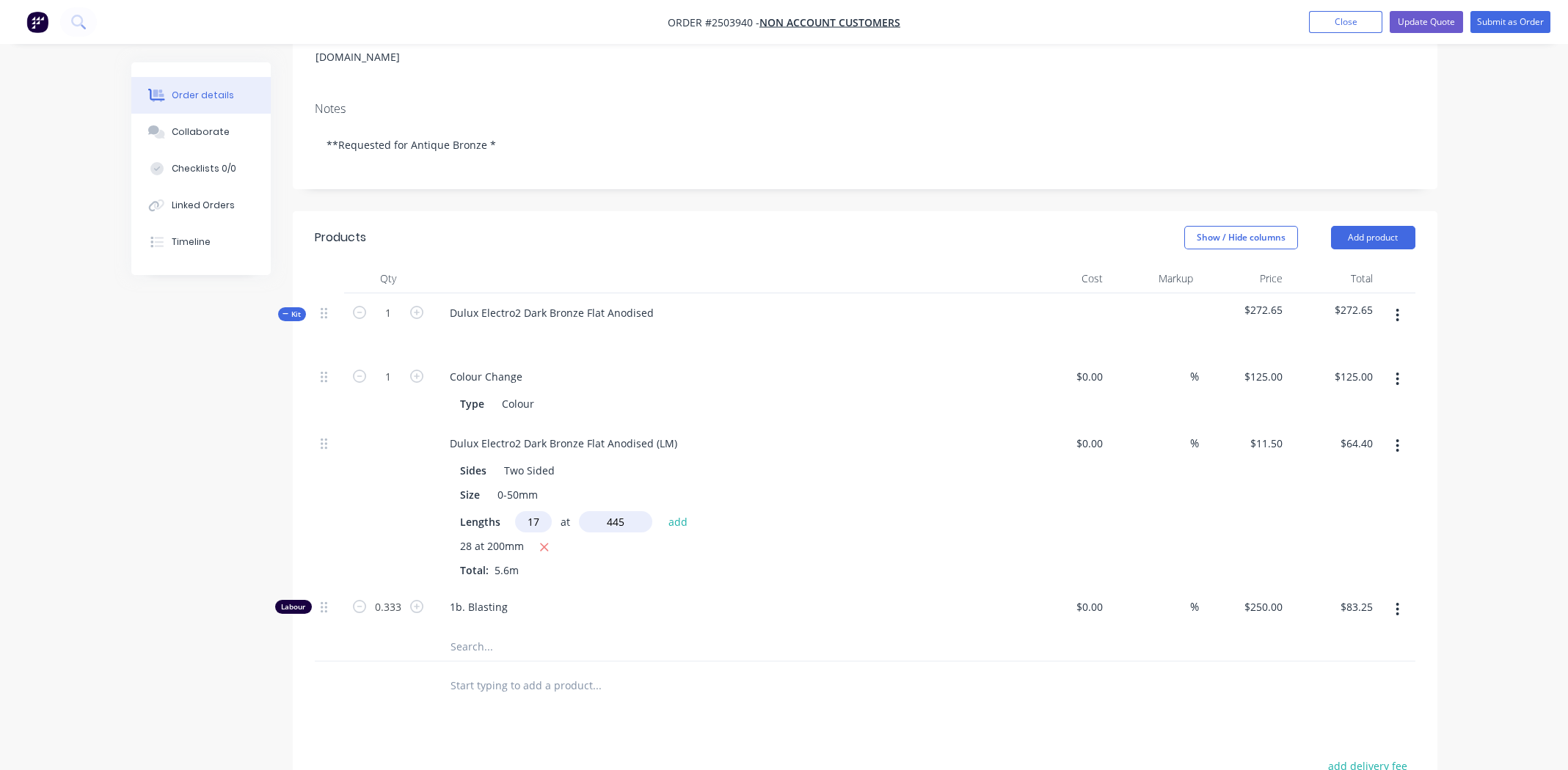
click at [661, 511] on button "add" at bounding box center [678, 520] width 35 height 20
click at [545, 541] on icon "button" at bounding box center [544, 547] width 9 height 13
type input "$87.00"
click at [531, 511] on input "text" at bounding box center [533, 521] width 36 height 21
type input "31"
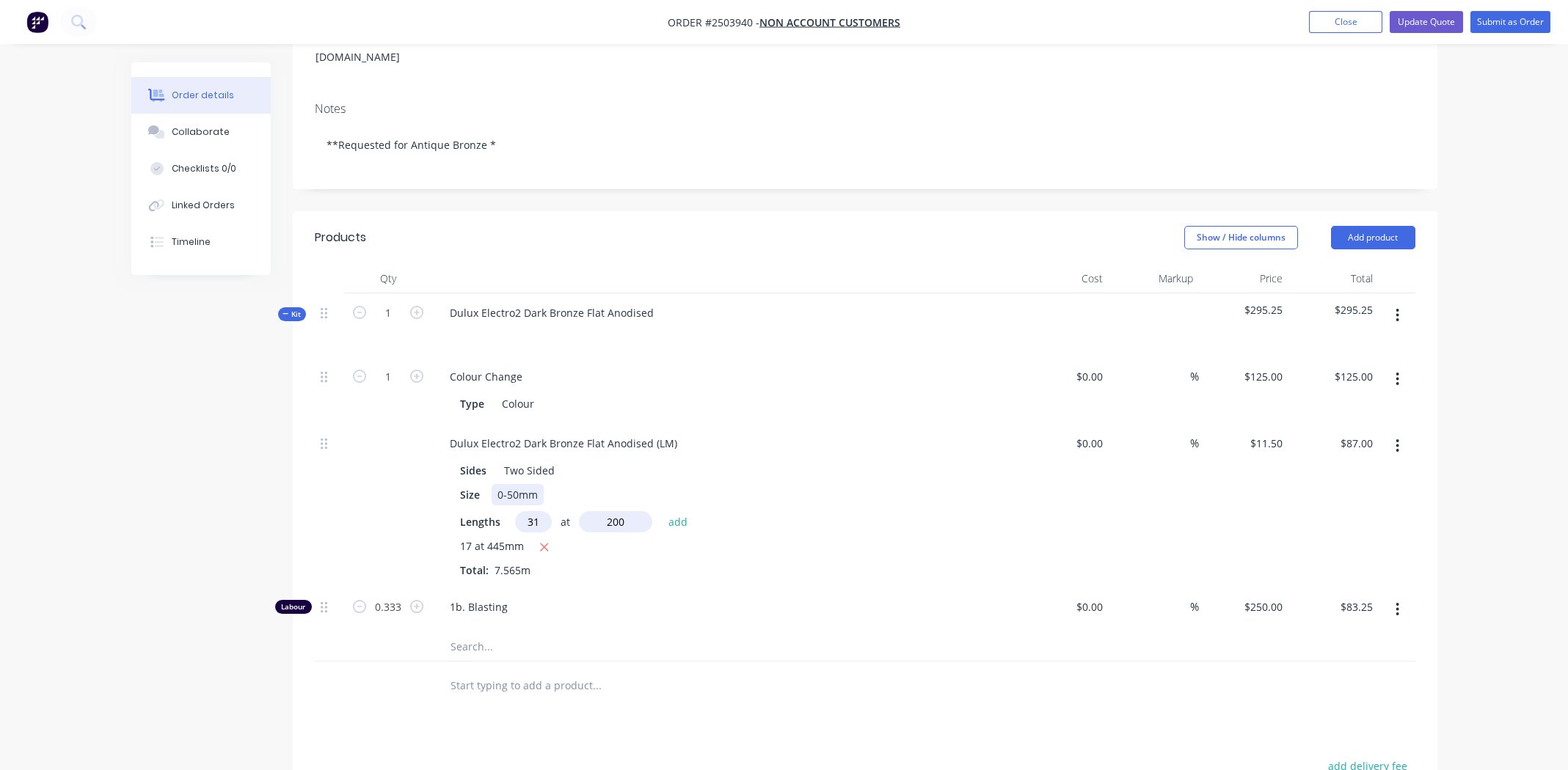
type input "200mm"
click at [895, 484] on div "Size 0-50mm" at bounding box center [723, 494] width 537 height 21
click at [559, 433] on div "Dulux Electro2 Dark Bronze Flat Anodised (LM)" at bounding box center [563, 443] width 251 height 21
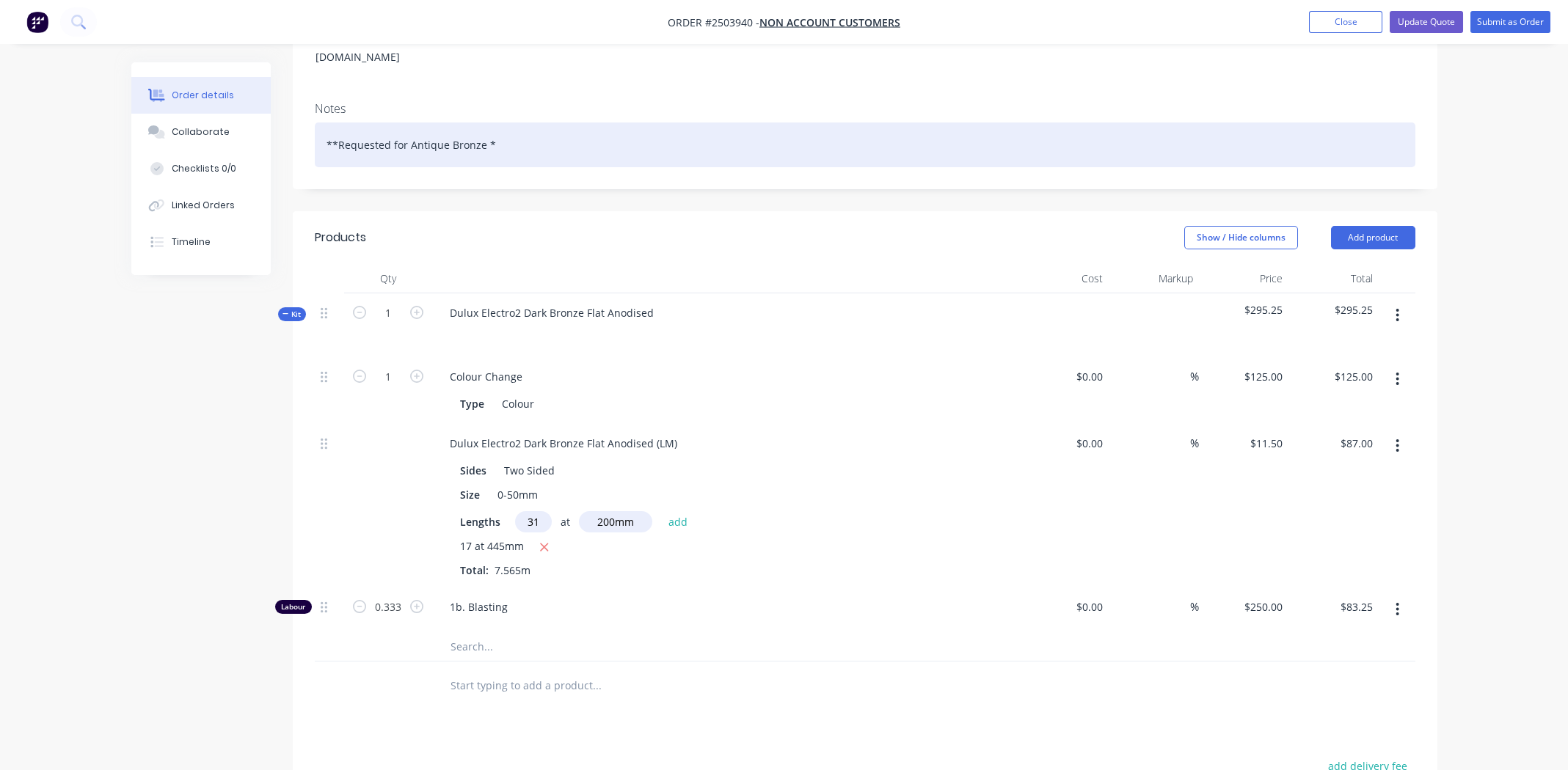
click at [425, 126] on div "**Requested for Antique Bronze *" at bounding box center [865, 144] width 1101 height 45
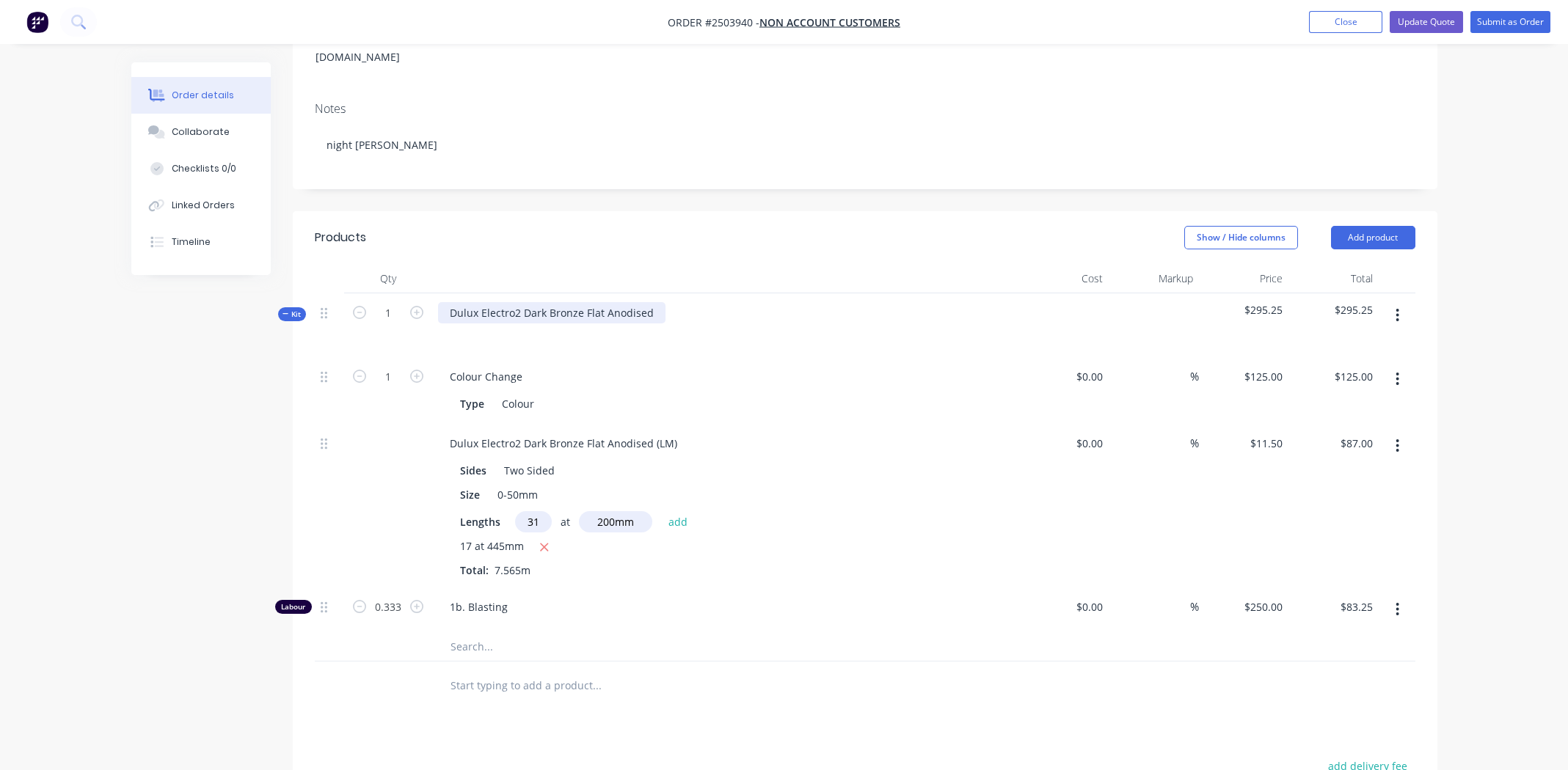
click at [596, 302] on div "Dulux Electro2 Dark Bronze Flat Anodised" at bounding box center [552, 312] width 228 height 21
click at [822, 393] on div "Type Colour" at bounding box center [723, 404] width 537 height 21
click at [668, 433] on div "Dulux Electro2 Dark Bronze Flat Anodised (LM)" at bounding box center [563, 443] width 251 height 21
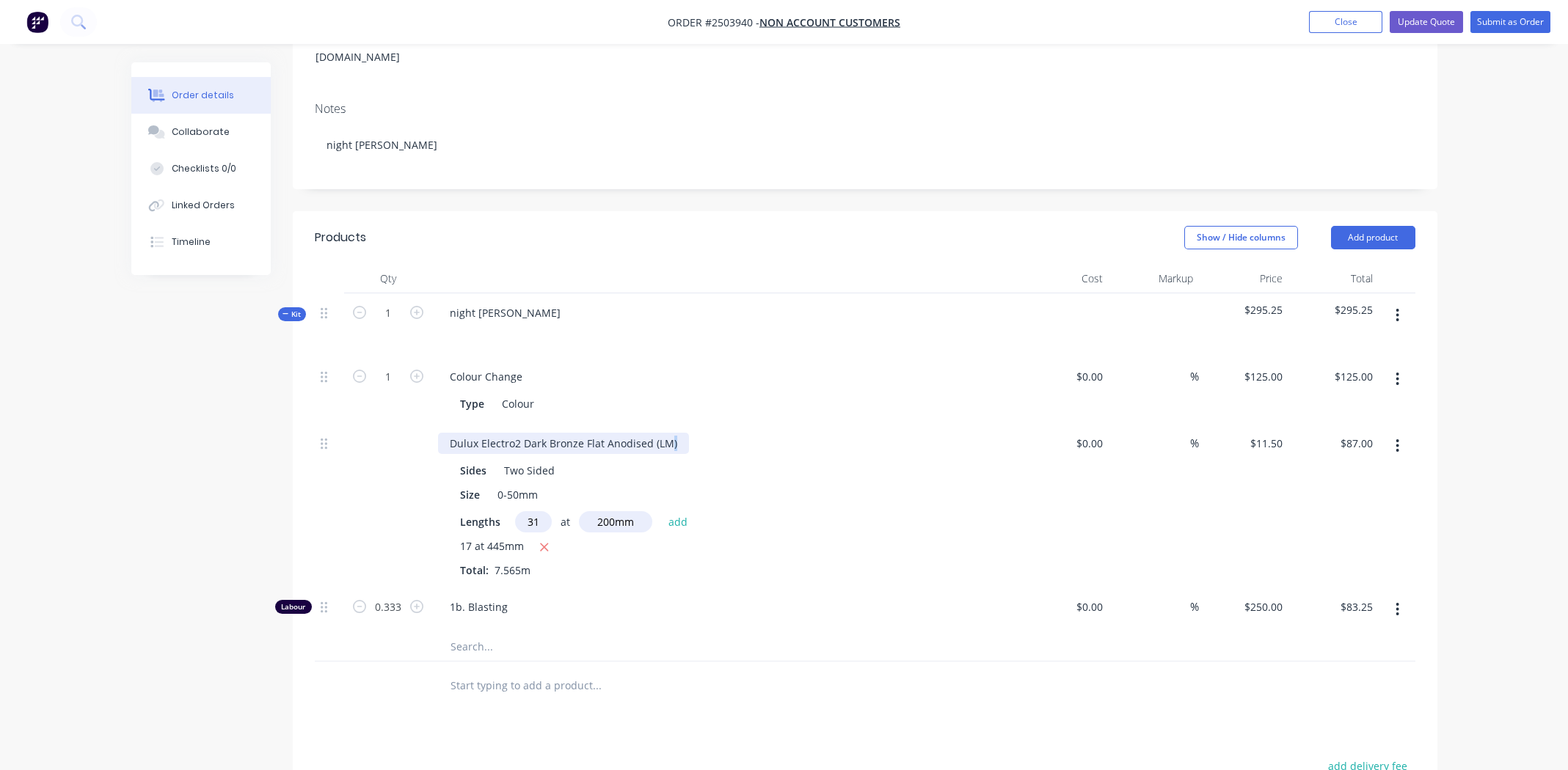
click at [668, 433] on div "Dulux Electro2 Dark Bronze Flat Anodised (LM)" at bounding box center [563, 443] width 251 height 21
click at [679, 424] on div "Kitchen cupboard handles Sides Two Sided Size 0-50mm Lengths 31 at 200mm add 17…" at bounding box center [725, 505] width 587 height 163
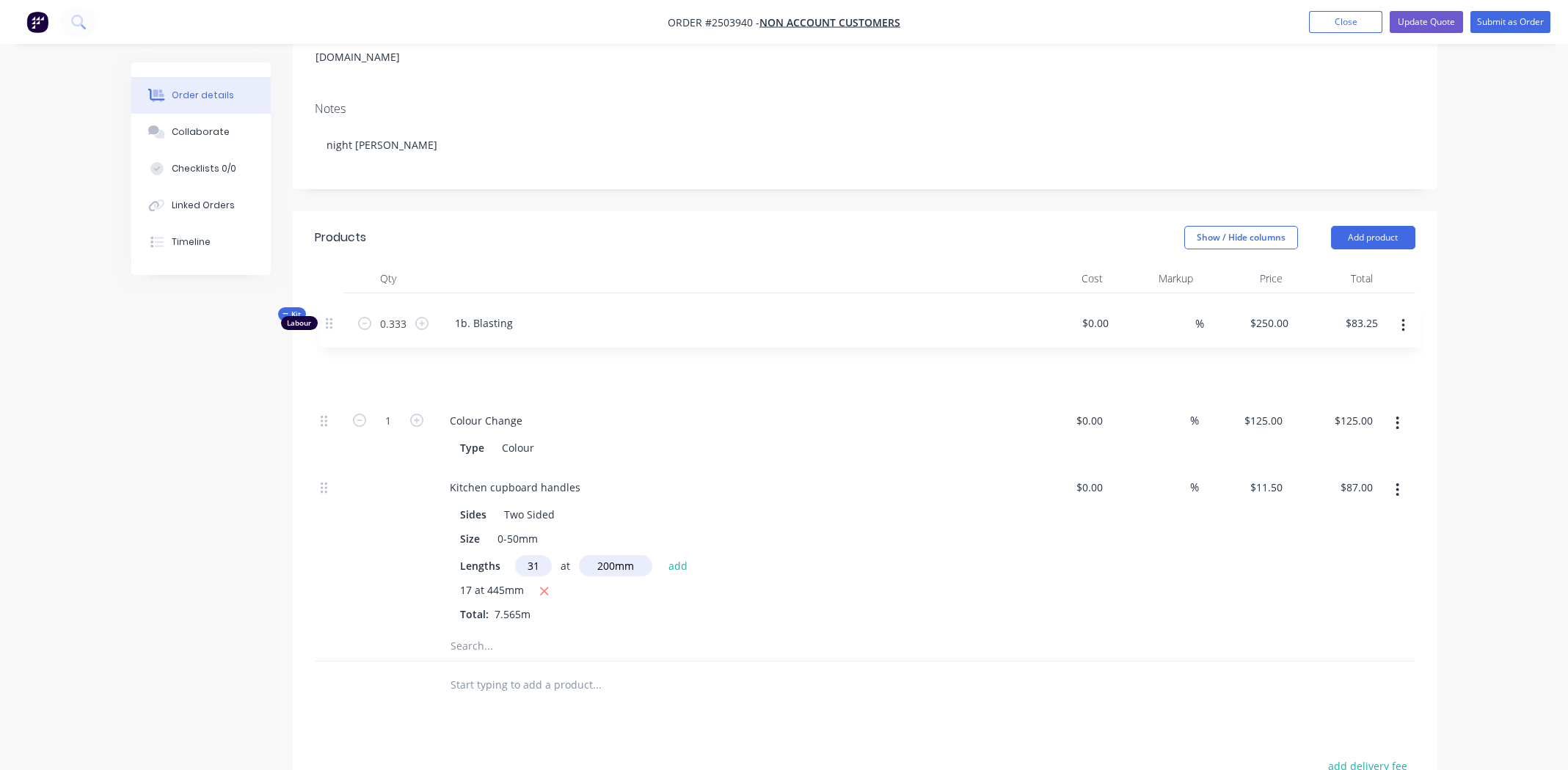
drag, startPoint x: 324, startPoint y: 584, endPoint x: 331, endPoint y: 313, distance: 271.1
click at [331, 313] on div "Kit 1 night sky matt $295.25 $295.25 1 Colour Change Type Colour $0.00 $0.00 % …" at bounding box center [865, 477] width 1101 height 368
click at [1218, 571] on div "$11.50 $11.50" at bounding box center [1243, 549] width 90 height 163
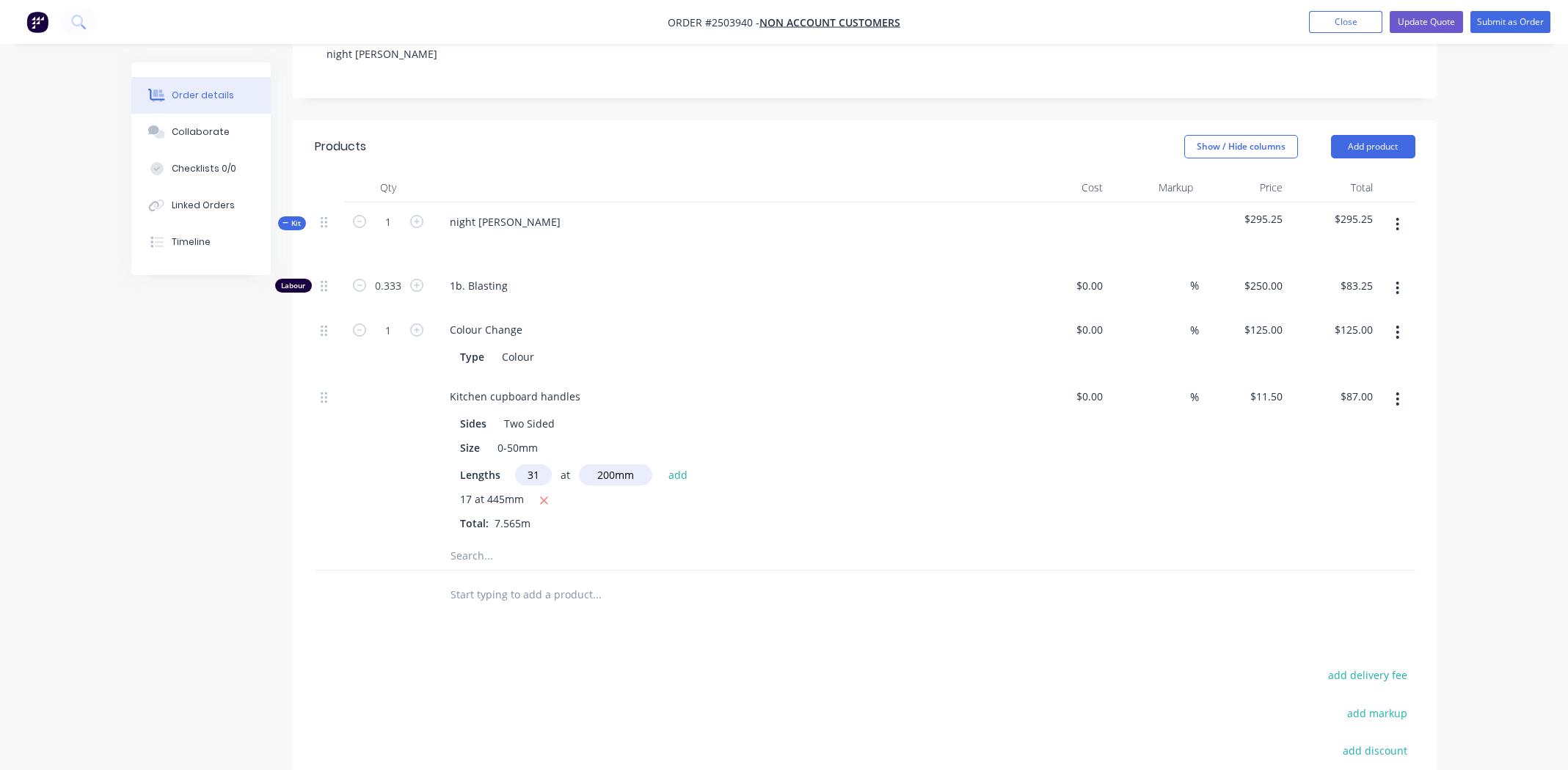
scroll to position [291, 0]
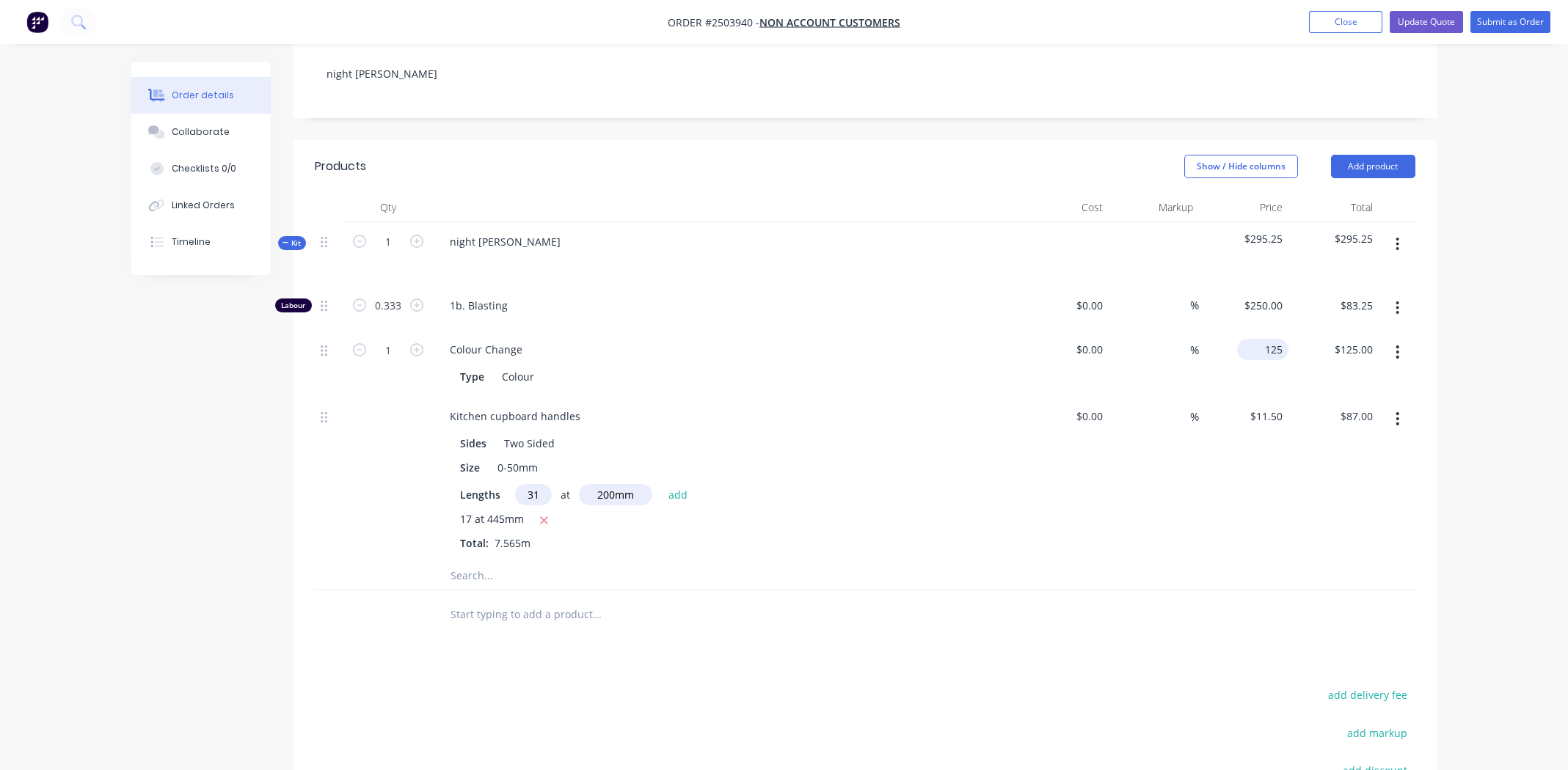
click at [1270, 338] on input "125" at bounding box center [1265, 349] width 46 height 21
click at [1270, 338] on input "125" at bounding box center [1275, 349] width 25 height 21
type input "$40.00"
click at [1150, 496] on div "%" at bounding box center [1153, 477] width 90 height 163
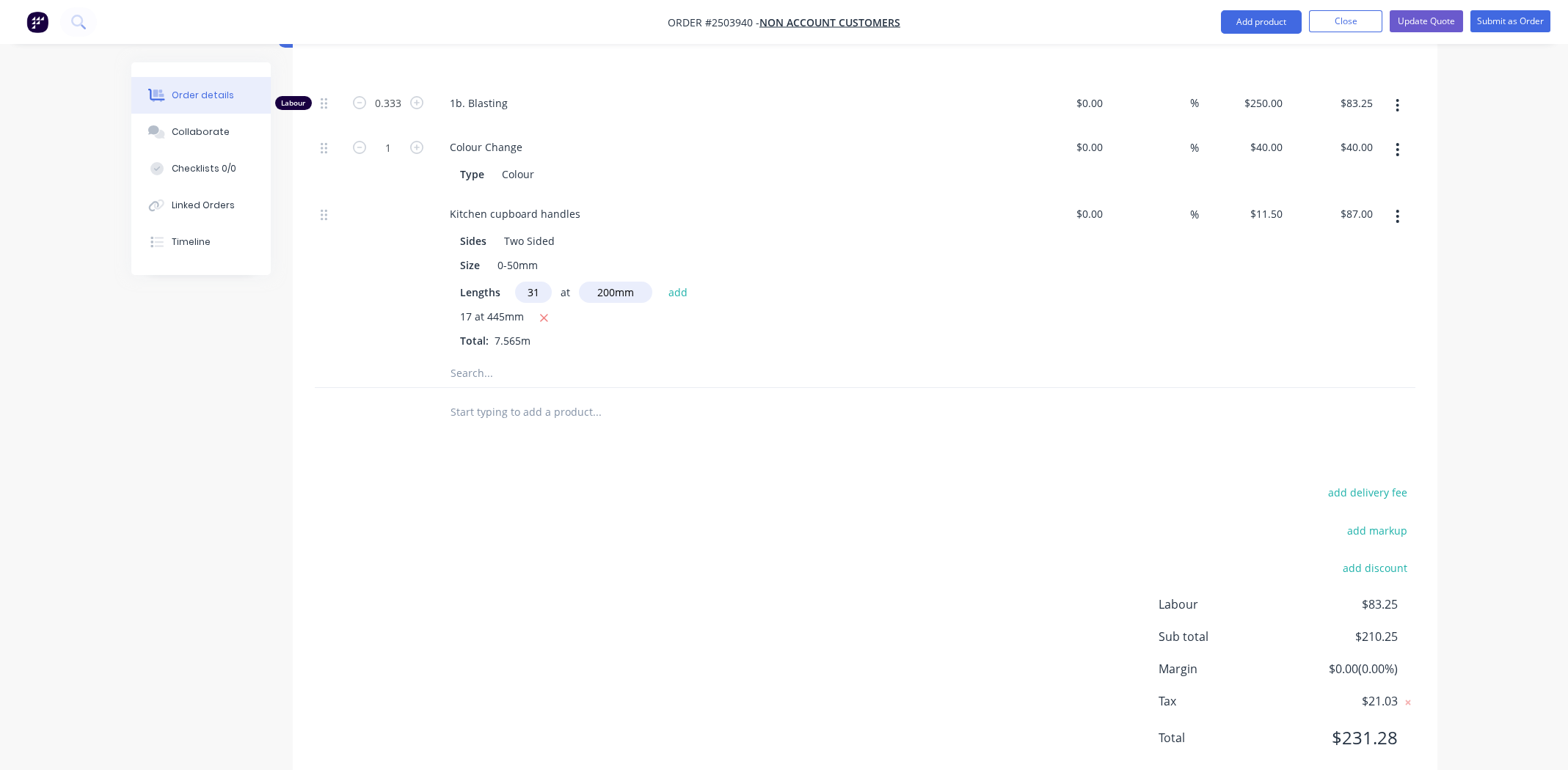
scroll to position [511, 0]
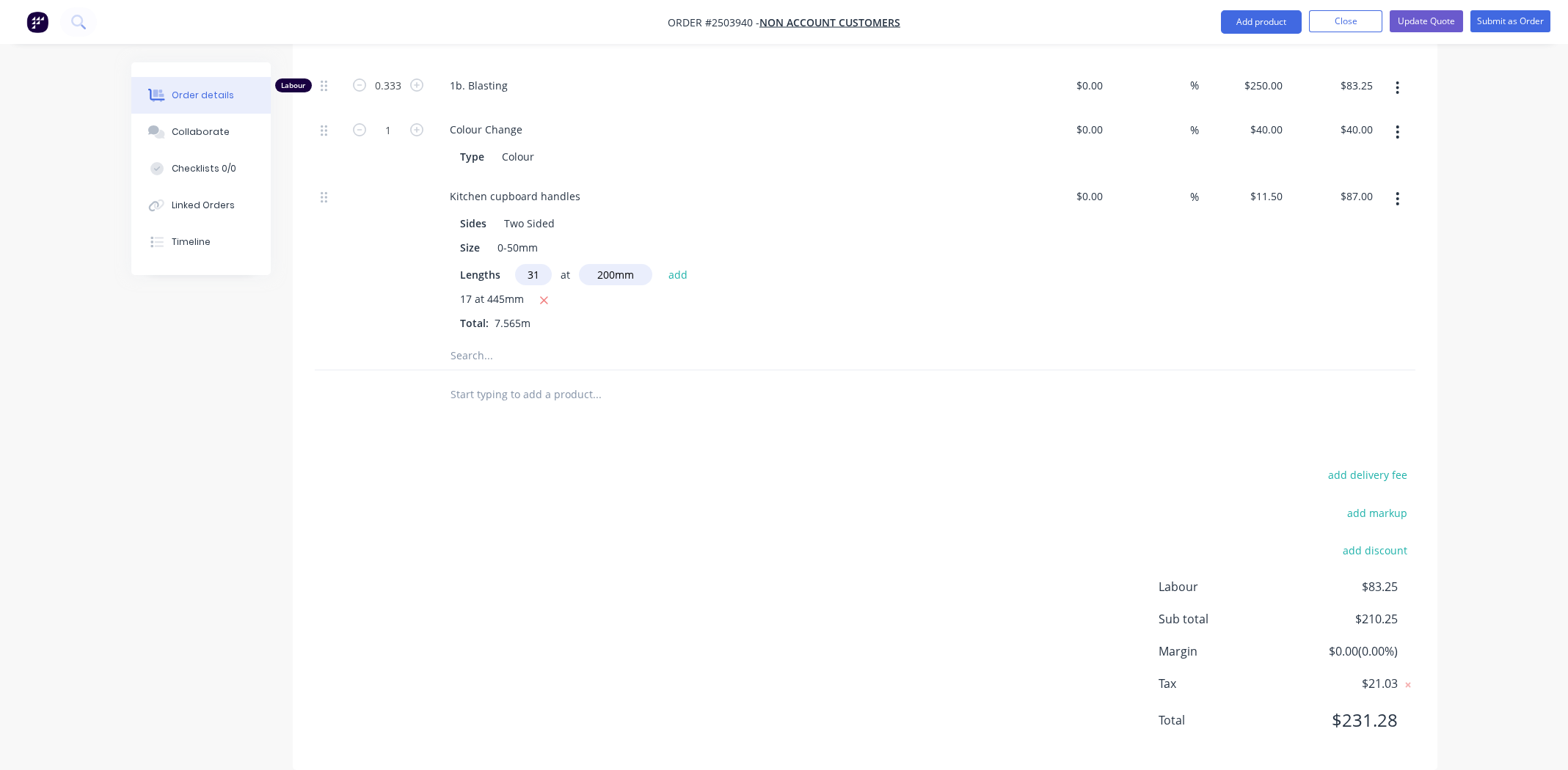
click at [1096, 370] on div at bounding box center [865, 393] width 1101 height 48
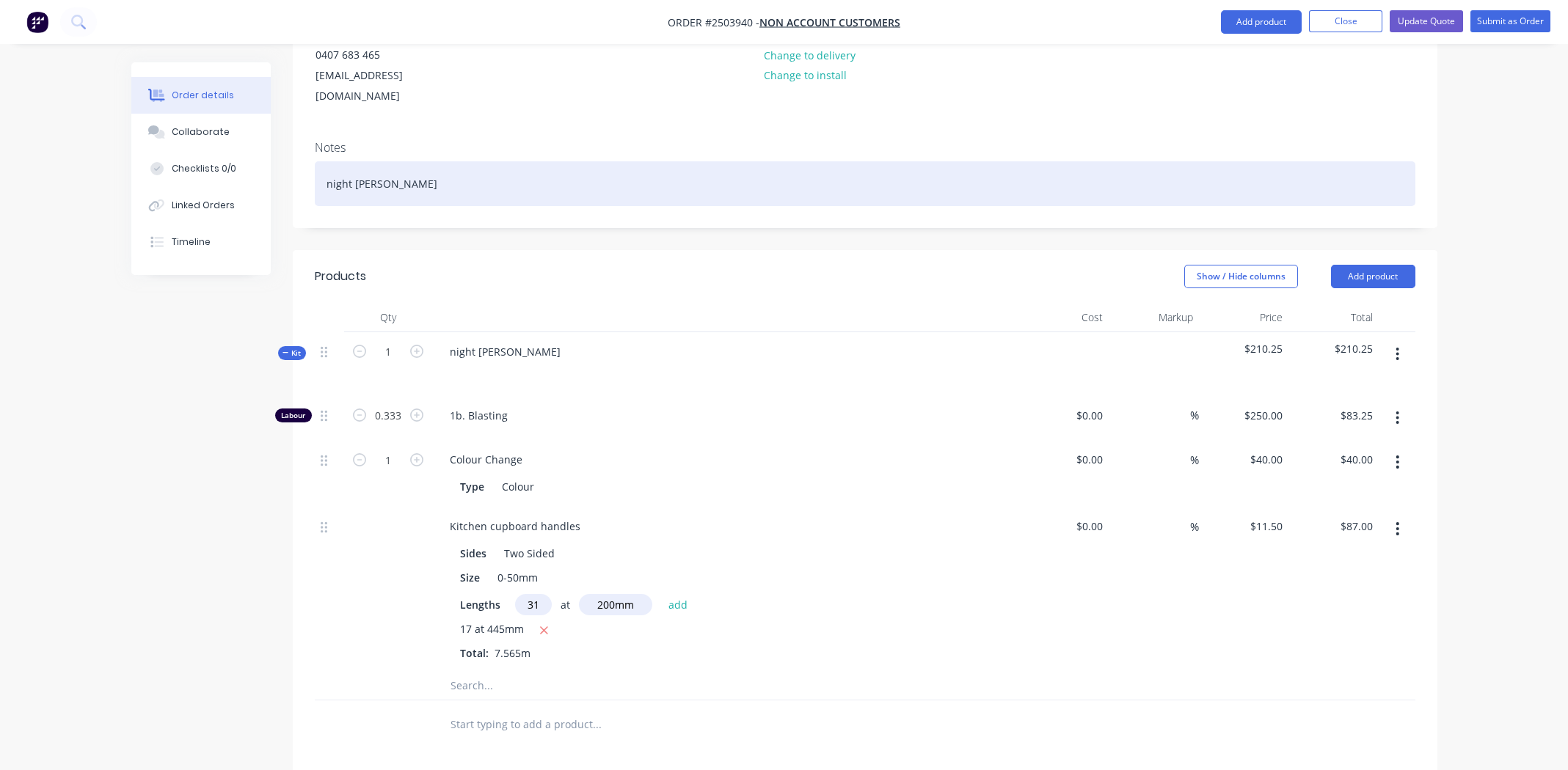
scroll to position [0, 0]
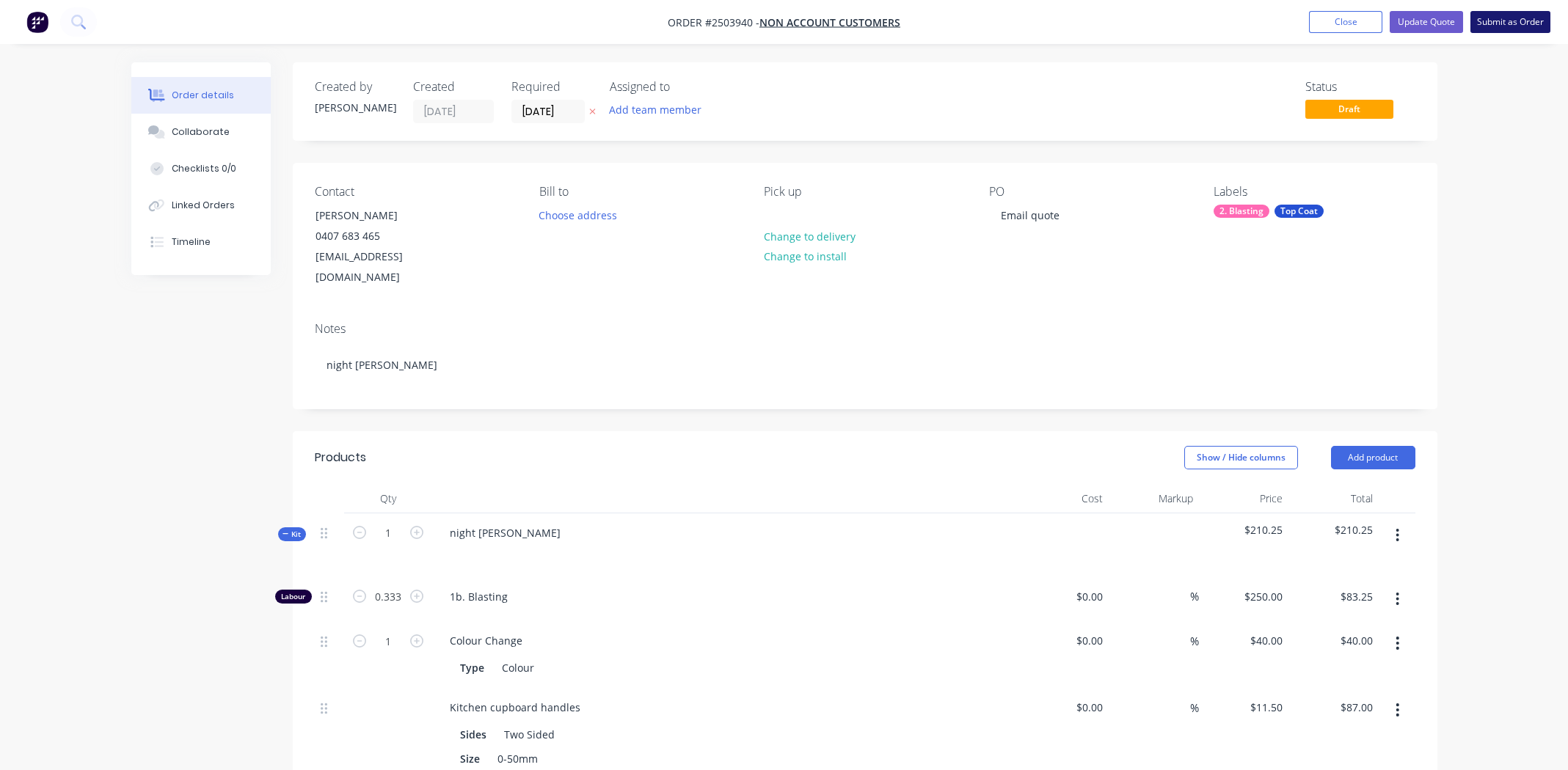
click at [1503, 19] on button "Submit as Order" at bounding box center [1510, 22] width 80 height 22
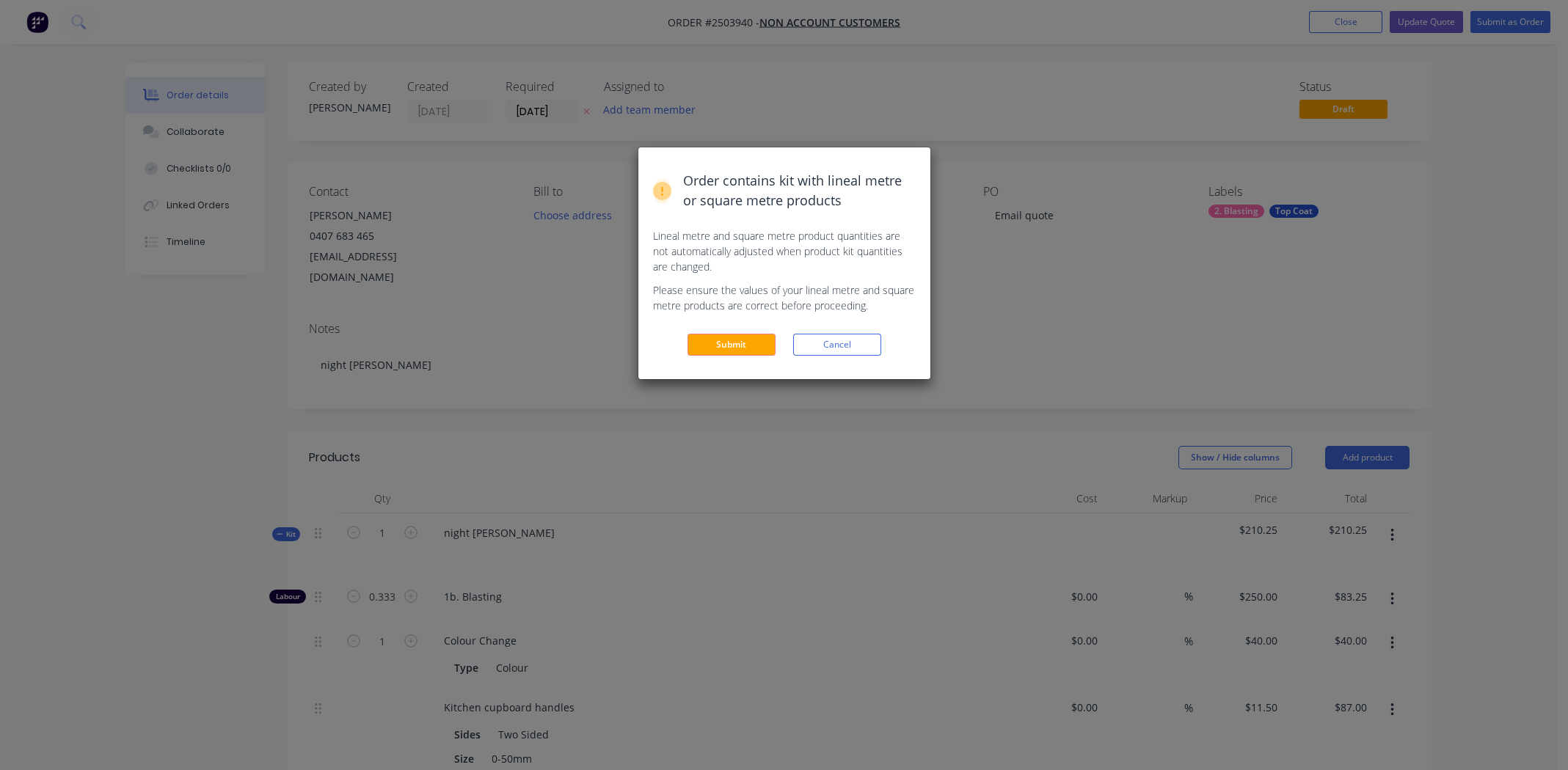
click at [733, 342] on button "Submit" at bounding box center [731, 345] width 88 height 22
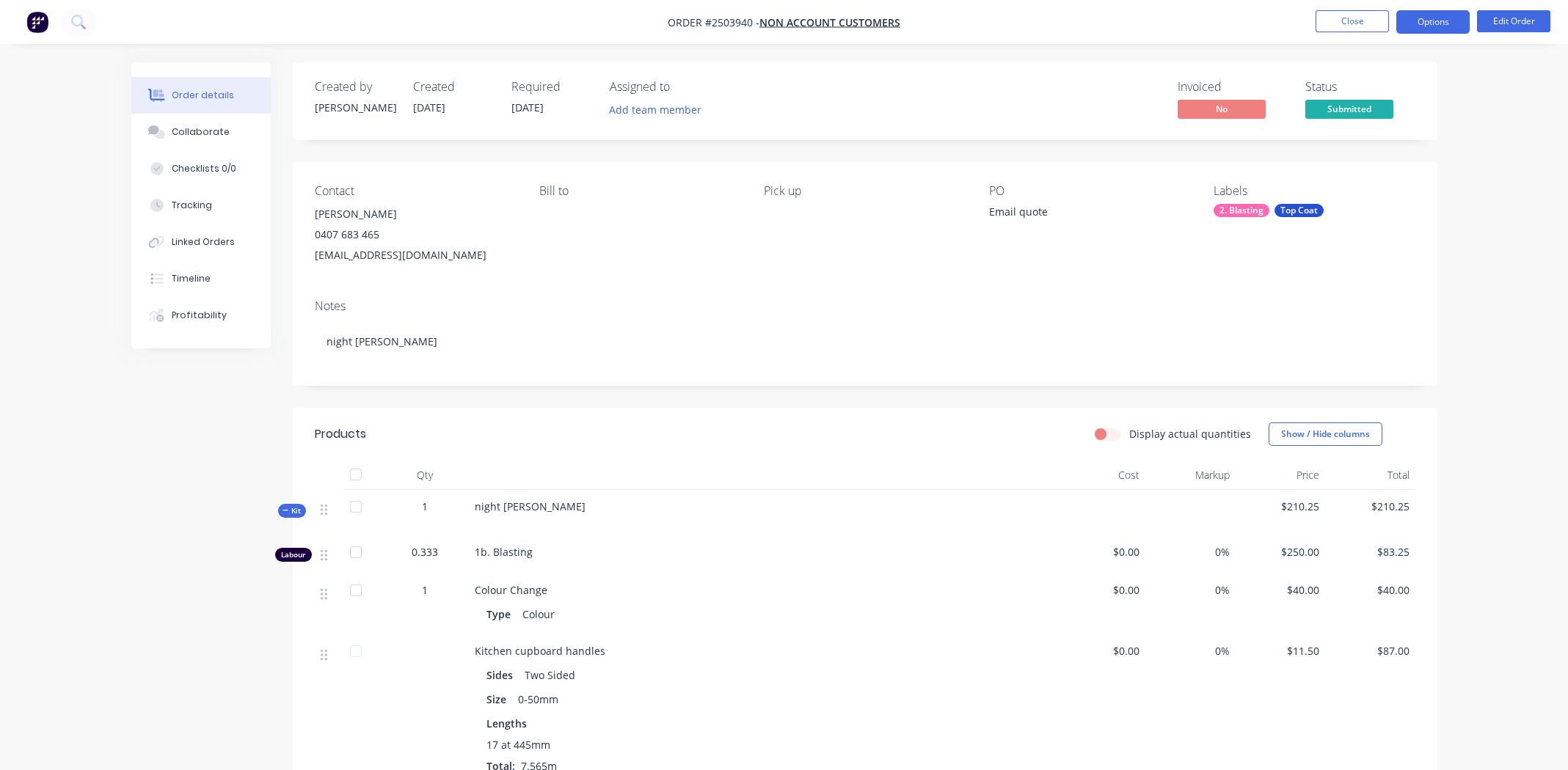
click at [1435, 17] on button "Options" at bounding box center [1433, 21] width 74 height 23
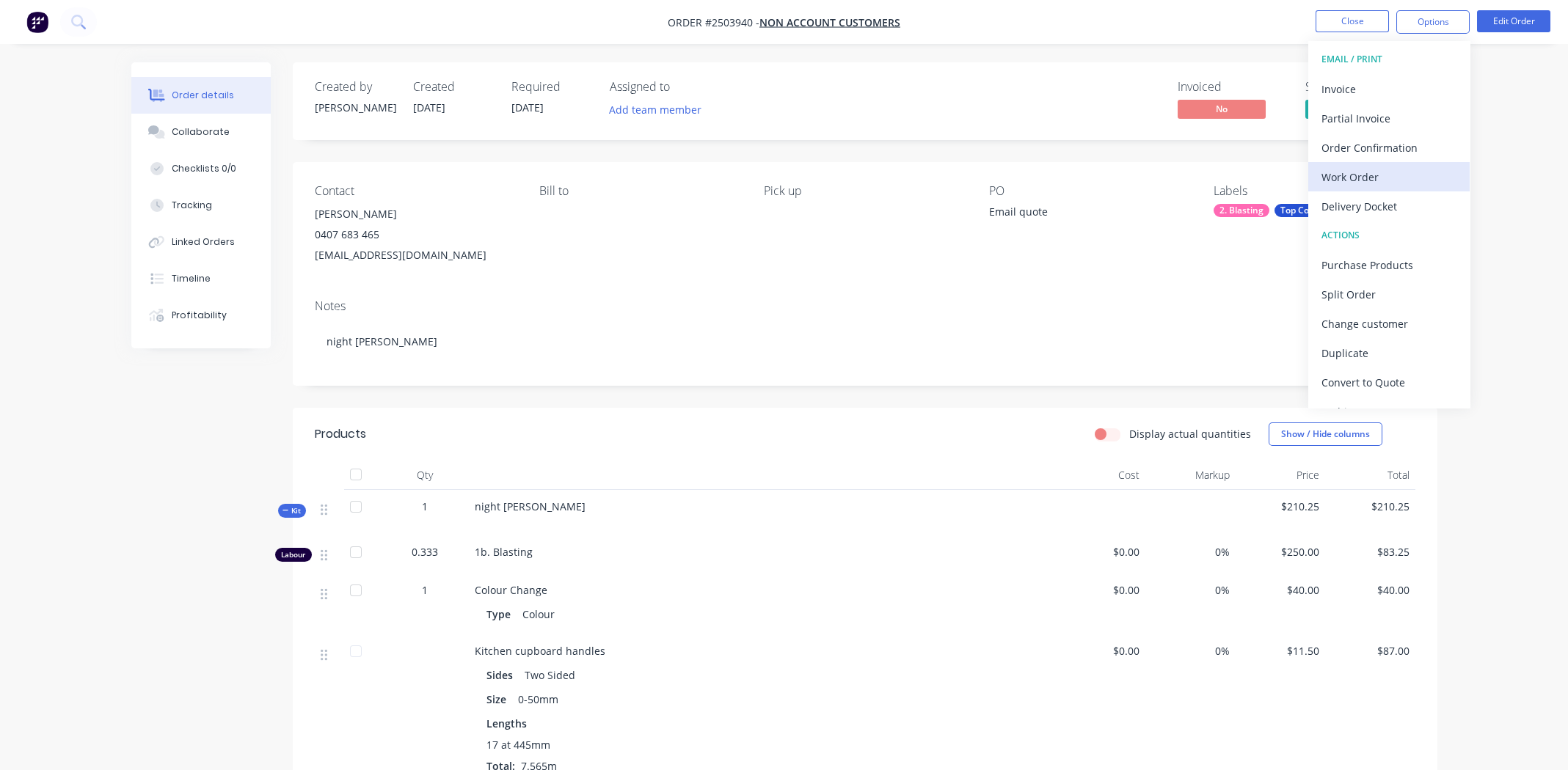
click at [1368, 167] on div "Work Order" at bounding box center [1388, 177] width 135 height 21
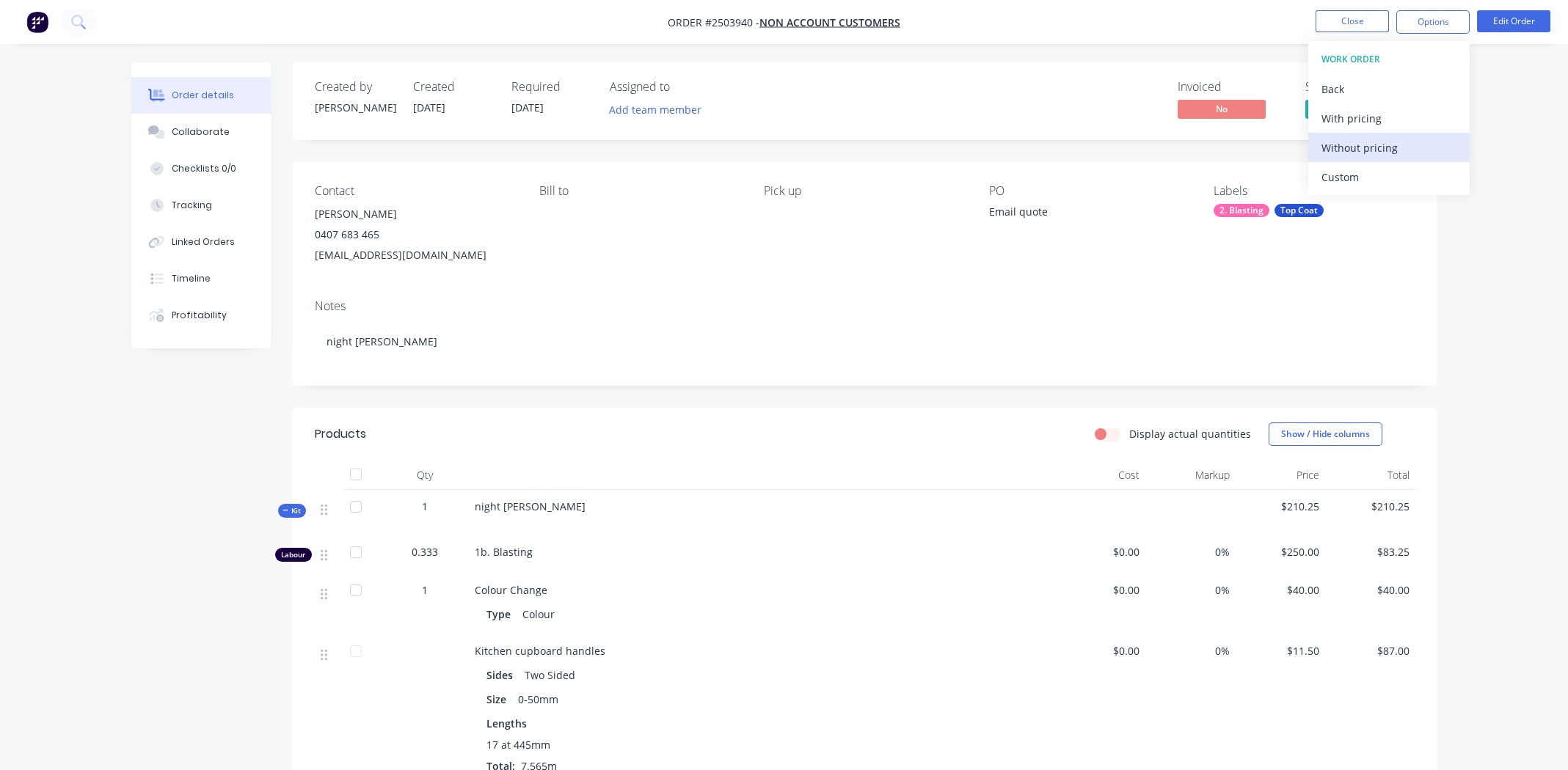
click at [1364, 143] on div "Without pricing" at bounding box center [1388, 147] width 135 height 21
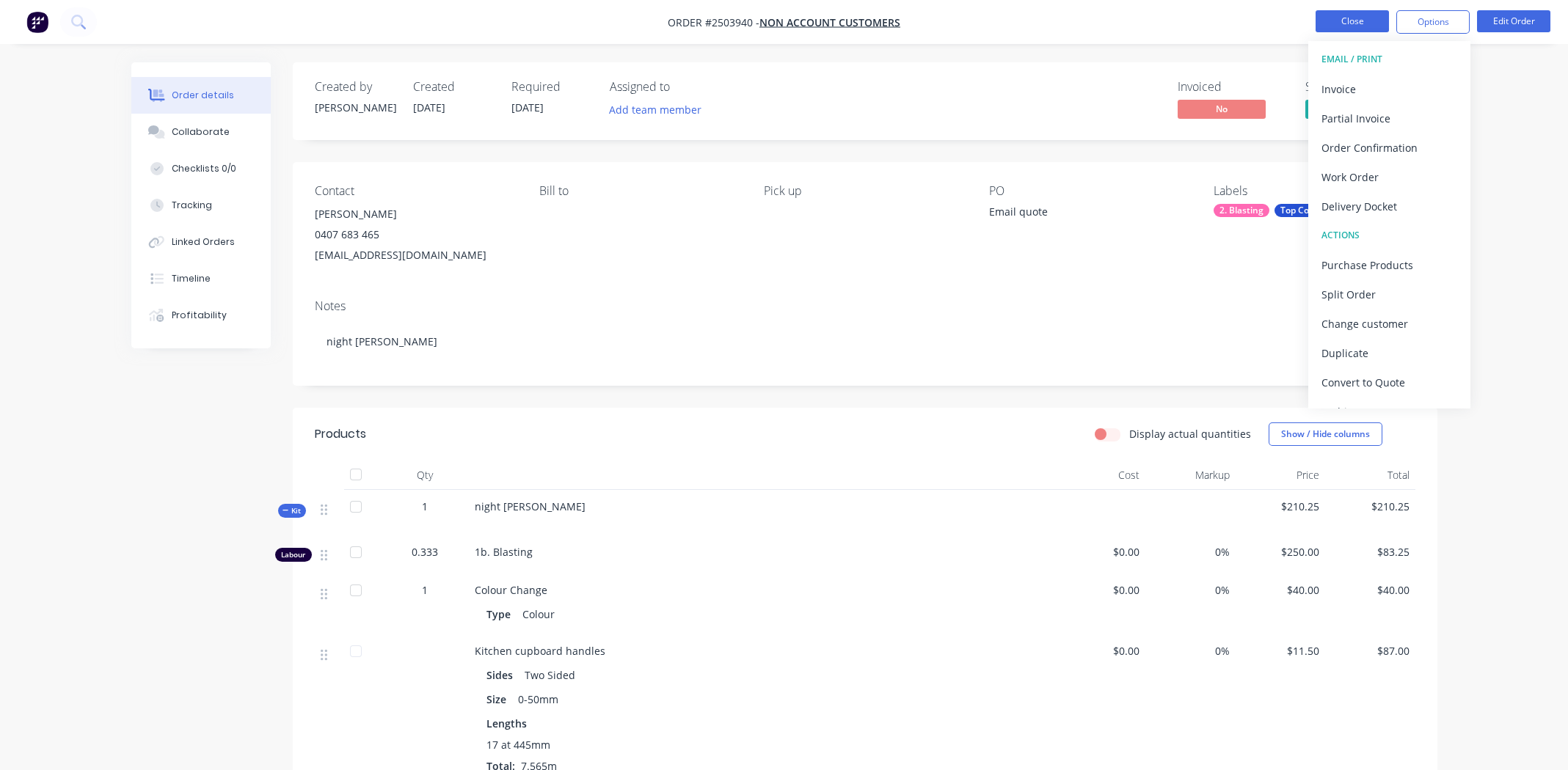
click at [1330, 20] on button "Close" at bounding box center [1352, 21] width 74 height 22
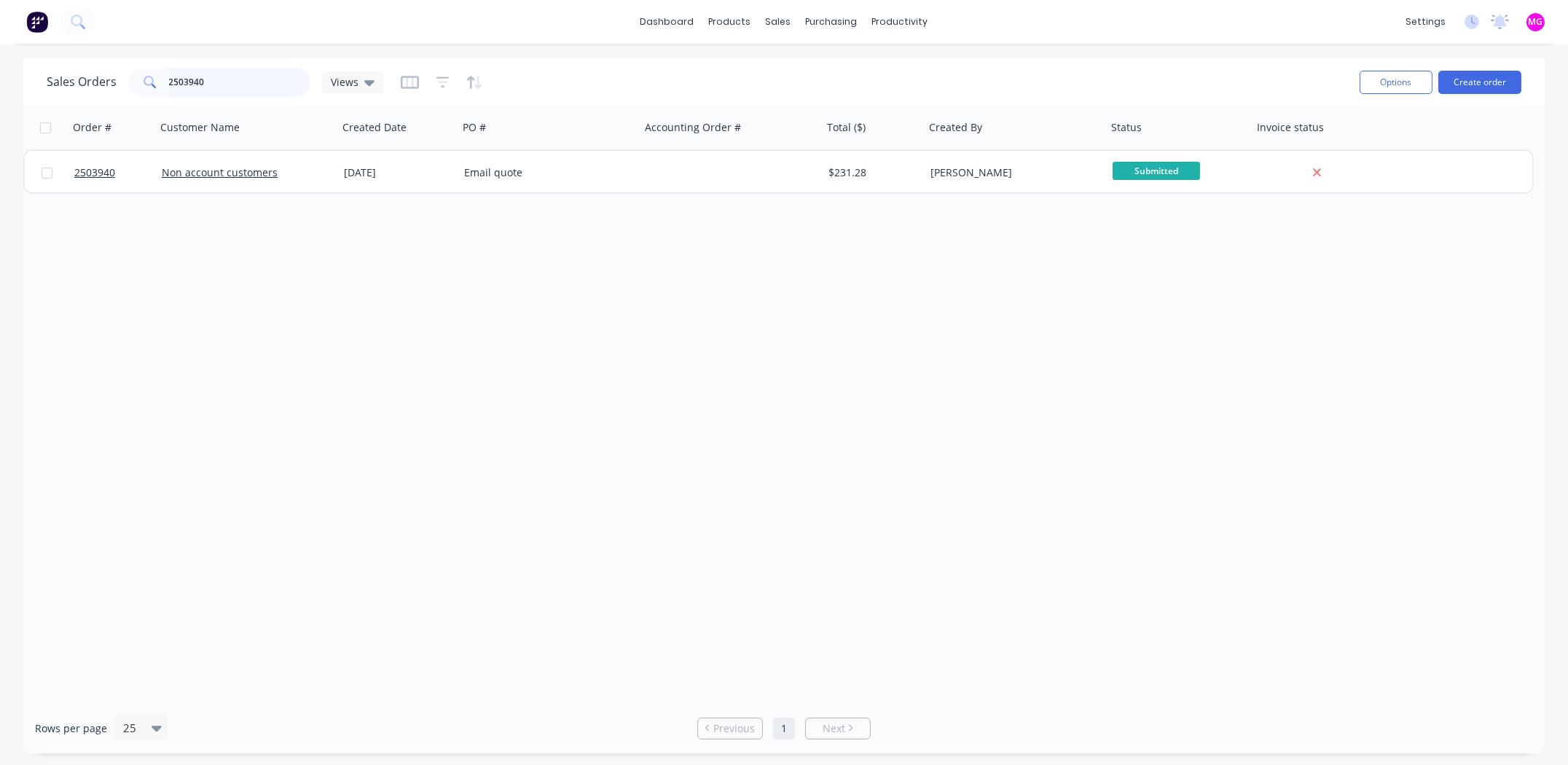
click at [285, 88] on input "2503940" at bounding box center [239, 82] width 142 height 29
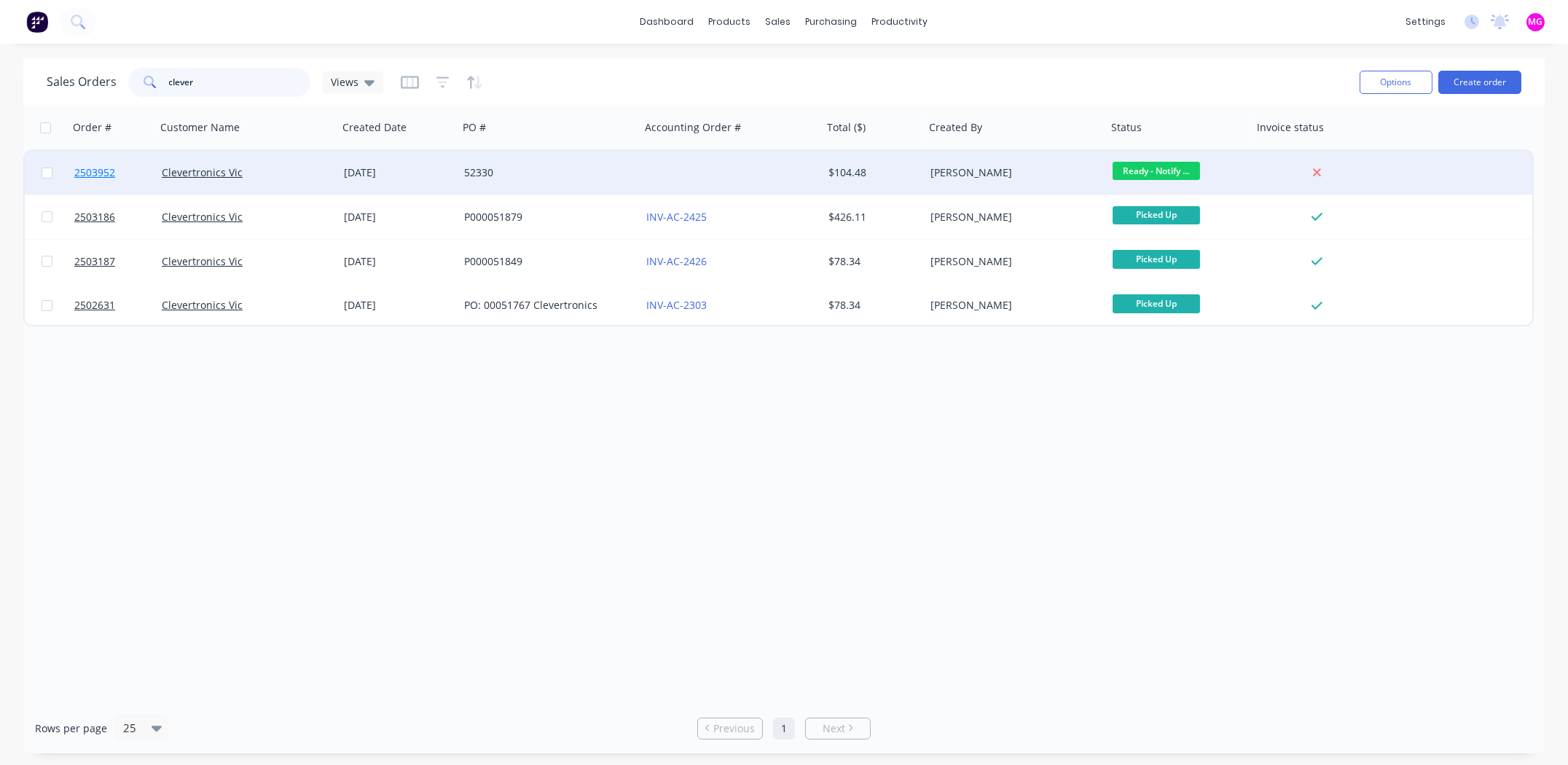
type input "clever"
click at [100, 167] on span "2503952" at bounding box center [95, 173] width 41 height 15
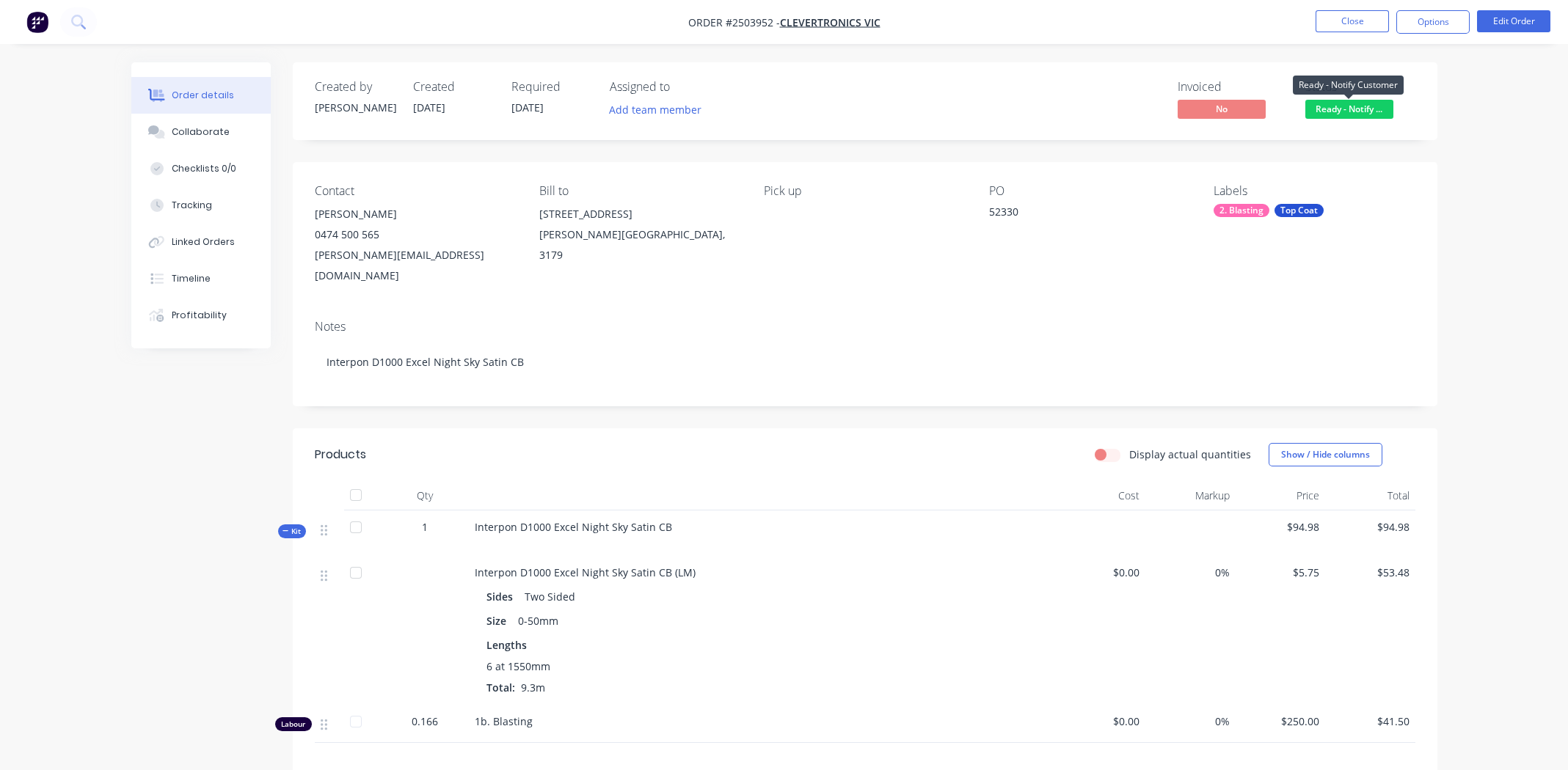
click at [1365, 104] on span "Ready - Notify ..." at bounding box center [1349, 109] width 88 height 19
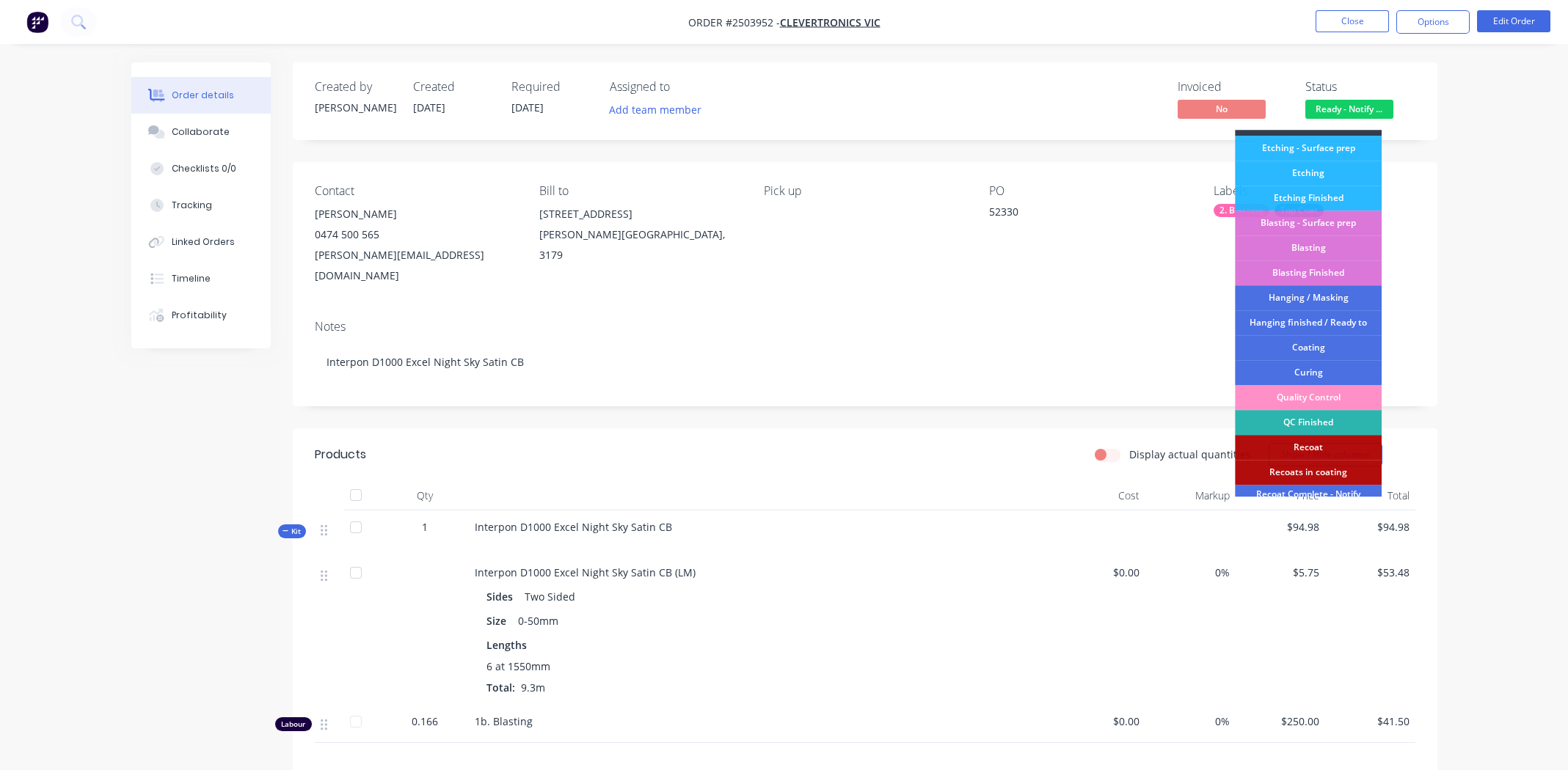
scroll to position [313, 0]
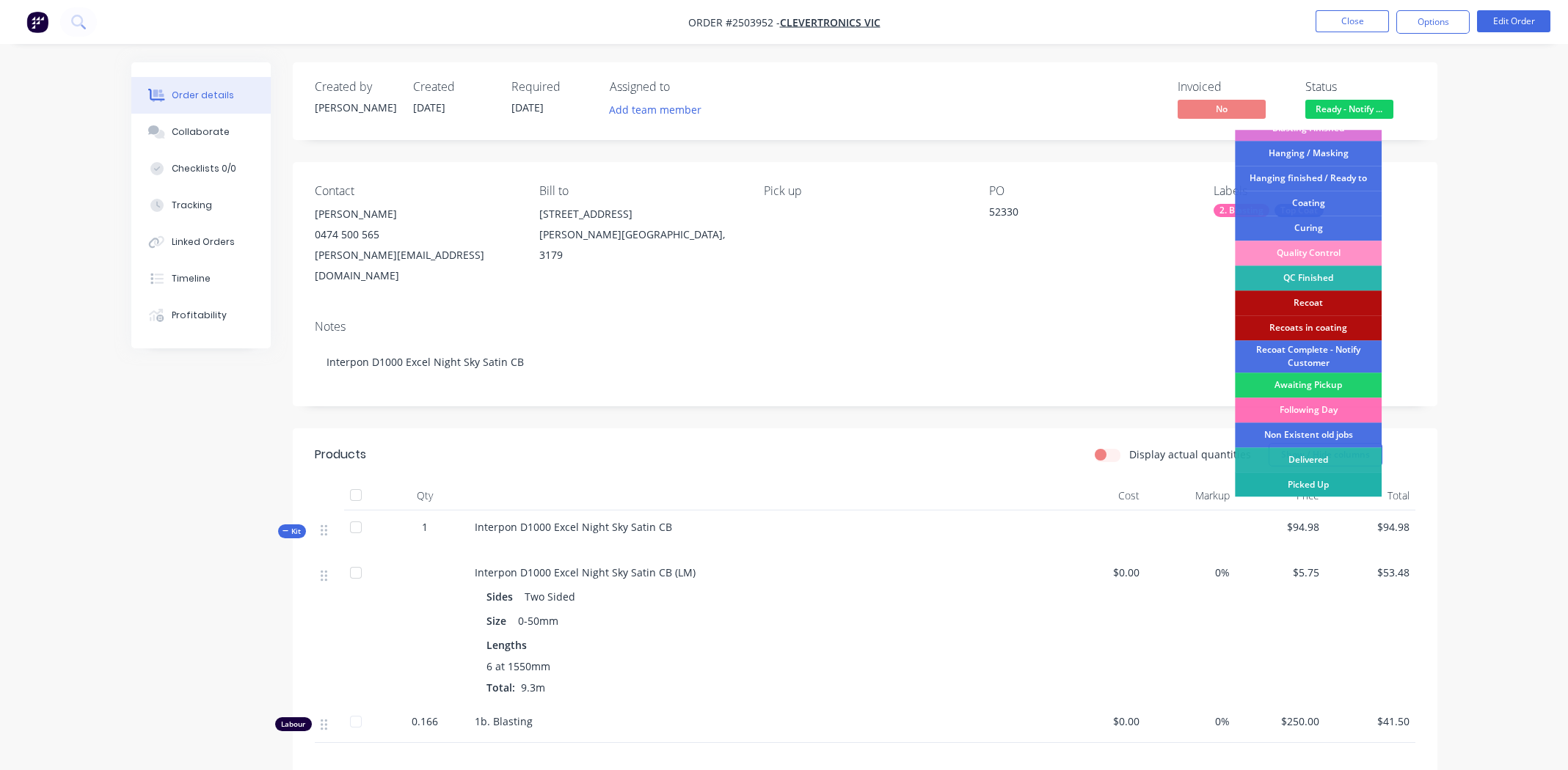
click at [1317, 486] on div "Picked Up" at bounding box center [1308, 484] width 146 height 25
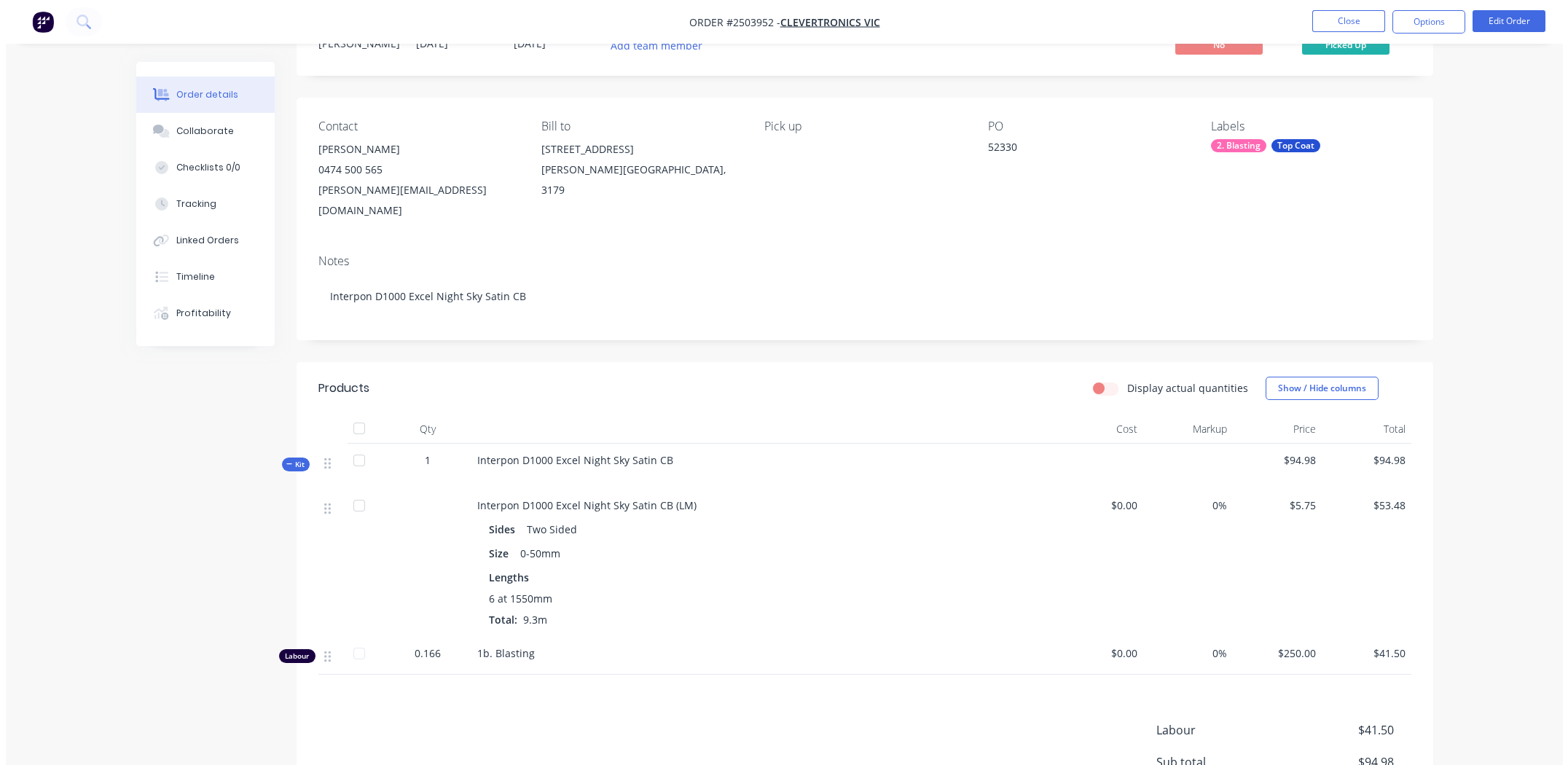
scroll to position [0, 0]
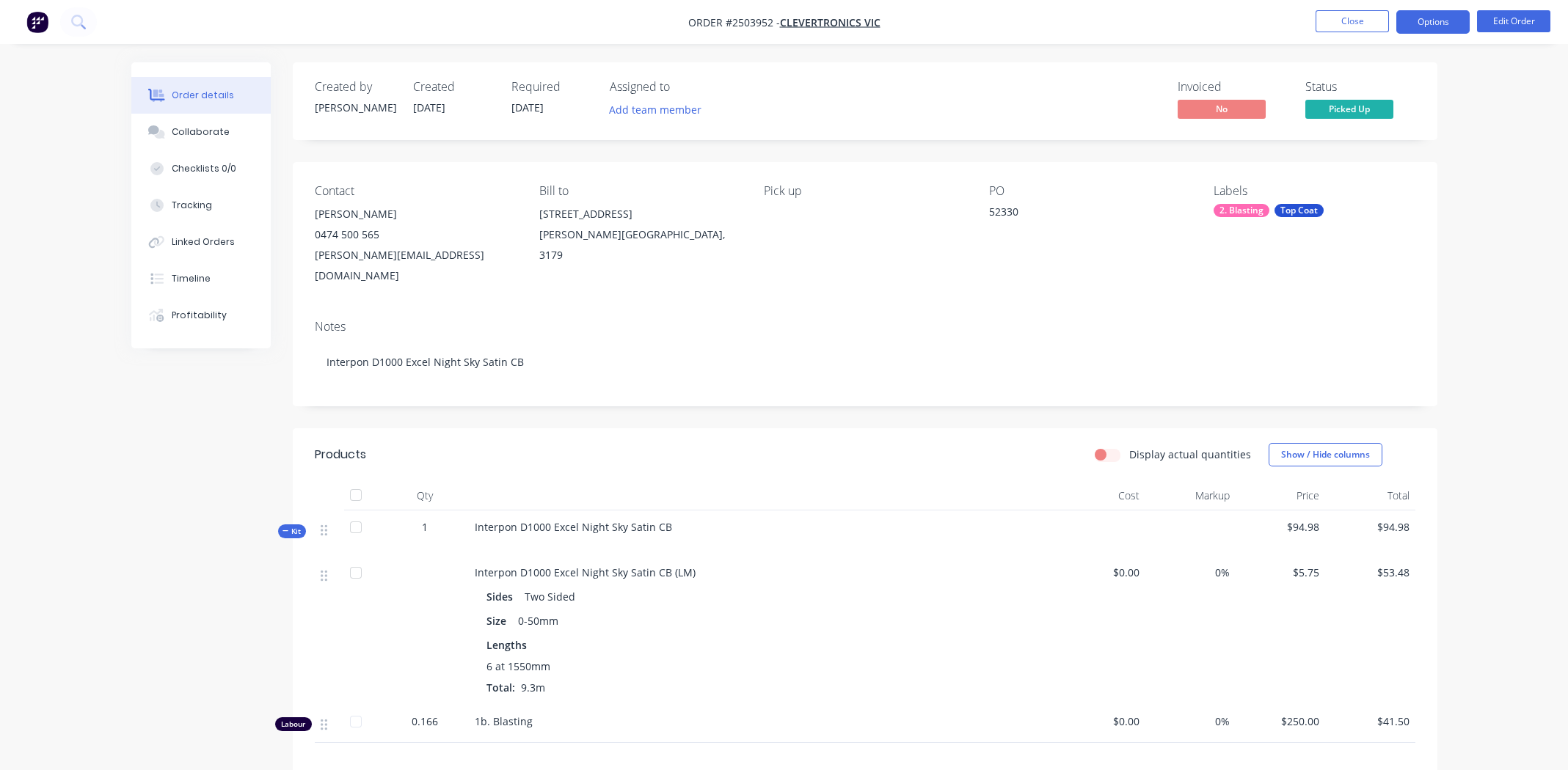
click at [1423, 22] on button "Options" at bounding box center [1433, 21] width 74 height 23
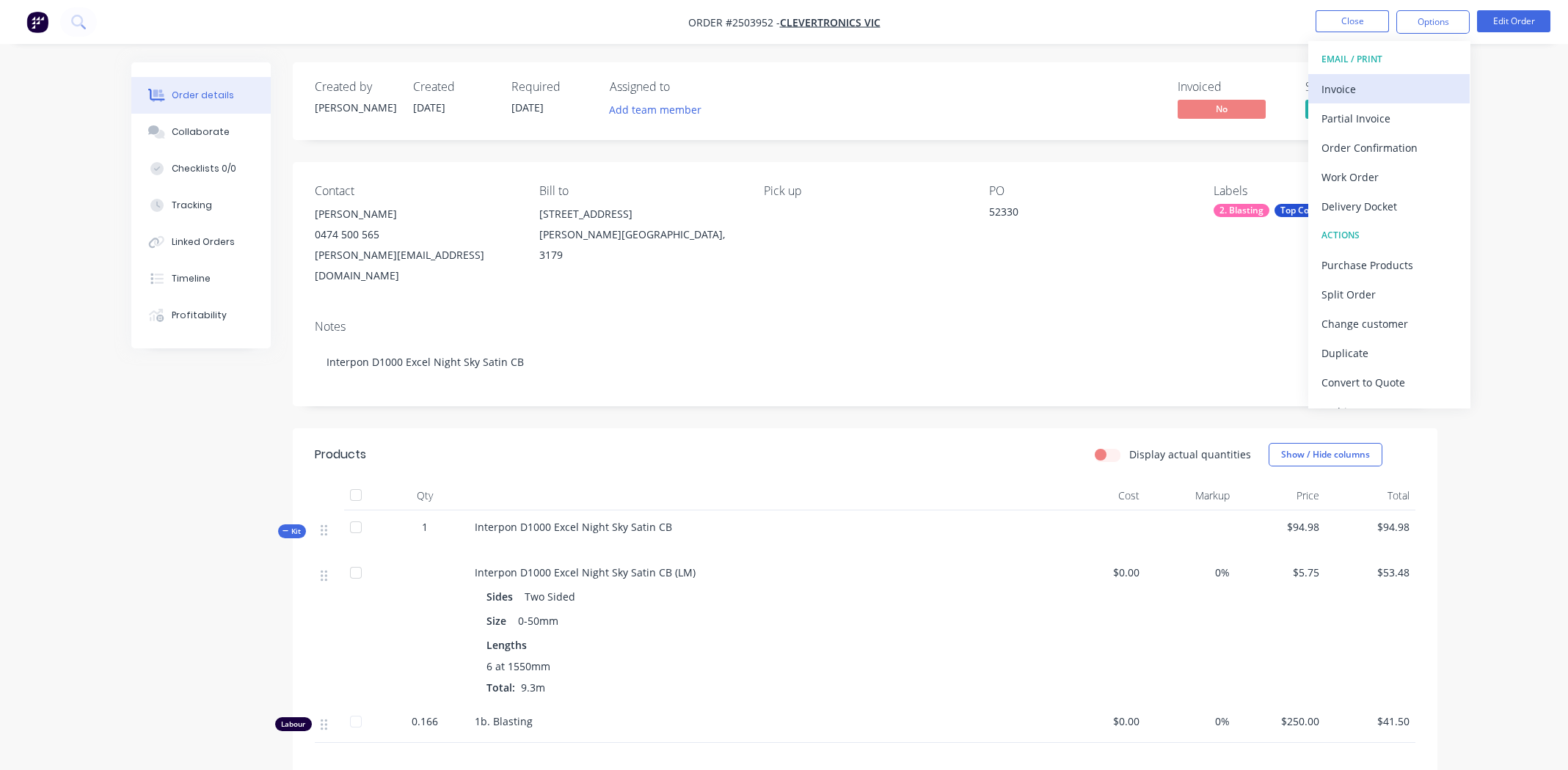
click at [1342, 85] on div "Invoice" at bounding box center [1388, 89] width 135 height 21
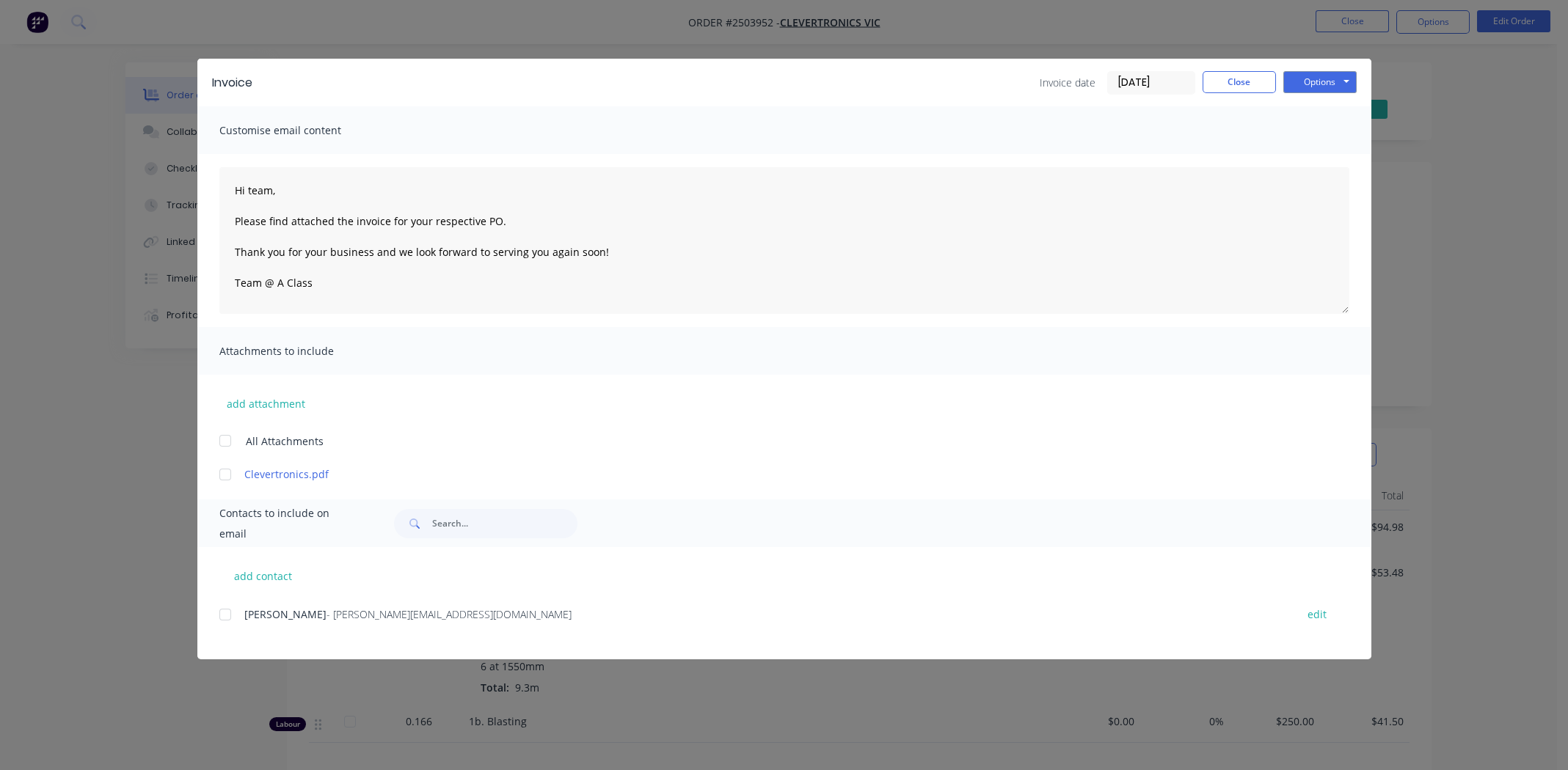
click at [224, 612] on div at bounding box center [225, 613] width 29 height 29
click at [229, 471] on div at bounding box center [225, 474] width 29 height 29
click at [1327, 81] on button "Options" at bounding box center [1319, 82] width 74 height 22
click at [1325, 155] on button "Email" at bounding box center [1329, 157] width 94 height 24
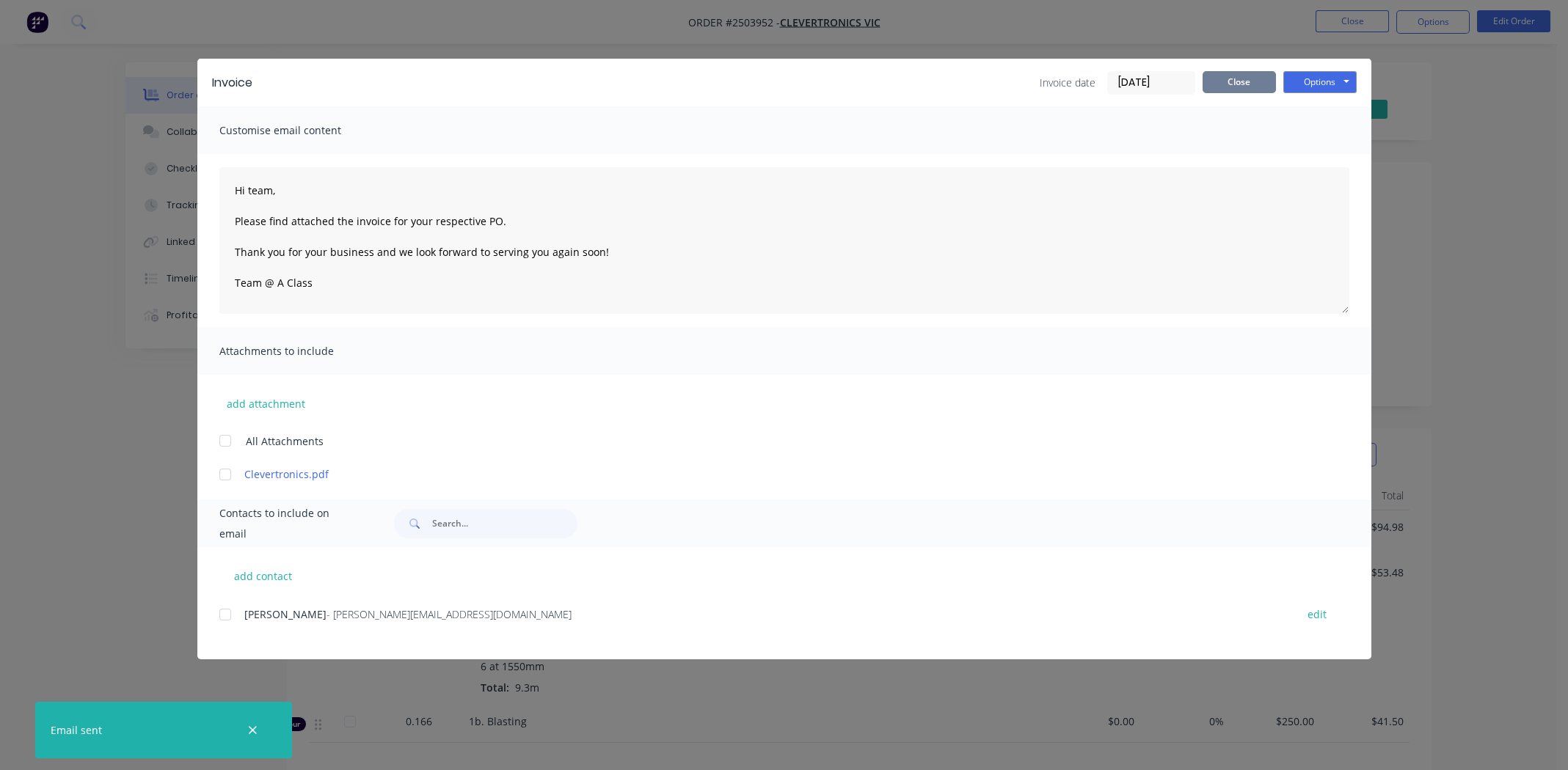
click at [1218, 77] on button "Close" at bounding box center [1239, 82] width 74 height 22
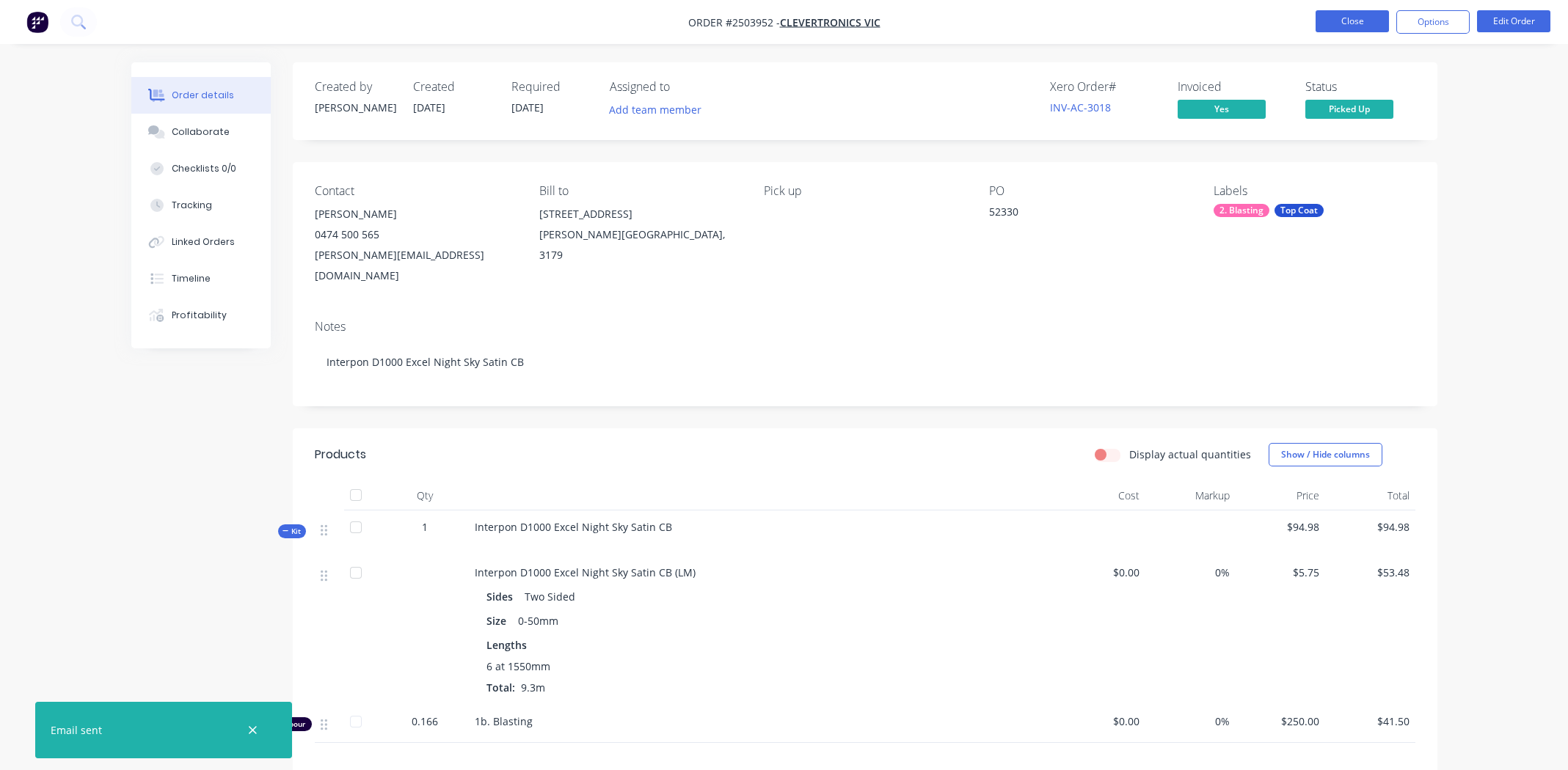
click at [1348, 16] on button "Close" at bounding box center [1352, 21] width 74 height 22
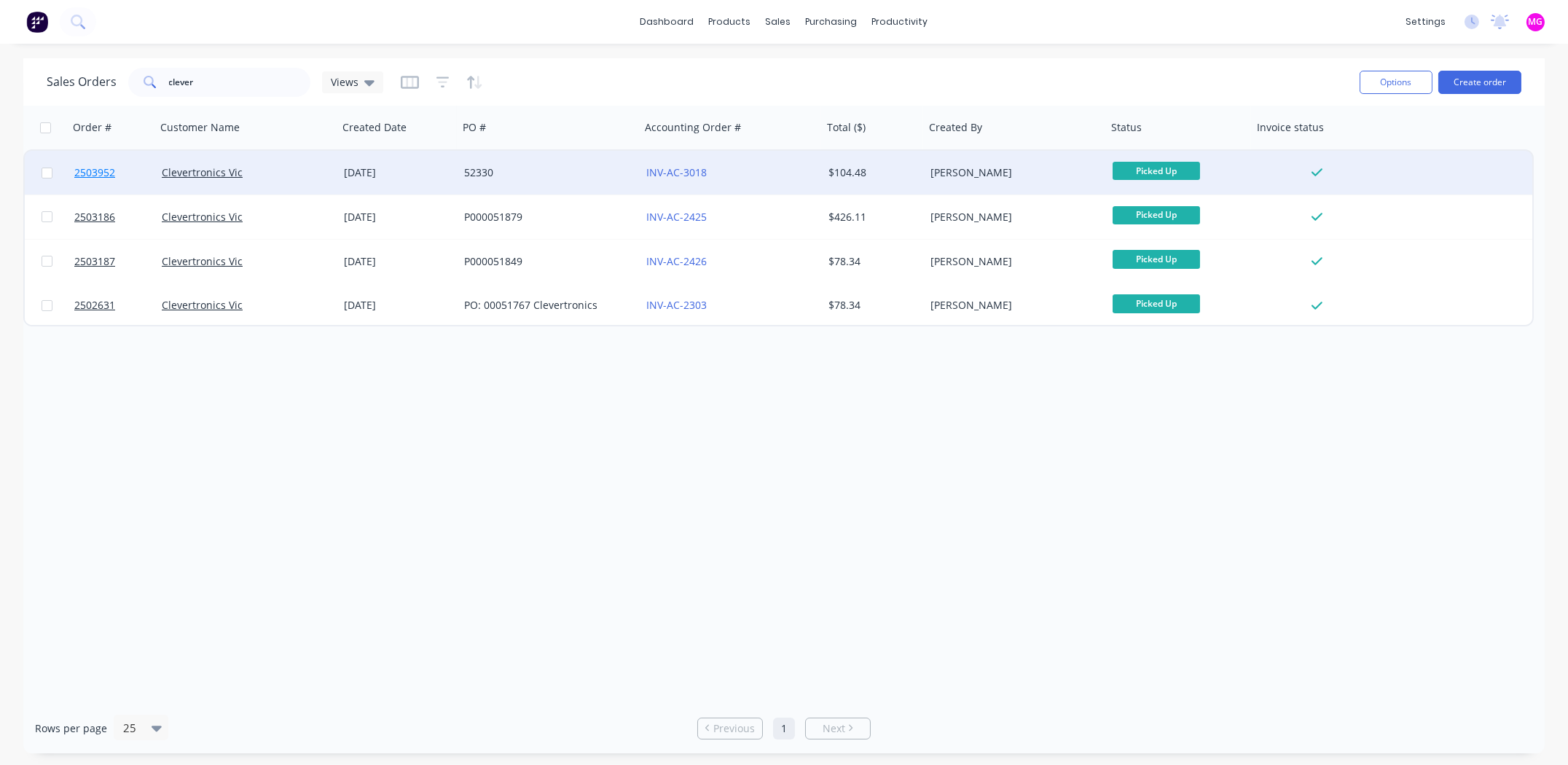
click at [83, 170] on span "2503952" at bounding box center [95, 173] width 41 height 15
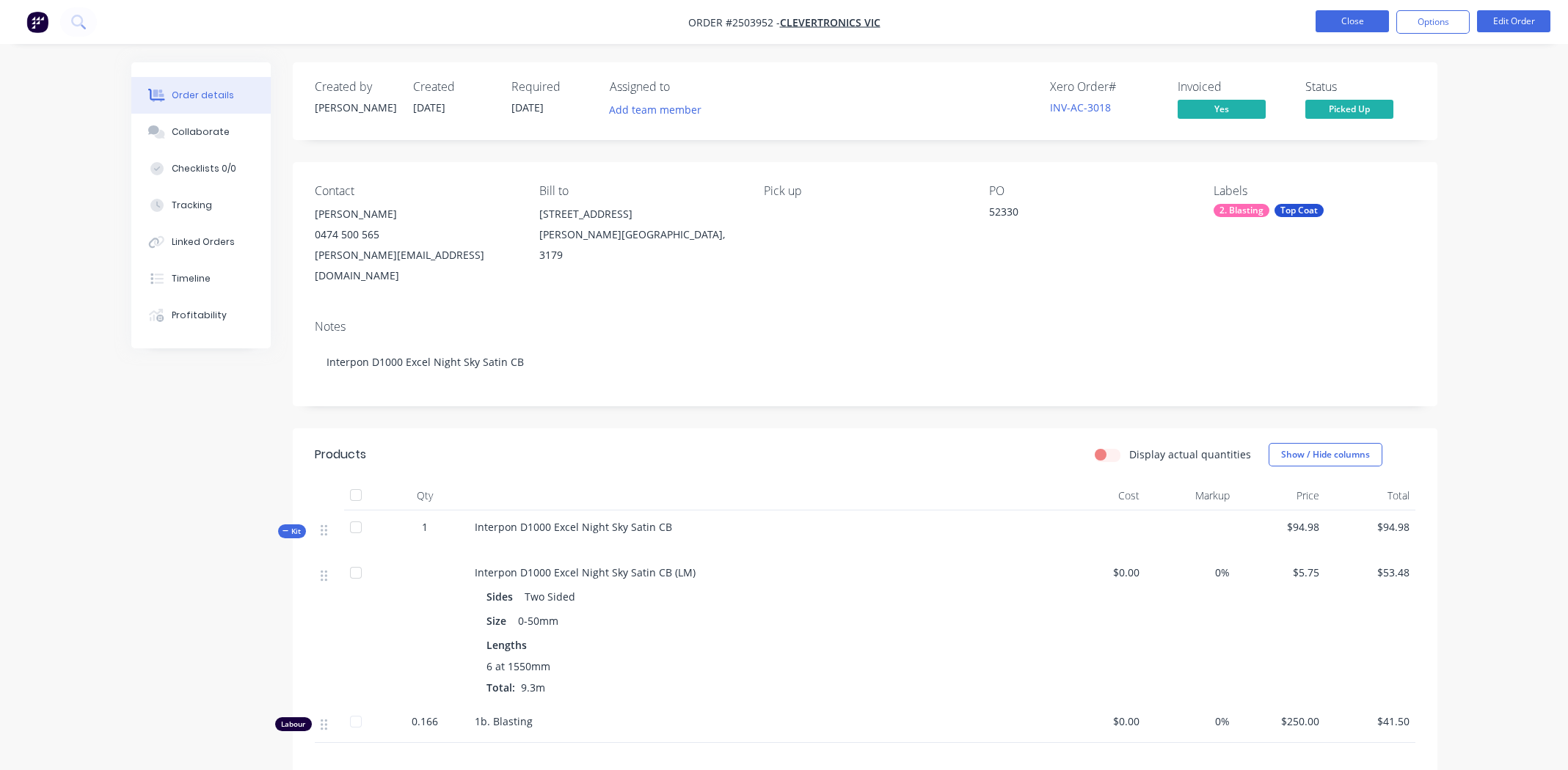
click at [1334, 21] on button "Close" at bounding box center [1352, 21] width 74 height 22
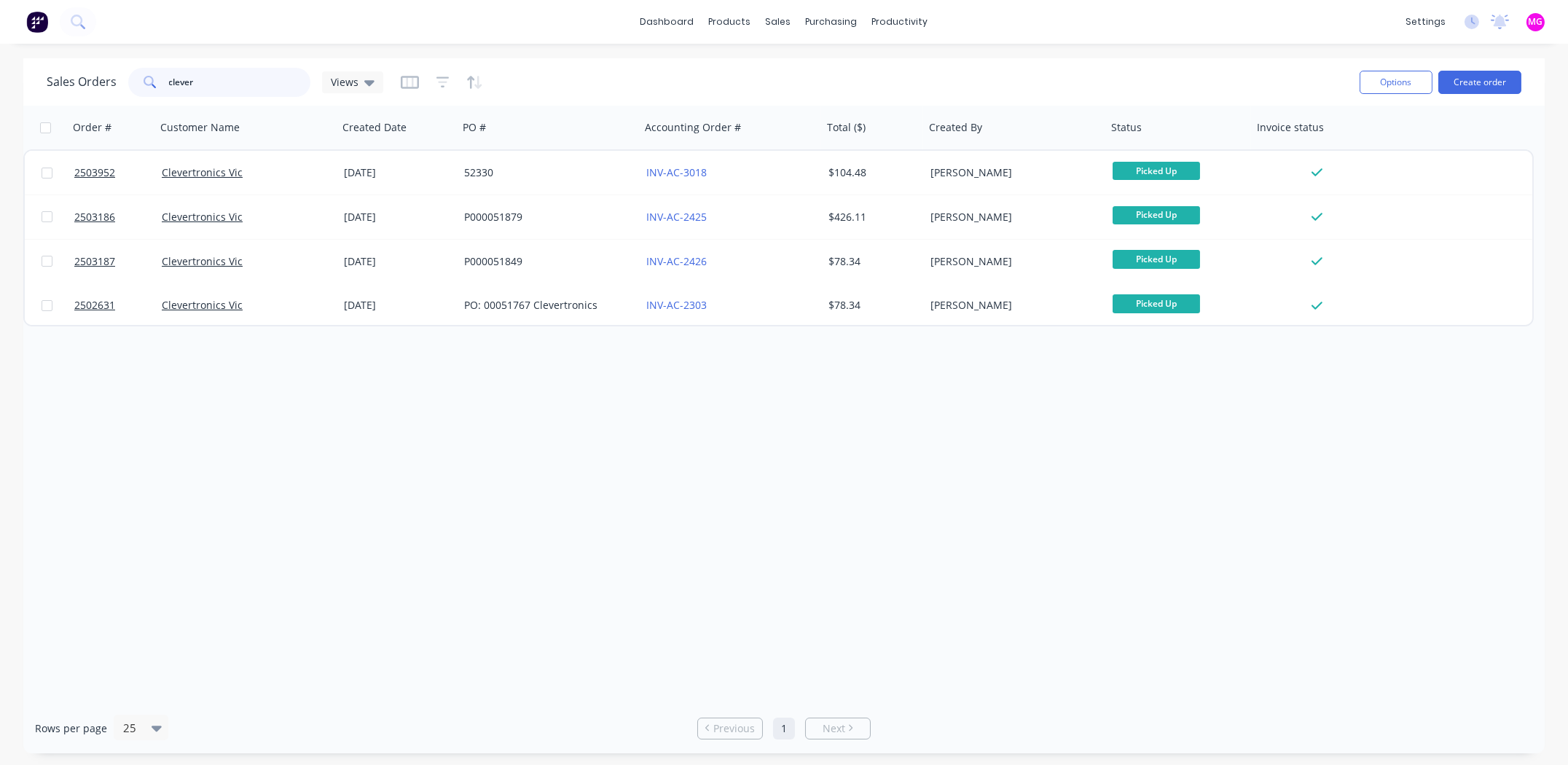
click at [215, 73] on input "clever" at bounding box center [239, 82] width 142 height 29
